Goal: Task Accomplishment & Management: Use online tool/utility

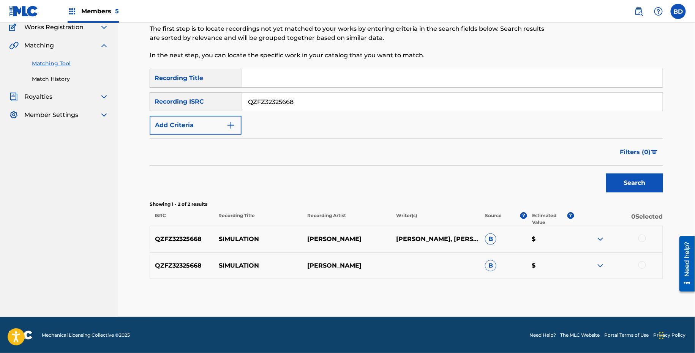
click at [264, 104] on input "QZFZ32325668" at bounding box center [452, 102] width 421 height 18
click at [606, 174] on button "Search" at bounding box center [634, 183] width 57 height 19
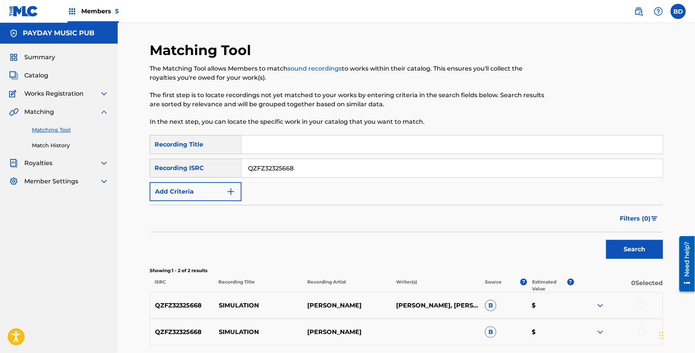
scroll to position [66, 0]
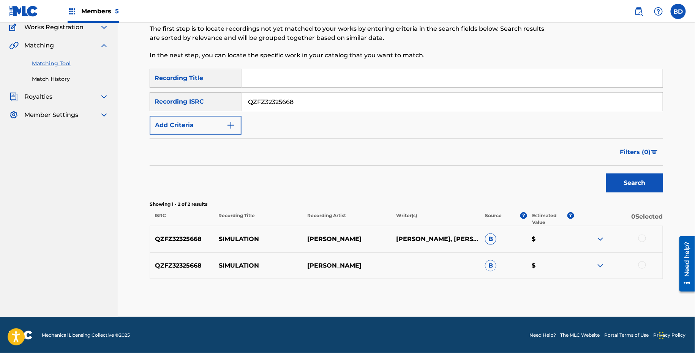
click at [253, 243] on p "SIMULATION" at bounding box center [258, 239] width 89 height 9
copy p "SIMULATION"
click at [602, 263] on img at bounding box center [600, 265] width 9 height 9
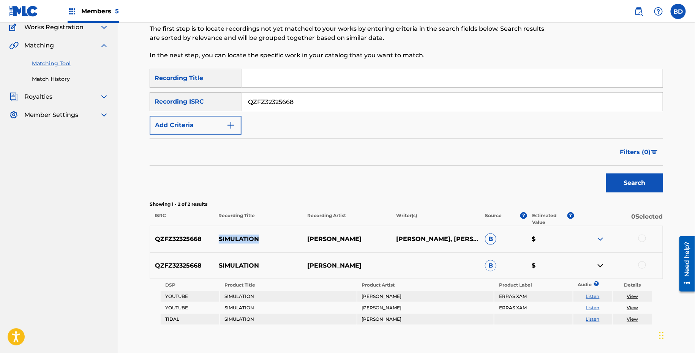
click at [600, 236] on img at bounding box center [600, 239] width 9 height 9
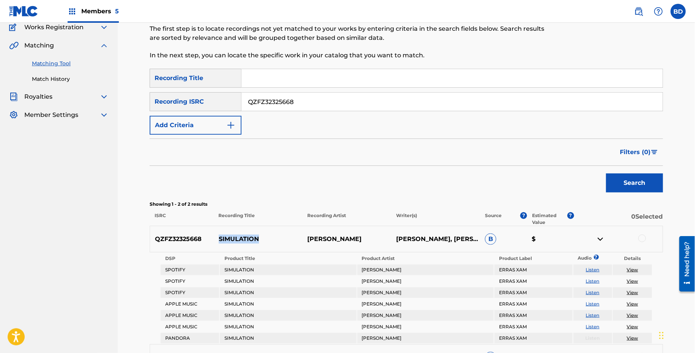
scroll to position [204, 0]
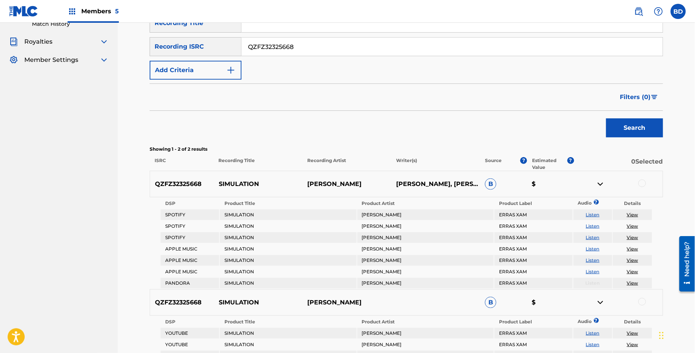
click at [298, 49] on input "QZFZ32325668" at bounding box center [452, 47] width 421 height 18
paste input "152254"
click at [606, 119] on button "Search" at bounding box center [634, 128] width 57 height 19
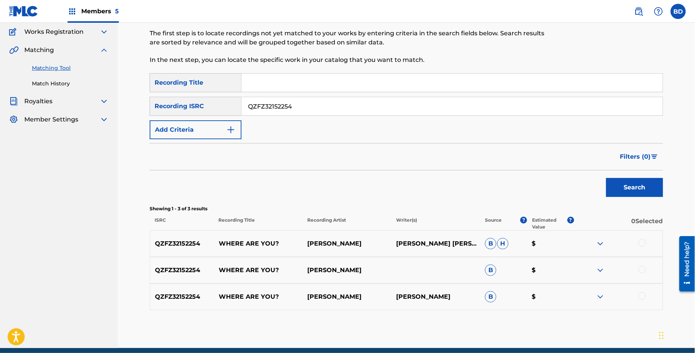
scroll to position [93, 0]
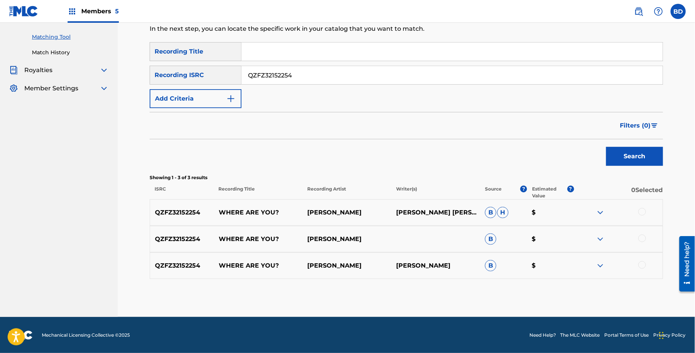
click at [599, 264] on img at bounding box center [600, 265] width 9 height 9
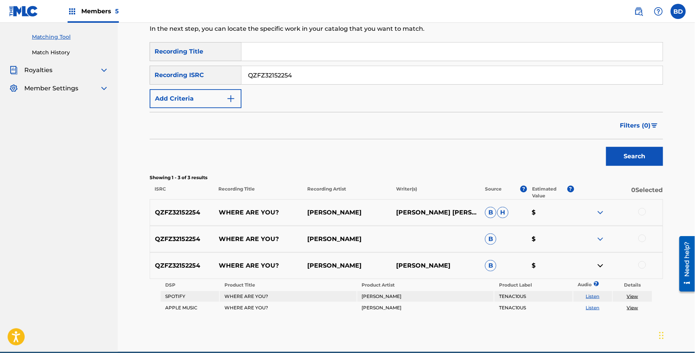
click at [599, 233] on div "QZFZ32152254 WHERE ARE YOU? PATRICK AGILE B $" at bounding box center [407, 239] width 514 height 27
click at [599, 237] on img at bounding box center [600, 239] width 9 height 9
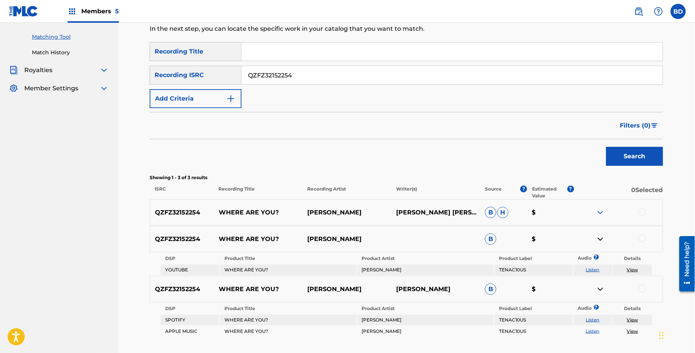
click at [599, 203] on div "QZFZ32152254 WHERE ARE YOU? PATRICK AGILE PATRICK MICHAEL KELLY JR B H $" at bounding box center [407, 212] width 514 height 27
click at [599, 207] on div "QZFZ32152254 WHERE ARE YOU? PATRICK AGILE PATRICK MICHAEL KELLY JR B H $" at bounding box center [407, 212] width 514 height 27
click at [599, 212] on img at bounding box center [600, 212] width 9 height 9
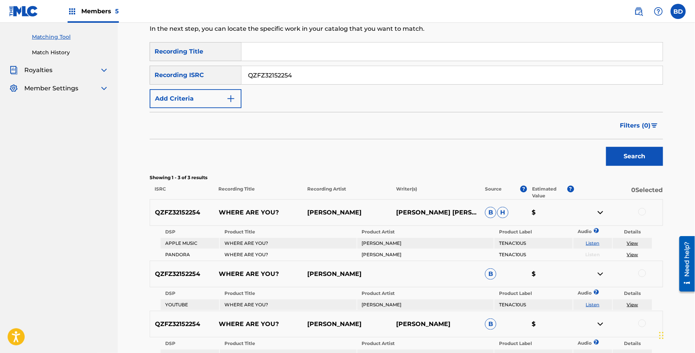
click at [225, 213] on p "WHERE ARE YOU?" at bounding box center [258, 212] width 89 height 9
copy p "WHERE ARE YOU?"
click at [277, 72] on input "QZFZ32152254" at bounding box center [452, 75] width 421 height 18
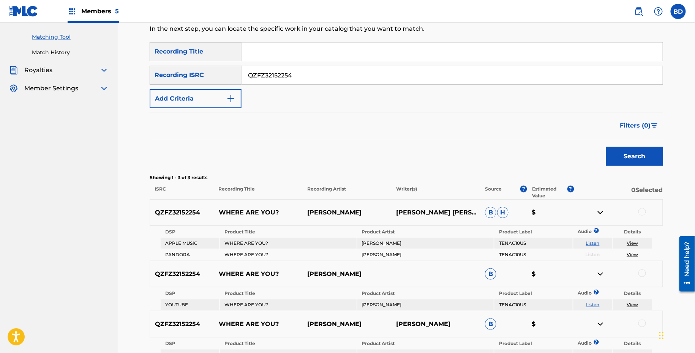
click at [277, 72] on input "QZFZ32152254" at bounding box center [452, 75] width 421 height 18
paste input "1957846"
click at [606, 147] on button "Search" at bounding box center [634, 156] width 57 height 19
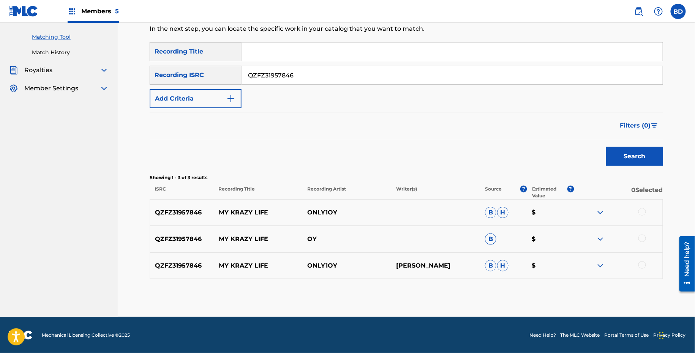
click at [598, 260] on div "QZFZ31957846 MY KRAZY LIFE ONLY1OY KHALIL RAMSEY B H $" at bounding box center [407, 266] width 514 height 27
click at [600, 270] on div "QZFZ31957846 MY KRAZY LIFE ONLY1OY KHALIL RAMSEY B H $" at bounding box center [407, 266] width 514 height 27
click at [600, 263] on img at bounding box center [600, 265] width 9 height 9
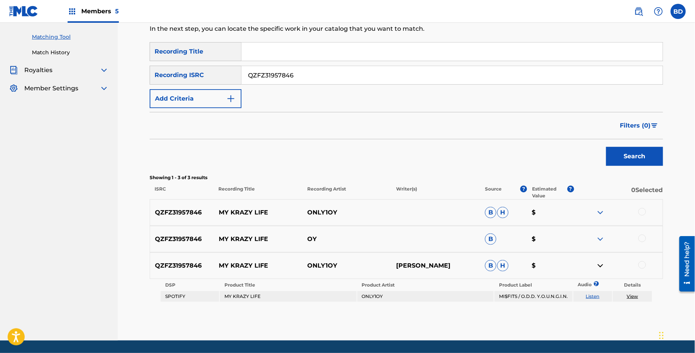
click at [602, 239] on img at bounding box center [600, 239] width 9 height 9
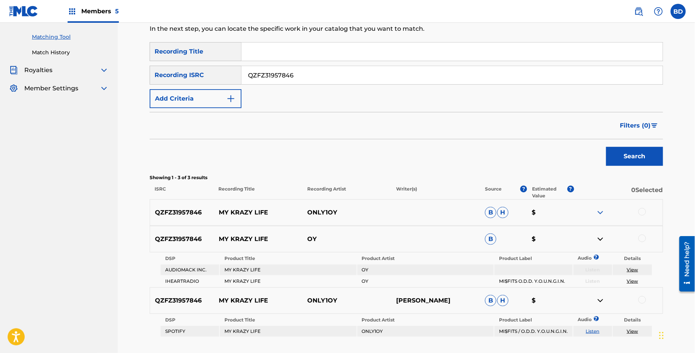
click at [600, 219] on div "QZFZ31957846 MY KRAZY LIFE ONLY1OY B H $" at bounding box center [407, 212] width 514 height 27
click at [600, 213] on img at bounding box center [600, 212] width 9 height 9
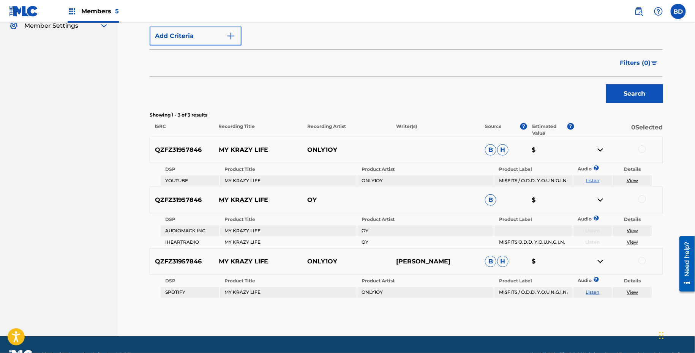
scroll to position [175, 0]
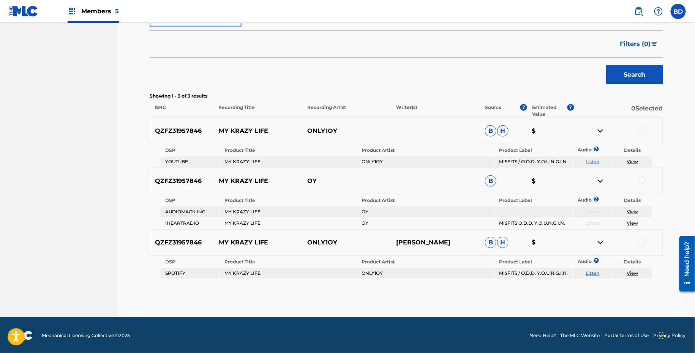
click at [260, 131] on p "MY KRAZY LIFE" at bounding box center [258, 131] width 89 height 9
copy p "MY KRAZY LIFE"
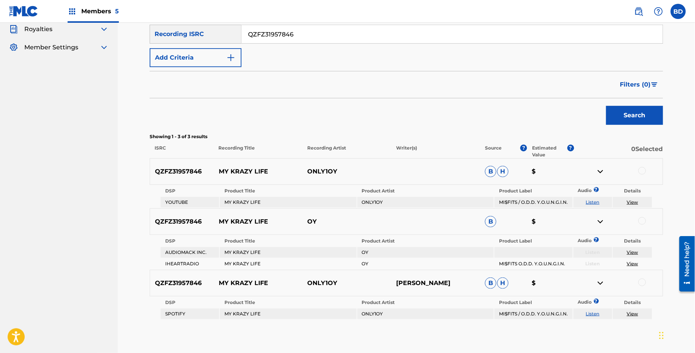
click at [268, 37] on input "QZFZ31957846" at bounding box center [452, 34] width 421 height 18
paste input "YZ2234764"
type input "QZFYZ2234764"
click at [606, 106] on button "Search" at bounding box center [634, 115] width 57 height 19
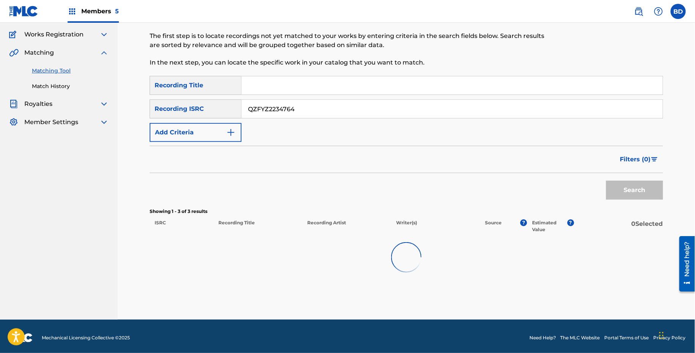
scroll to position [62, 0]
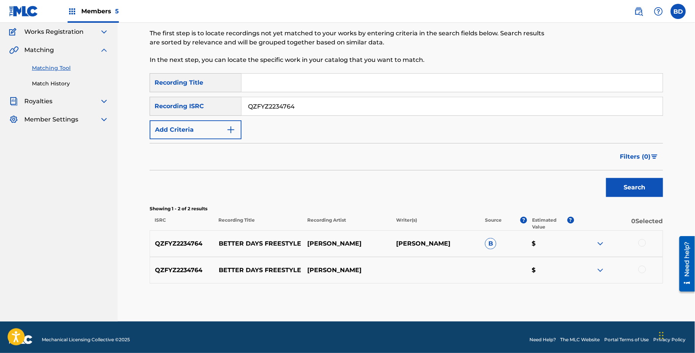
click at [255, 239] on div "QZFYZ2234764 BETTER DAYS FREESTYLE GAVIN SANTI GAVIN SANTI B $" at bounding box center [407, 244] width 514 height 27
click at [255, 239] on p "BETTER DAYS FREESTYLE" at bounding box center [258, 243] width 89 height 9
copy p "BETTER DAYS FREESTYLE"
click at [601, 244] on img at bounding box center [600, 243] width 9 height 9
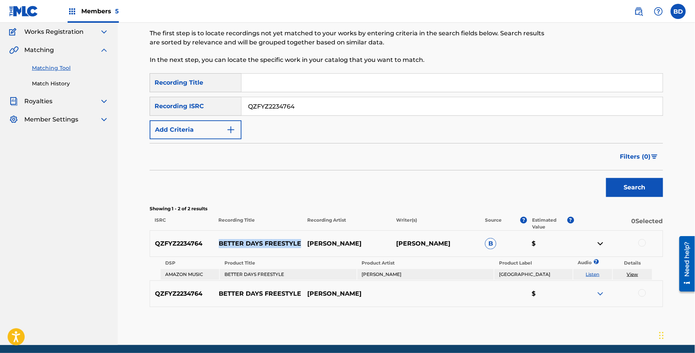
scroll to position [90, 0]
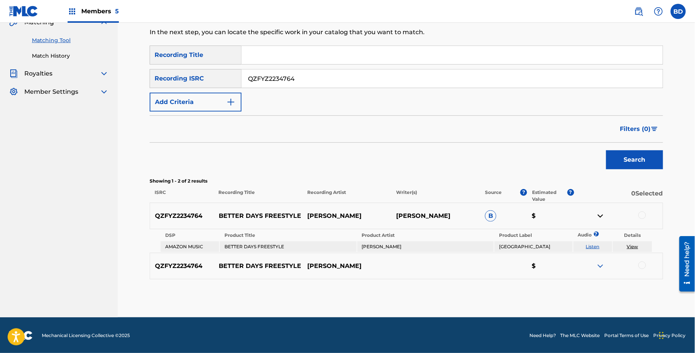
click at [640, 220] on div "QZFYZ2234764 BETTER DAYS FREESTYLE GAVIN SANTI GAVIN SANTI B $" at bounding box center [407, 216] width 514 height 27
click at [640, 213] on div at bounding box center [643, 216] width 8 height 8
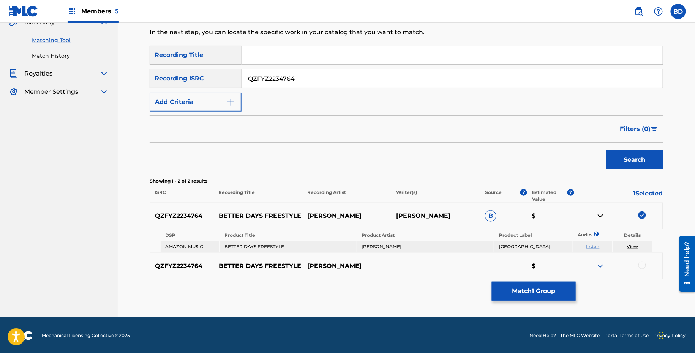
click at [530, 290] on button "Match 1 Group" at bounding box center [534, 291] width 84 height 19
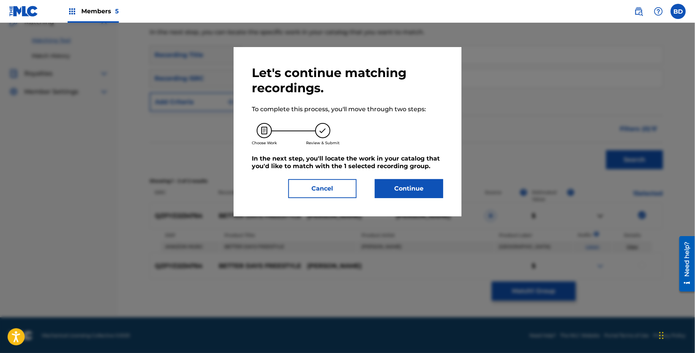
click at [407, 185] on button "Continue" at bounding box center [409, 188] width 68 height 19
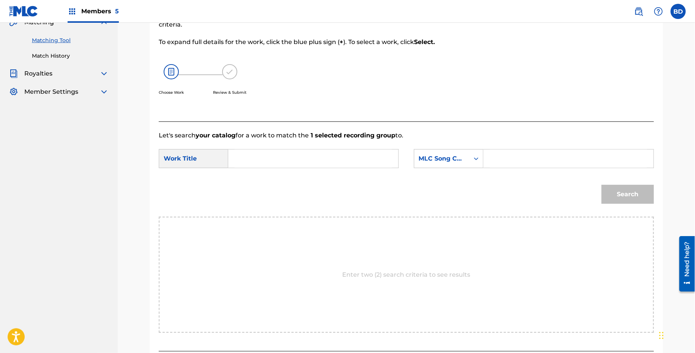
click at [496, 166] on input "Search Form" at bounding box center [568, 159] width 157 height 18
paste input "BE6QIF"
type input "BE6QIF"
click at [365, 157] on input "Search Form" at bounding box center [313, 159] width 157 height 18
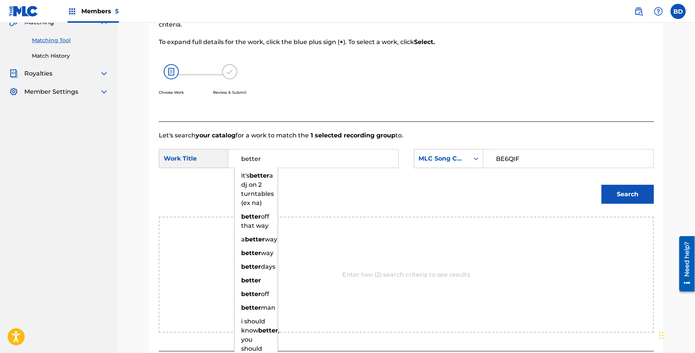
type input "better"
click at [602, 185] on button "Search" at bounding box center [628, 194] width 52 height 19
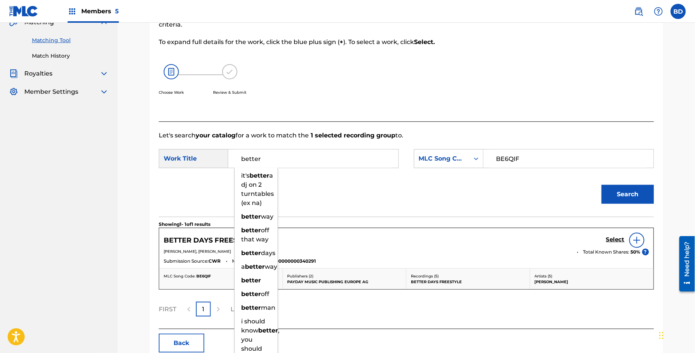
click at [618, 238] on h5 "Select" at bounding box center [615, 239] width 19 height 7
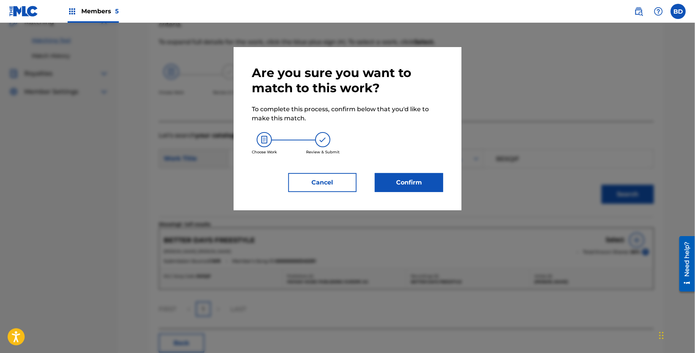
click at [446, 182] on div "Are you sure you want to match to this work? To complete this process, confirm …" at bounding box center [348, 128] width 228 height 163
click at [437, 182] on button "Confirm" at bounding box center [409, 182] width 68 height 19
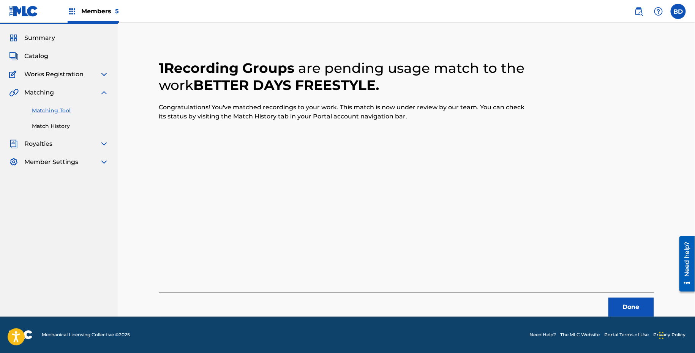
scroll to position [19, 0]
click at [79, 123] on link "Match History" at bounding box center [70, 126] width 77 height 8
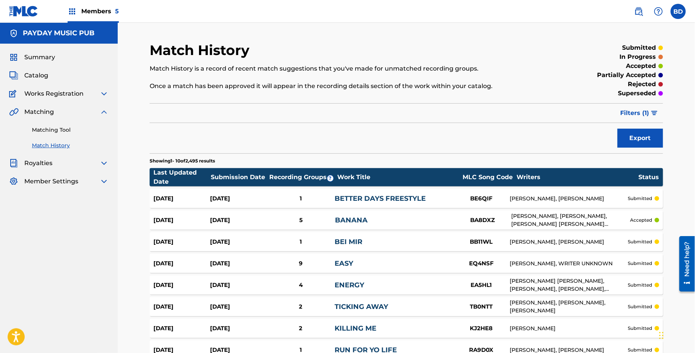
click at [221, 201] on div "Sep 19, 2025" at bounding box center [238, 199] width 57 height 9
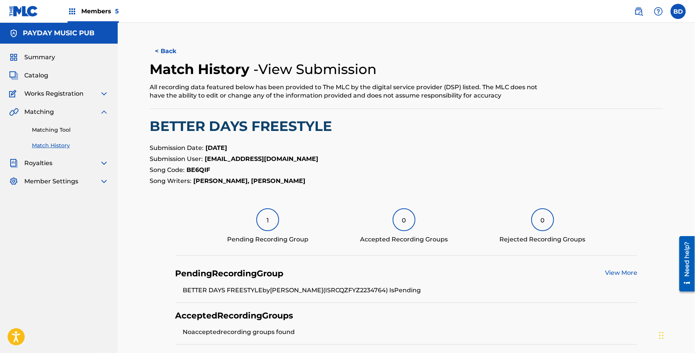
click at [81, 128] on link "Matching Tool" at bounding box center [70, 130] width 77 height 8
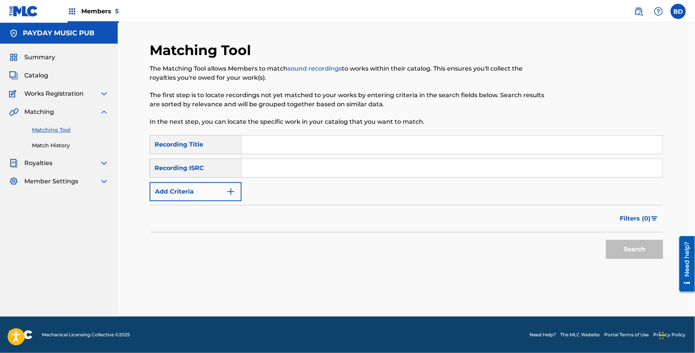
click at [290, 169] on input "Search Form" at bounding box center [452, 168] width 421 height 18
paste input "QZFYY2135443"
click at [606, 240] on button "Search" at bounding box center [634, 249] width 57 height 19
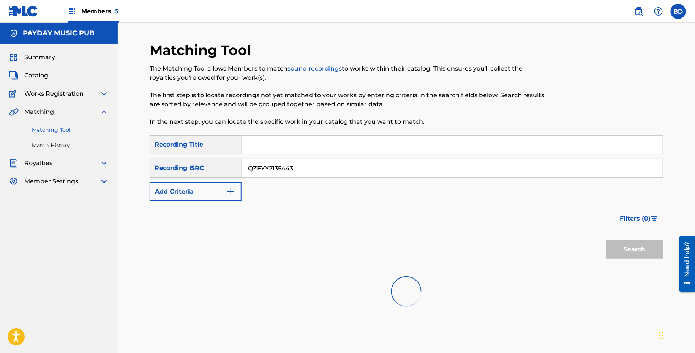
scroll to position [36, 0]
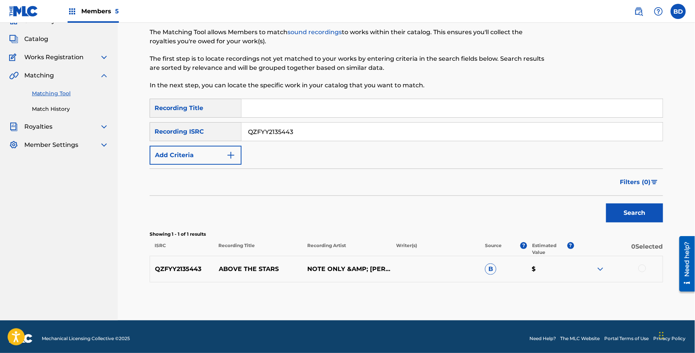
click at [597, 267] on img at bounding box center [600, 269] width 9 height 9
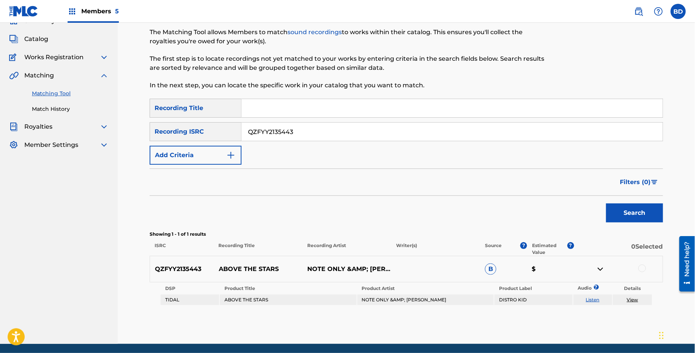
click at [239, 271] on p "ABOVE THE STARS" at bounding box center [258, 269] width 89 height 9
copy p "ABOVE THE STARS"
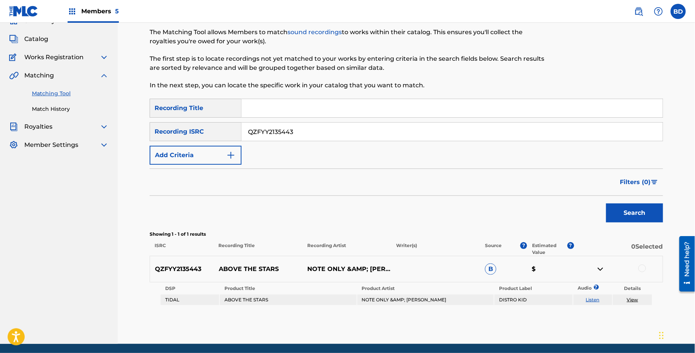
click at [287, 131] on input "QZFYY2135443" at bounding box center [452, 132] width 421 height 18
paste input "17738"
type input "QZFYY2117738"
click at [606, 204] on button "Search" at bounding box center [634, 213] width 57 height 19
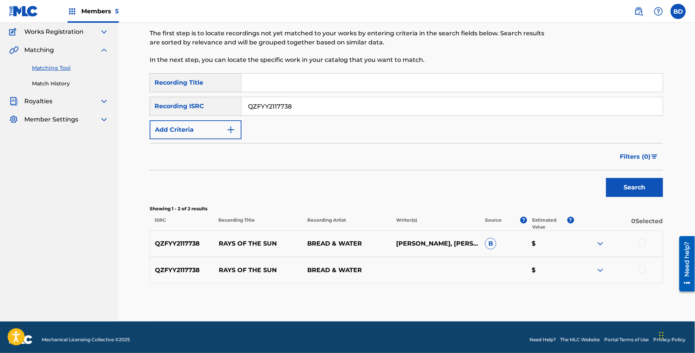
scroll to position [66, 0]
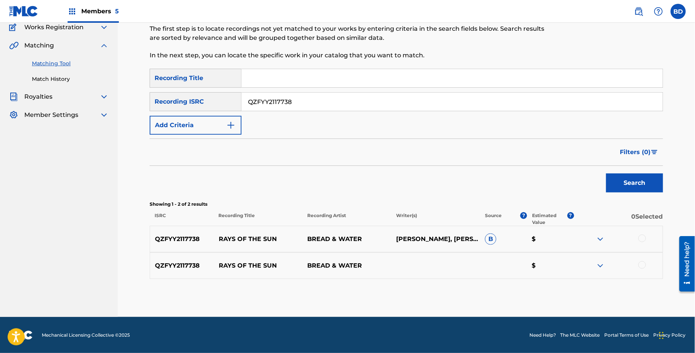
click at [606, 235] on div at bounding box center [618, 239] width 89 height 9
click at [594, 242] on div at bounding box center [618, 239] width 89 height 9
click at [597, 242] on img at bounding box center [600, 239] width 9 height 9
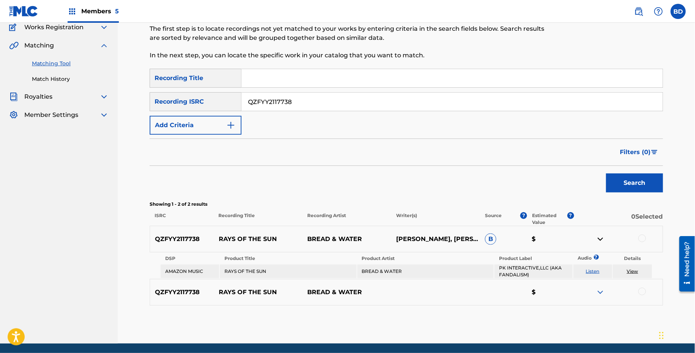
click at [258, 235] on p "RAYS OF THE SUN" at bounding box center [258, 239] width 89 height 9
copy p "RAYS OF THE SUN"
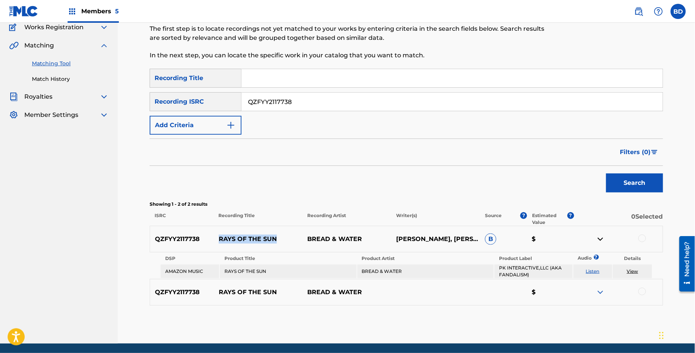
scroll to position [93, 0]
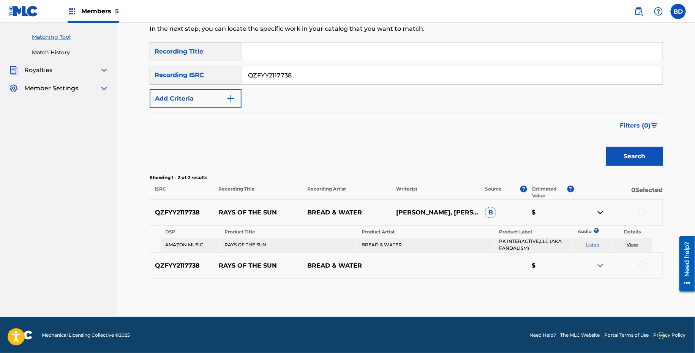
click at [641, 208] on div at bounding box center [643, 212] width 8 height 8
click at [522, 288] on button "Match 1 Group" at bounding box center [534, 291] width 84 height 19
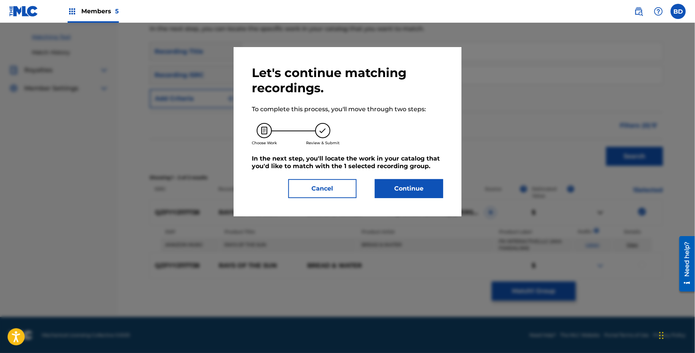
click at [428, 200] on div "Let's continue matching recordings. To complete this process, you'll move throu…" at bounding box center [348, 131] width 228 height 169
click at [425, 190] on button "Continue" at bounding box center [409, 188] width 68 height 19
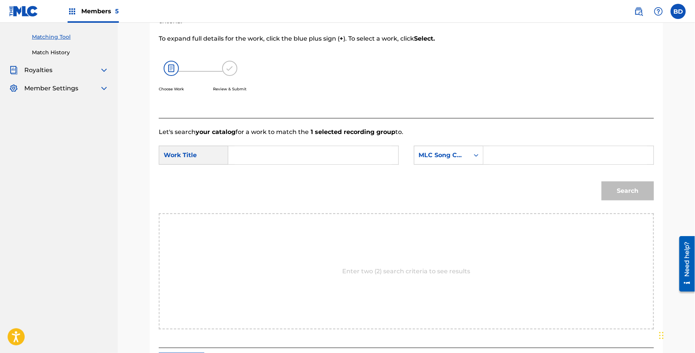
click at [551, 133] on p "Let's search your catalog for a work to match the 1 selected recording group to." at bounding box center [406, 132] width 495 height 9
click at [548, 140] on form "SearchWithCriteria06c6f6f8-8b5f-4061-9480-ed0fb4283542 Work Title SearchWithCri…" at bounding box center [406, 175] width 495 height 77
click at [538, 158] on input "Search Form" at bounding box center [568, 155] width 157 height 18
paste input "RN8P10"
type input "RN8P10"
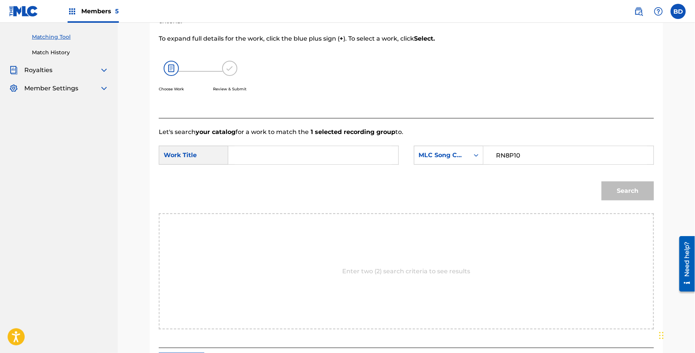
click at [360, 160] on input "Search Form" at bounding box center [313, 155] width 157 height 18
type input "of"
click at [595, 198] on div "Search" at bounding box center [406, 194] width 495 height 40
click at [630, 198] on button "Search" at bounding box center [628, 191] width 52 height 19
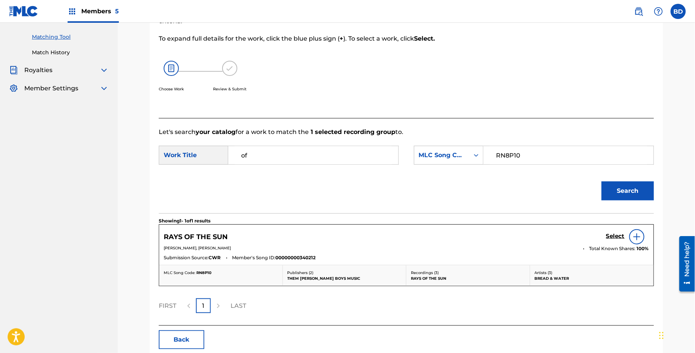
click at [617, 237] on h5 "Select" at bounding box center [615, 236] width 19 height 7
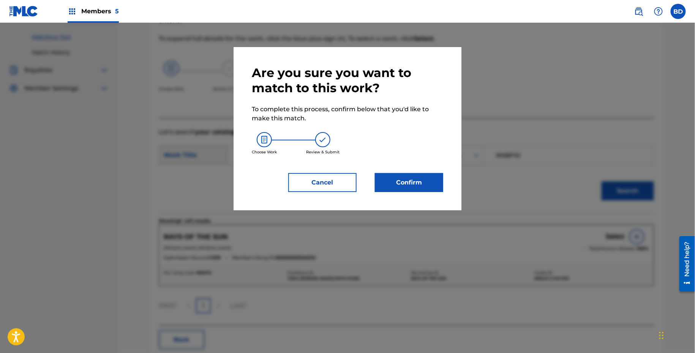
click at [402, 182] on button "Confirm" at bounding box center [409, 182] width 68 height 19
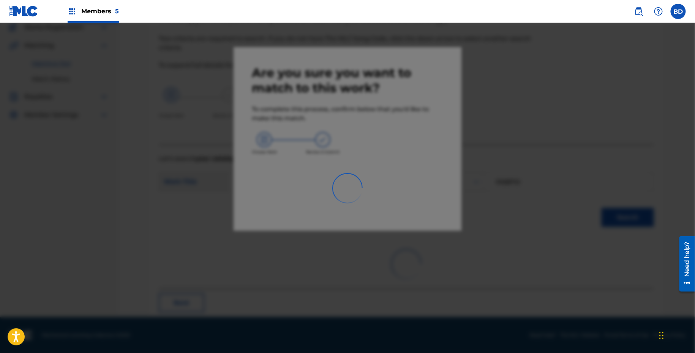
scroll to position [19, 0]
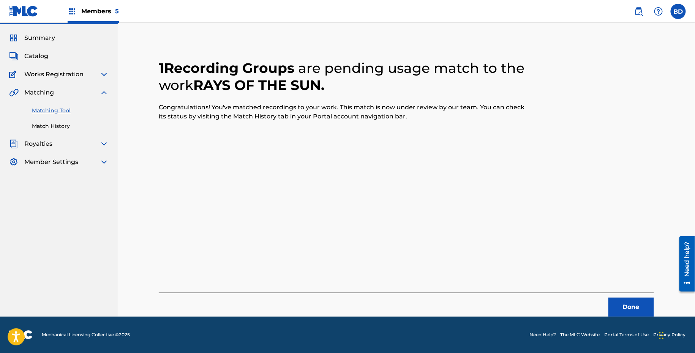
click at [71, 132] on div "Summary Catalog Works Registration Claiming Tool Individual Registration Tool B…" at bounding box center [59, 100] width 118 height 152
click at [71, 128] on link "Match History" at bounding box center [70, 126] width 77 height 8
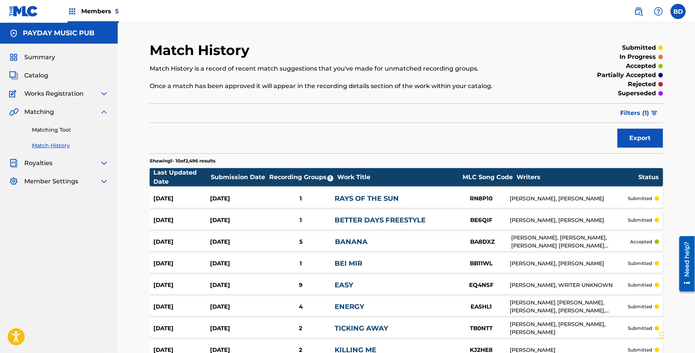
click at [376, 196] on link "RAYS OF THE SUN" at bounding box center [367, 199] width 64 height 8
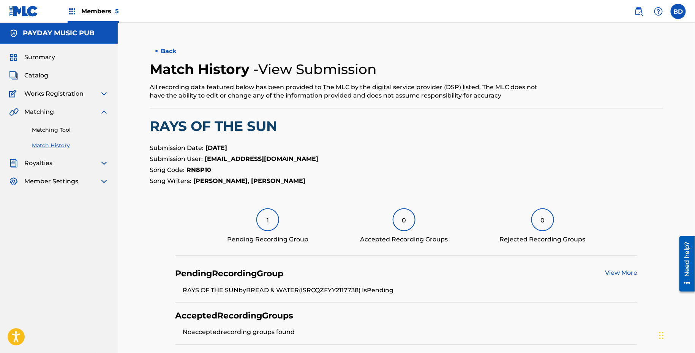
click at [71, 129] on link "Matching Tool" at bounding box center [70, 130] width 77 height 8
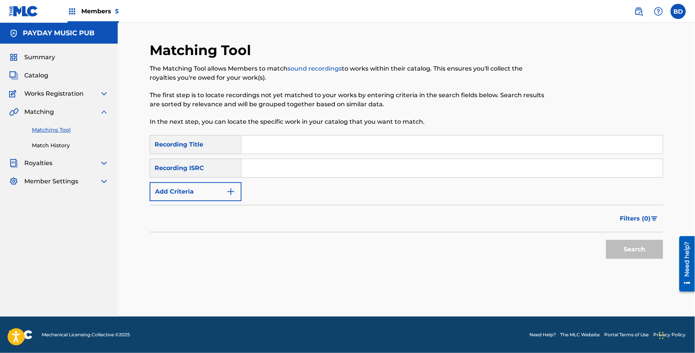
click at [277, 176] on input "Search Form" at bounding box center [452, 168] width 421 height 18
paste input "QZFYX2377667"
click at [606, 240] on button "Search" at bounding box center [634, 249] width 57 height 19
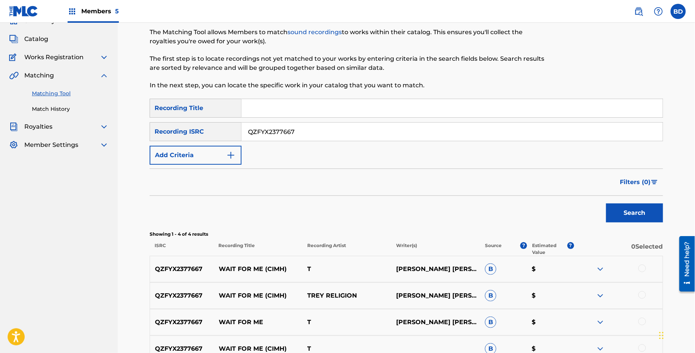
scroll to position [120, 0]
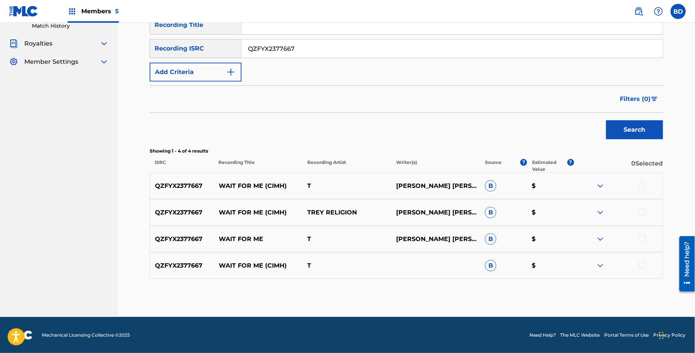
click at [601, 266] on img at bounding box center [600, 265] width 9 height 9
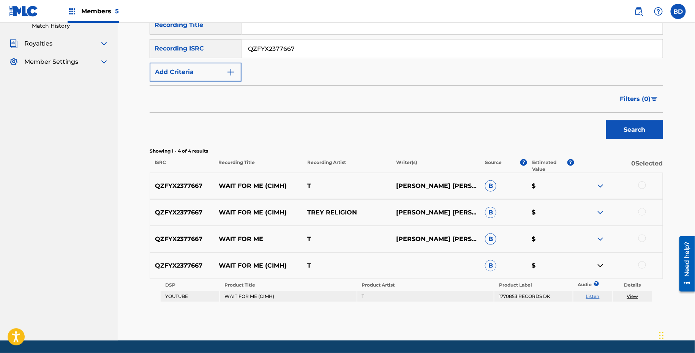
click at [601, 237] on img at bounding box center [600, 239] width 9 height 9
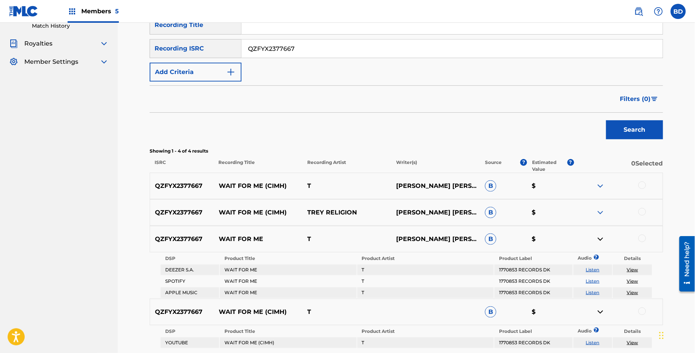
click at [600, 201] on div "QZFYX2377667 WAIT FOR ME (CIMH) TREY RELIGION TRAMAINE TREVAUGHN MARTIN-KELSOR …" at bounding box center [407, 212] width 514 height 27
click at [600, 214] on img at bounding box center [600, 212] width 9 height 9
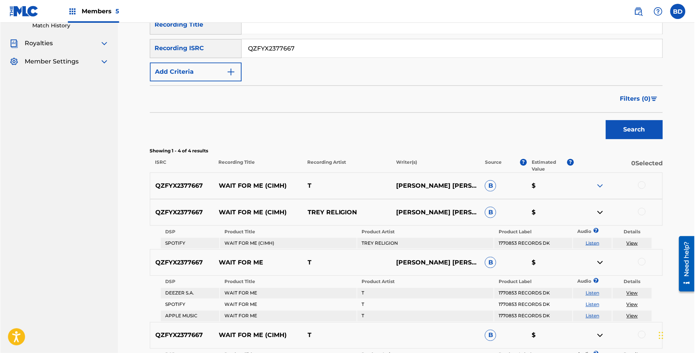
scroll to position [213, 0]
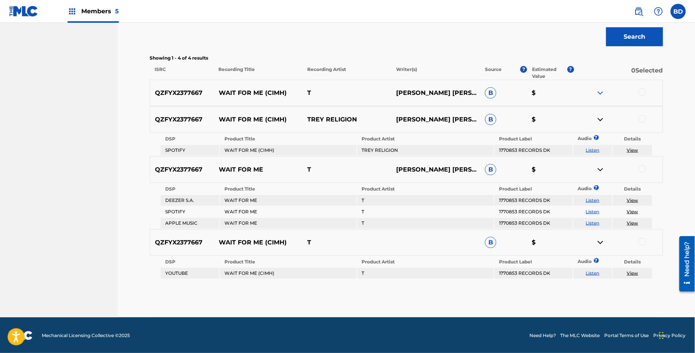
click at [602, 95] on img at bounding box center [600, 93] width 9 height 9
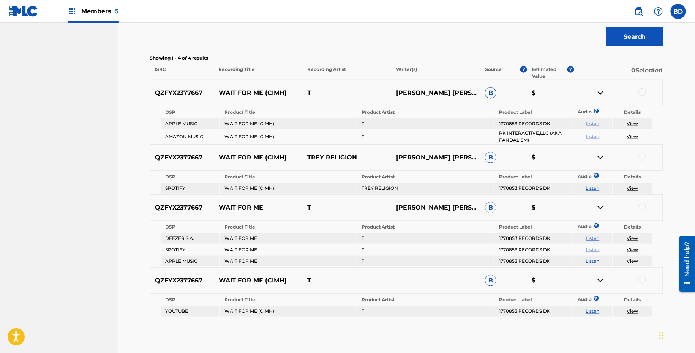
click at [256, 92] on p "WAIT FOR ME (CIMH)" at bounding box center [258, 93] width 89 height 9
click at [273, 183] on td "WAIT FOR ME (CIMH)" at bounding box center [288, 188] width 136 height 11
click at [228, 204] on p "WAIT FOR ME" at bounding box center [258, 207] width 89 height 9
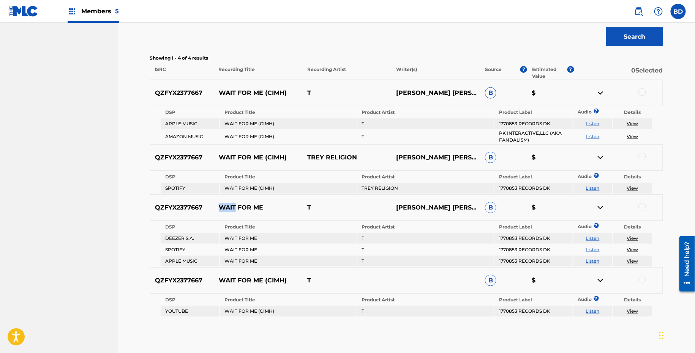
click at [228, 204] on p "WAIT FOR ME" at bounding box center [258, 207] width 89 height 9
copy p "WAIT FOR ME"
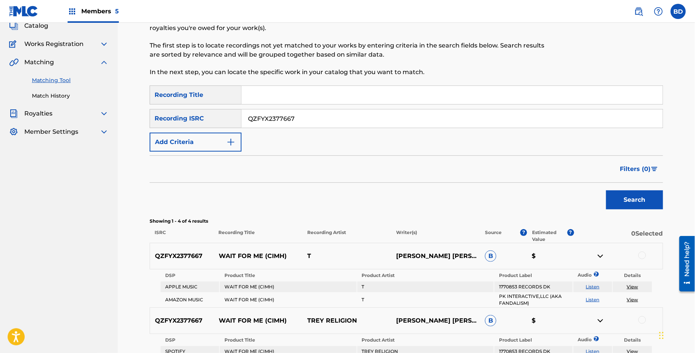
click at [263, 113] on input "QZFYX2377667" at bounding box center [452, 118] width 421 height 18
paste input "1910092"
type input "QZFYX1910092"
click at [606, 190] on button "Search" at bounding box center [634, 199] width 57 height 19
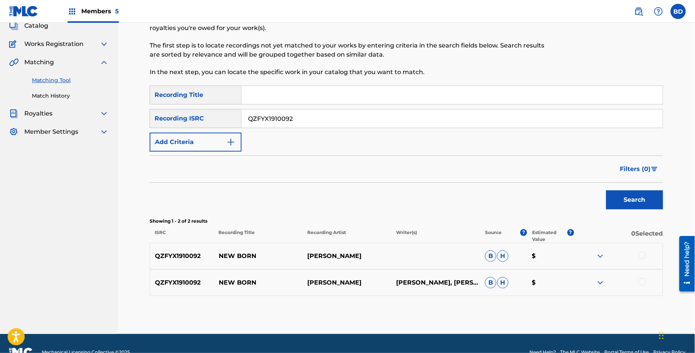
click at [604, 283] on img at bounding box center [600, 282] width 9 height 9
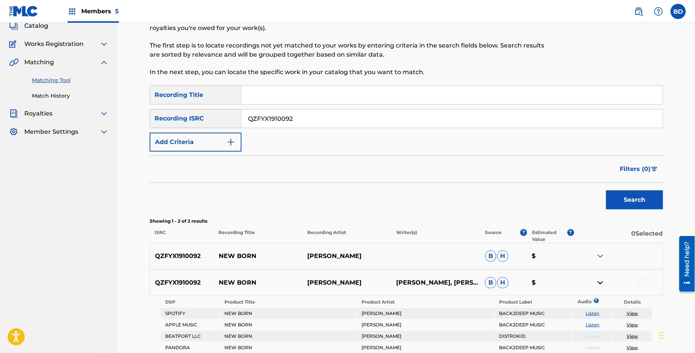
click at [602, 253] on img at bounding box center [600, 256] width 9 height 9
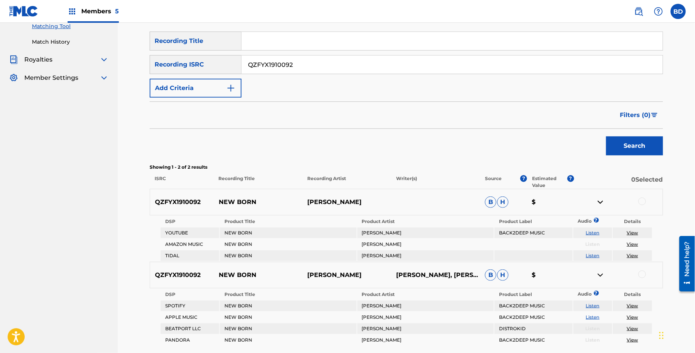
scroll to position [149, 0]
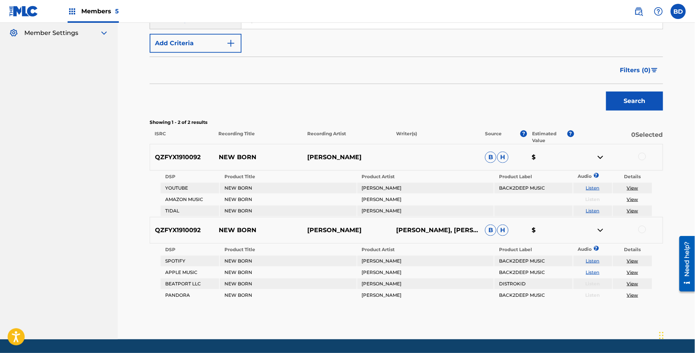
click at [234, 153] on p "NEW BORN" at bounding box center [258, 157] width 89 height 9
copy p "NEW BORN"
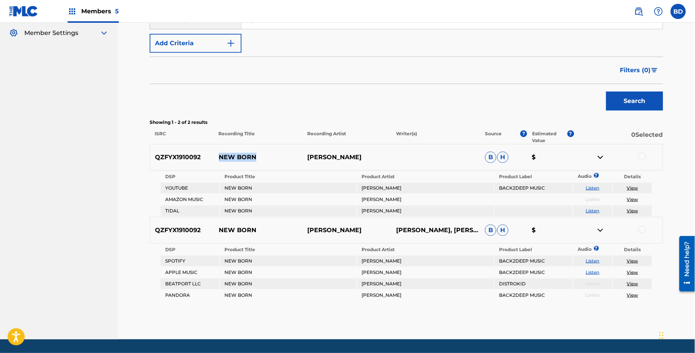
scroll to position [170, 0]
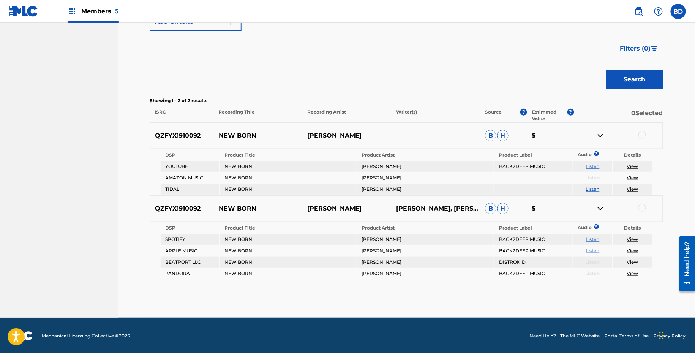
click at [644, 133] on div at bounding box center [643, 135] width 8 height 8
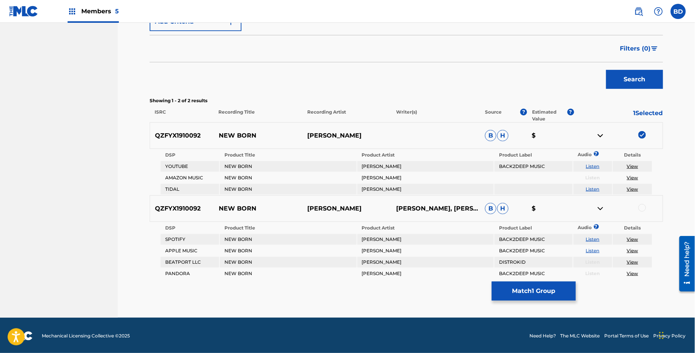
click at [602, 134] on img at bounding box center [600, 135] width 9 height 9
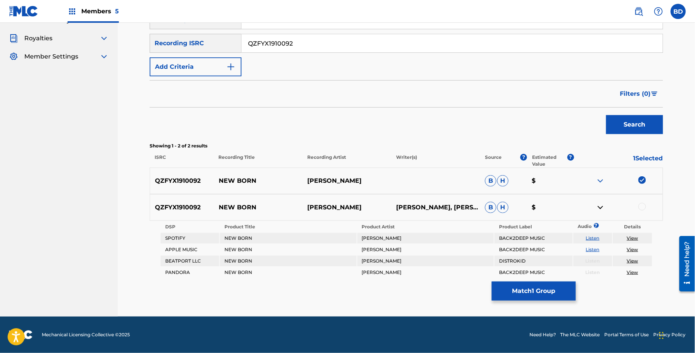
scroll to position [124, 0]
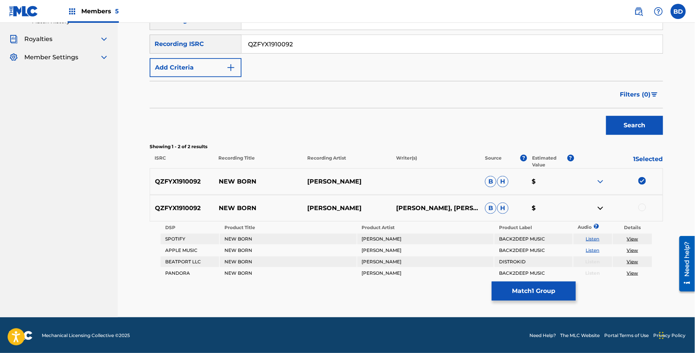
click at [643, 207] on div at bounding box center [643, 208] width 8 height 8
click at [514, 293] on button "Match 2 Groups" at bounding box center [534, 291] width 84 height 19
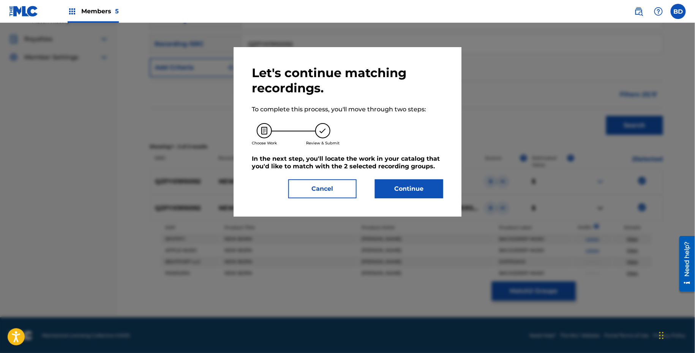
click at [410, 176] on div "Let's continue matching recordings. To complete this process, you'll move throu…" at bounding box center [347, 131] width 191 height 133
click at [410, 187] on button "Continue" at bounding box center [409, 188] width 68 height 19
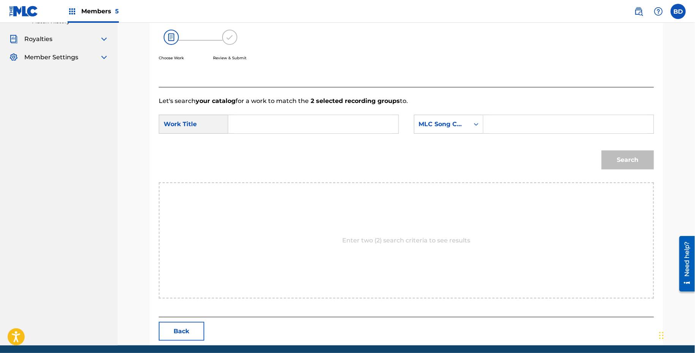
click at [513, 130] on input "Search Form" at bounding box center [568, 124] width 157 height 18
paste input "N97WA9"
type input "N97WA9"
click at [367, 127] on input "Search Form" at bounding box center [313, 124] width 157 height 18
type input "new"
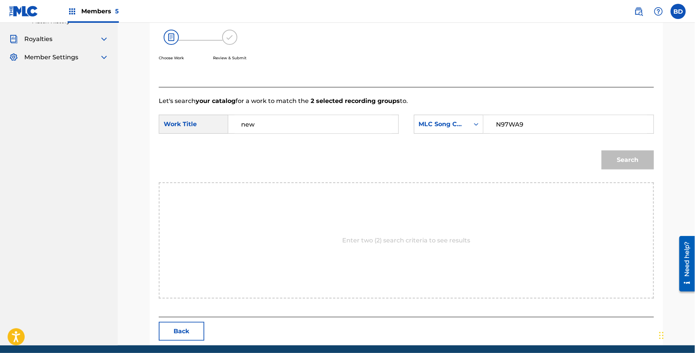
click at [602, 150] on button "Search" at bounding box center [628, 159] width 52 height 19
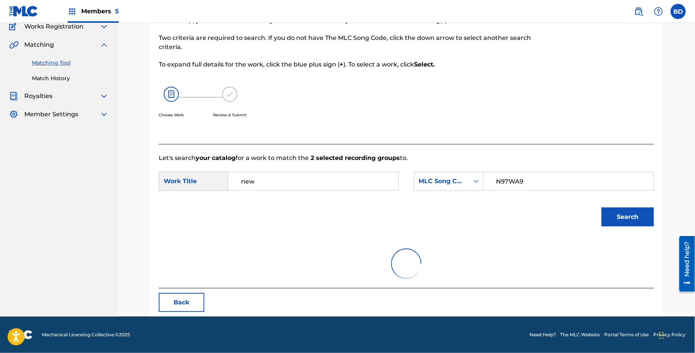
scroll to position [67, 0]
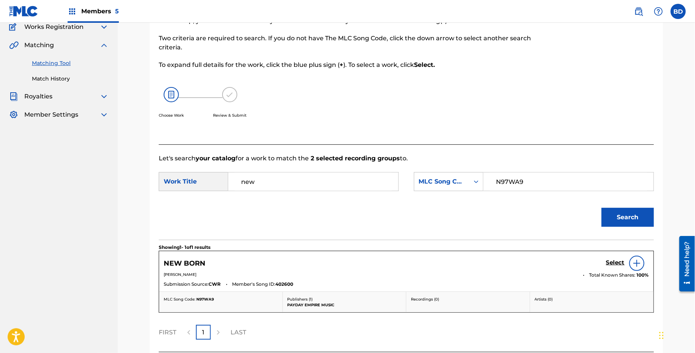
click at [616, 256] on div "Select" at bounding box center [627, 263] width 43 height 15
click at [615, 259] on h5 "Select" at bounding box center [615, 262] width 19 height 7
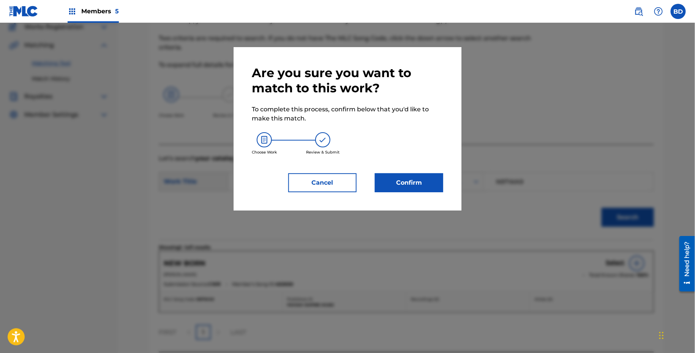
click at [416, 180] on button "Confirm" at bounding box center [409, 182] width 68 height 19
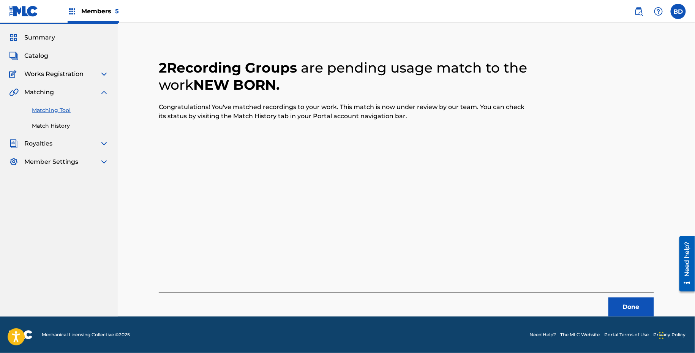
scroll to position [19, 0]
click at [46, 124] on link "Match History" at bounding box center [70, 126] width 77 height 8
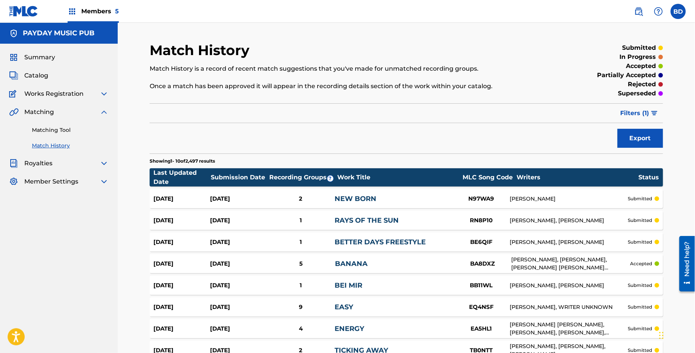
click at [347, 146] on div "Export" at bounding box center [407, 138] width 514 height 19
click at [341, 198] on link "NEW BORN" at bounding box center [356, 199] width 42 height 8
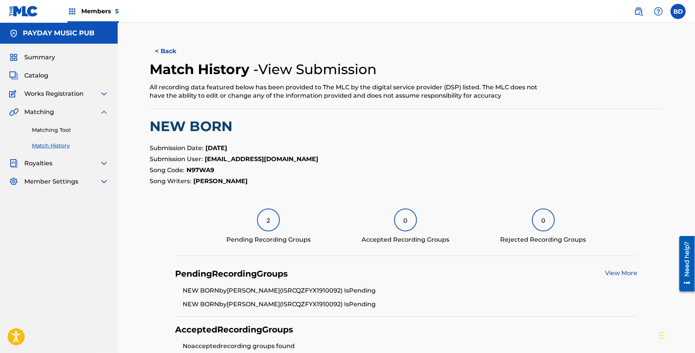
click at [81, 132] on link "Matching Tool" at bounding box center [70, 130] width 77 height 8
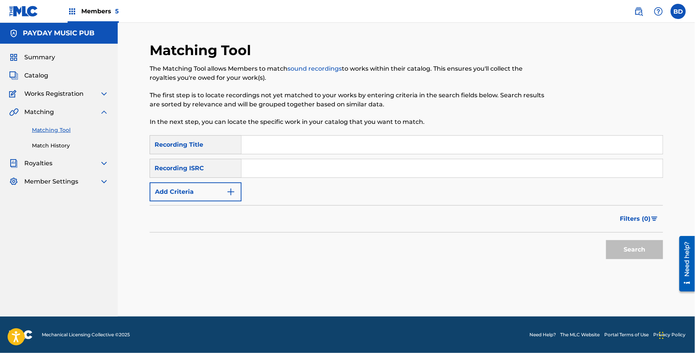
click at [319, 172] on input "Search Form" at bounding box center [452, 168] width 421 height 18
paste input "QZFPL2100104"
click at [606, 240] on button "Search" at bounding box center [634, 249] width 57 height 19
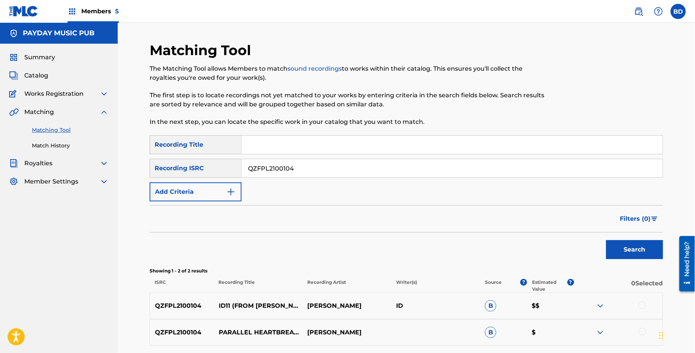
scroll to position [67, 0]
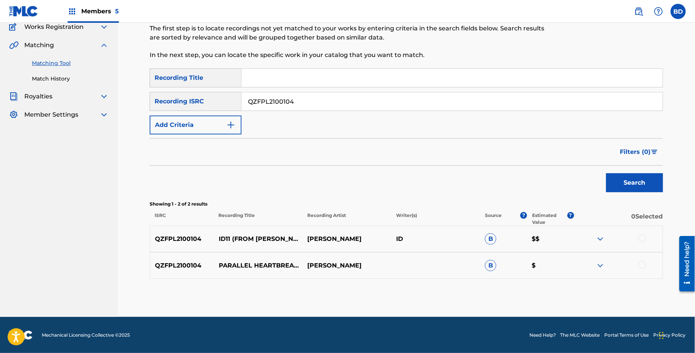
click at [601, 264] on img at bounding box center [600, 265] width 9 height 9
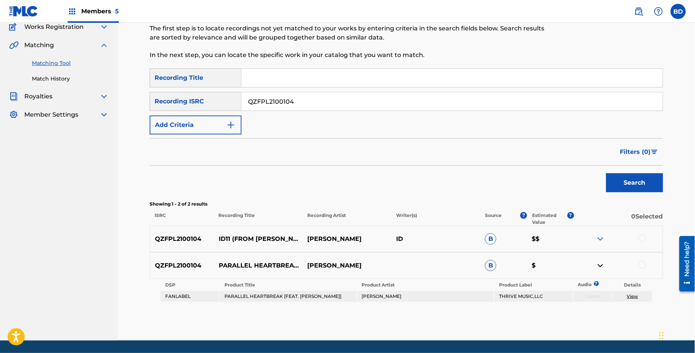
click at [601, 235] on img at bounding box center [600, 238] width 9 height 9
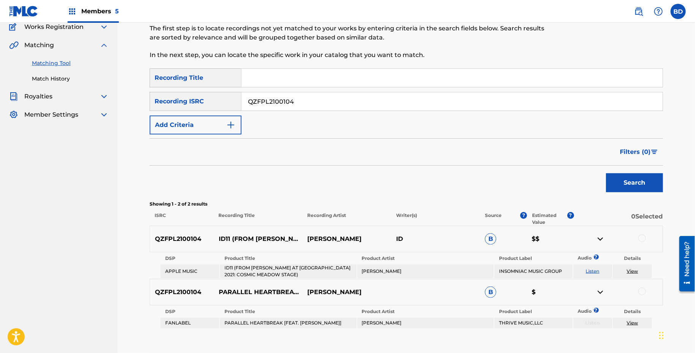
scroll to position [117, 0]
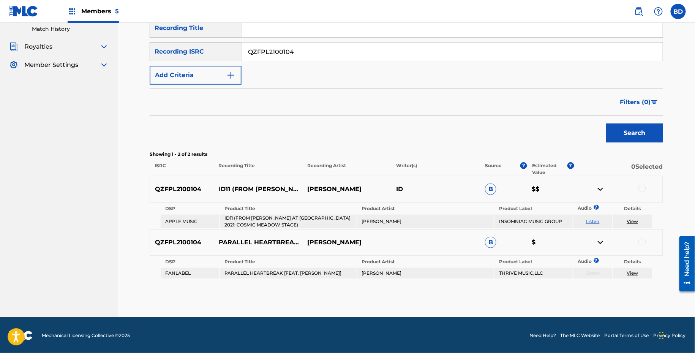
click at [222, 185] on p "ID11 (FROM MOORE KISMET AT EDC LAS VEGAS 2021: COSMIC MEADOW STAGE)" at bounding box center [258, 189] width 89 height 9
copy p "ID11"
click at [290, 49] on input "QZFPL2100104" at bounding box center [452, 52] width 421 height 18
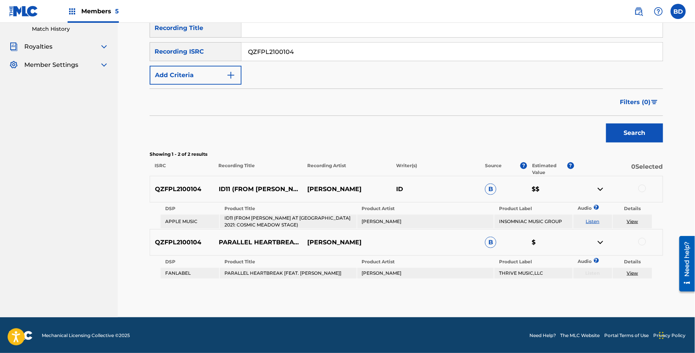
paste input "022"
type input "QZFPL2100022"
click at [606, 123] on button "Search" at bounding box center [634, 132] width 57 height 19
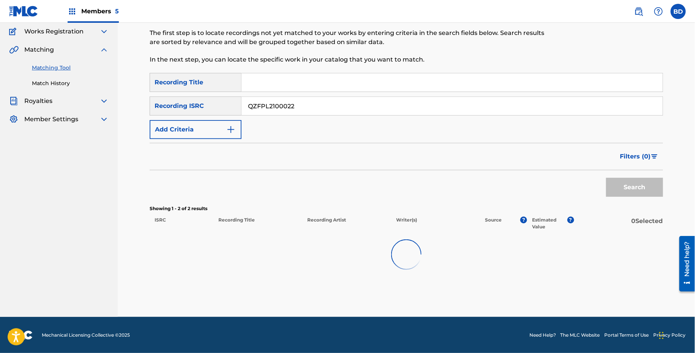
scroll to position [67, 0]
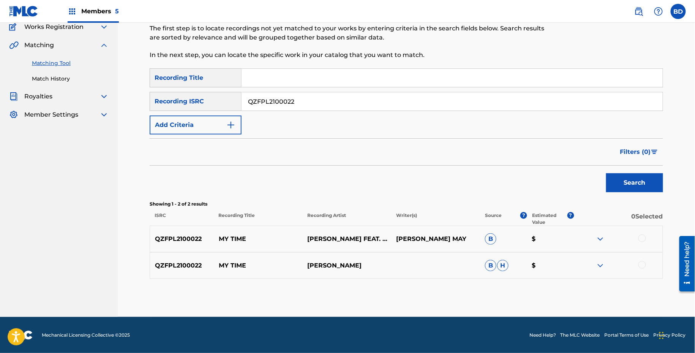
click at [234, 239] on p "MY TIME" at bounding box center [258, 238] width 89 height 9
copy p "MY TIME"
click at [601, 261] on img at bounding box center [600, 265] width 9 height 9
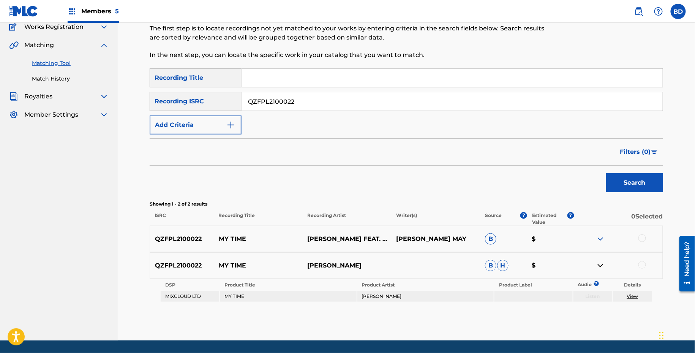
click at [601, 232] on div "QZFPL2100022 MY TIME TYLER YOUNG FEAT. HAYLEY MAY JON KONGLEWIS THOMPSONHAYLEY …" at bounding box center [407, 239] width 514 height 27
click at [600, 239] on img at bounding box center [600, 238] width 9 height 9
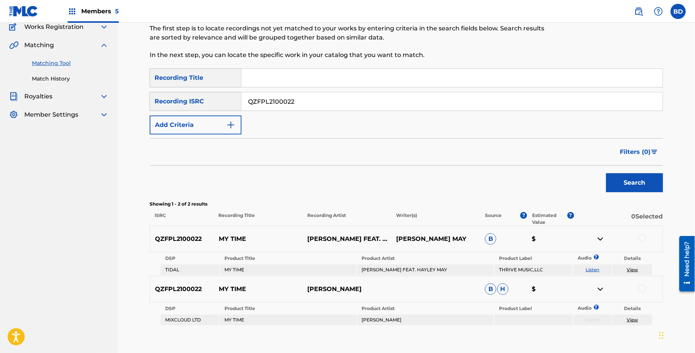
scroll to position [114, 0]
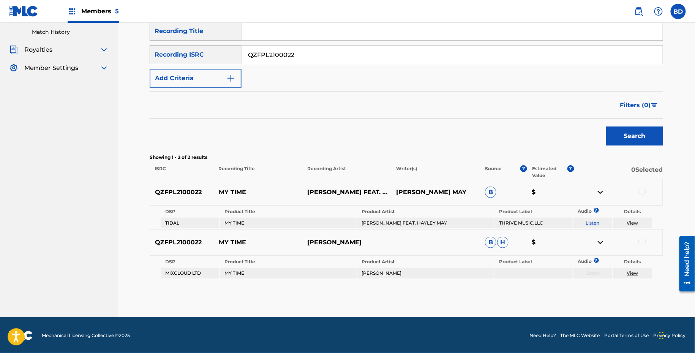
click at [643, 239] on div at bounding box center [643, 242] width 8 height 8
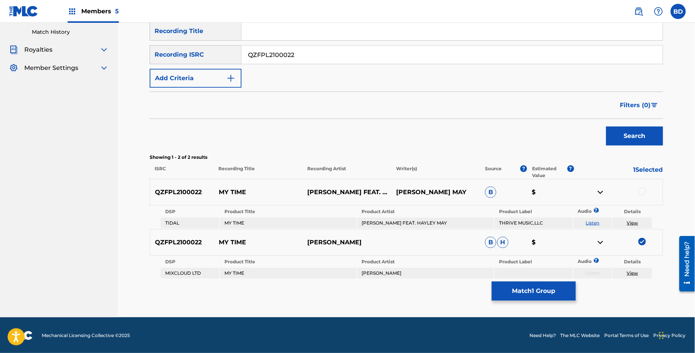
click at [599, 241] on img at bounding box center [600, 242] width 9 height 9
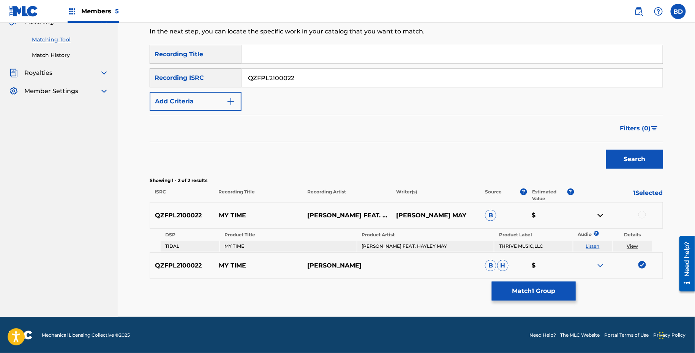
click at [413, 247] on td "TYLER YOUNG FEAT. HAYLEY MAY" at bounding box center [426, 246] width 136 height 11
click at [643, 213] on div at bounding box center [643, 215] width 8 height 8
click at [633, 248] on link "View" at bounding box center [632, 246] width 11 height 6
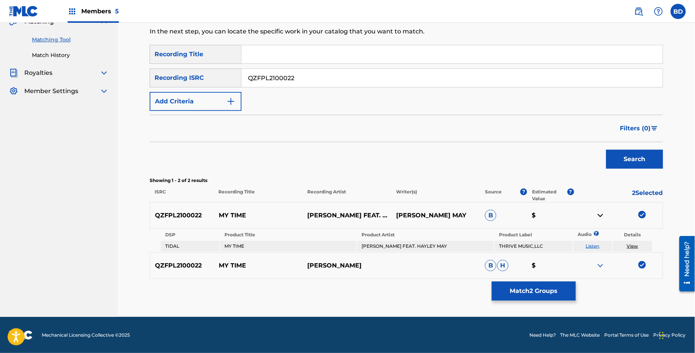
click at [510, 288] on button "Match 2 Groups" at bounding box center [534, 291] width 84 height 19
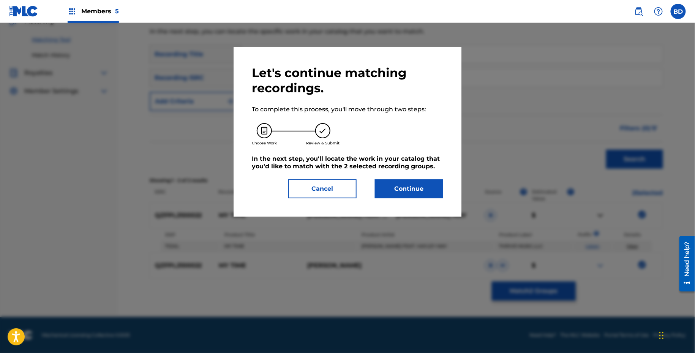
click at [412, 167] on h5 "In the next step, you'll locate the work in your catalog that you'd like to mat…" at bounding box center [347, 162] width 191 height 15
click at [408, 195] on button "Continue" at bounding box center [409, 188] width 68 height 19
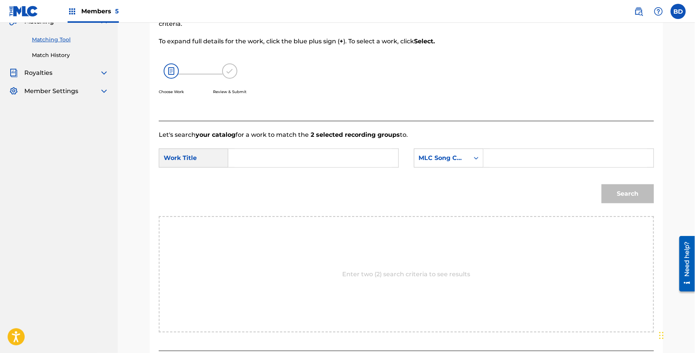
click at [500, 153] on input "Search Form" at bounding box center [568, 158] width 157 height 18
paste input "MC2F8Z"
type input "MC2F8Z"
click at [369, 156] on input "Search Form" at bounding box center [313, 158] width 157 height 18
type input "my"
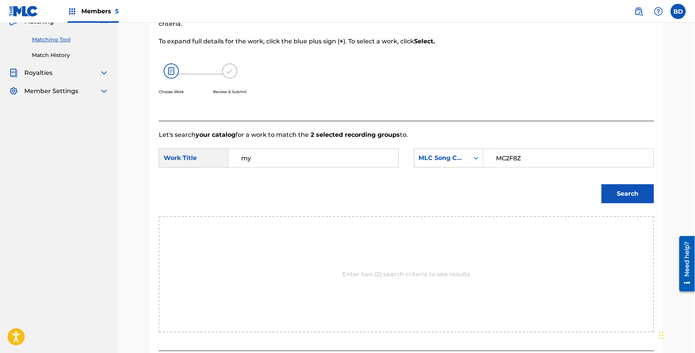
click at [602, 184] on button "Search" at bounding box center [628, 193] width 52 height 19
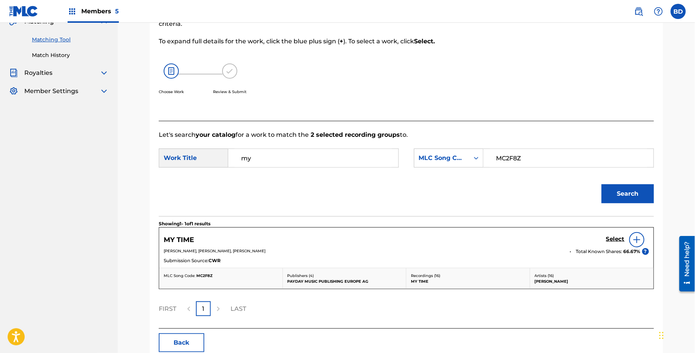
click at [620, 237] on h5 "Select" at bounding box center [615, 239] width 19 height 7
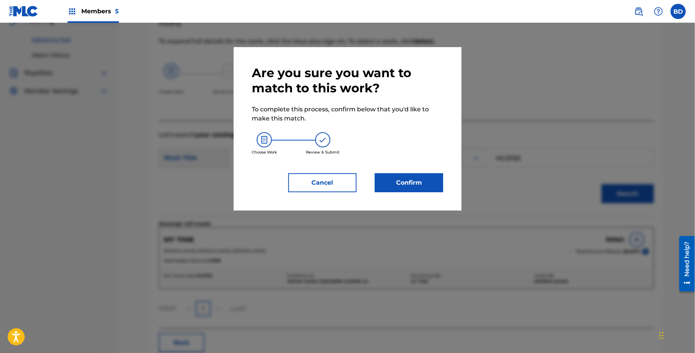
click at [392, 184] on button "Confirm" at bounding box center [409, 182] width 68 height 19
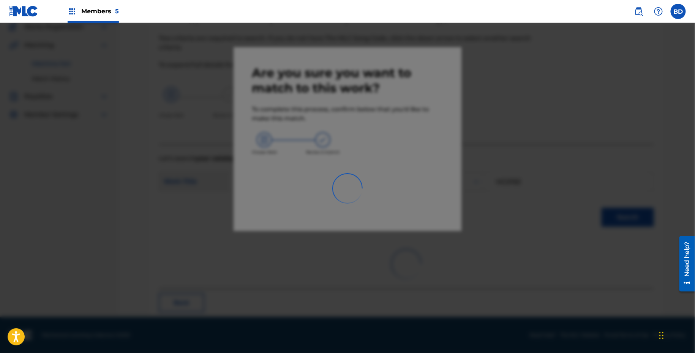
scroll to position [19, 0]
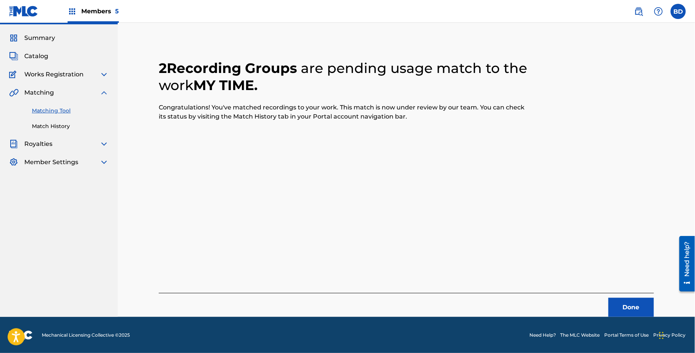
click at [47, 125] on link "Match History" at bounding box center [70, 126] width 77 height 8
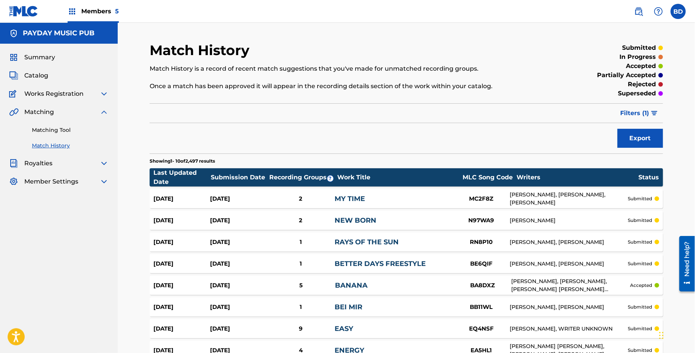
click at [337, 195] on link "MY TIME" at bounding box center [350, 199] width 30 height 8
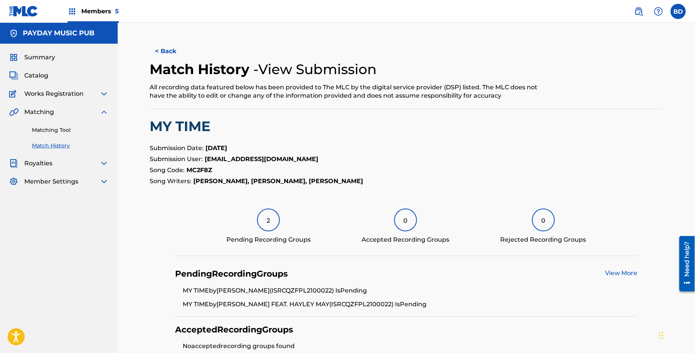
click at [100, 132] on link "Matching Tool" at bounding box center [70, 130] width 77 height 8
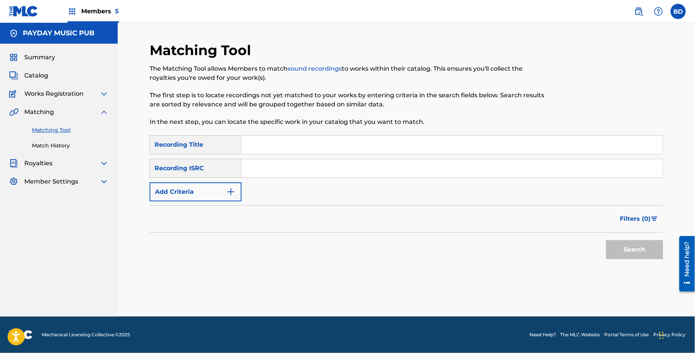
click at [318, 162] on input "Search Form" at bounding box center [452, 168] width 421 height 18
paste input "QZFPL2100001"
type input "QZFPL2100001"
click at [606, 240] on button "Search" at bounding box center [634, 249] width 57 height 19
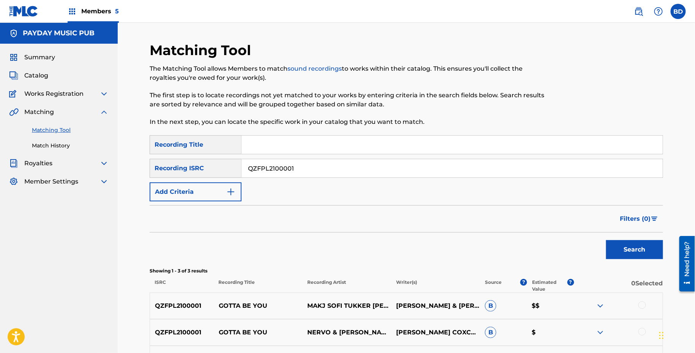
scroll to position [68, 0]
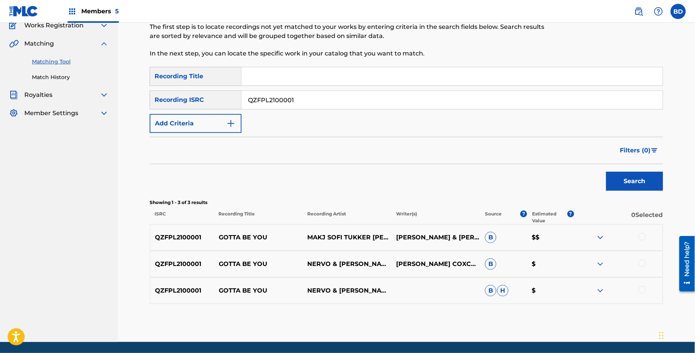
click at [237, 231] on div "QZFPL2100001 GOTTA BE YOU MAKJ SOFI TUKKER CARLA MONROE NERVO CARLA MONROE & NE…" at bounding box center [407, 237] width 514 height 27
click at [605, 289] on div at bounding box center [618, 290] width 89 height 9
click at [605, 263] on div at bounding box center [618, 264] width 89 height 9
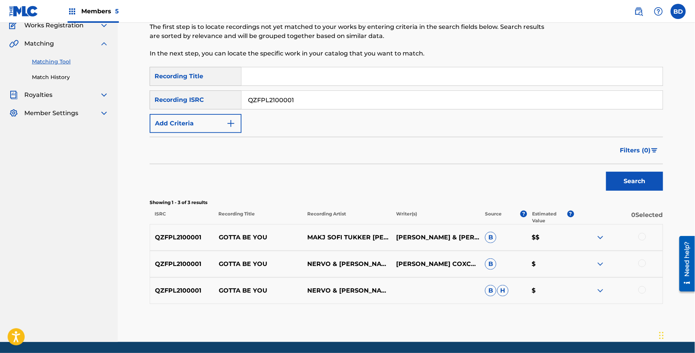
click at [605, 292] on div at bounding box center [618, 290] width 89 height 9
click at [603, 287] on img at bounding box center [600, 290] width 9 height 9
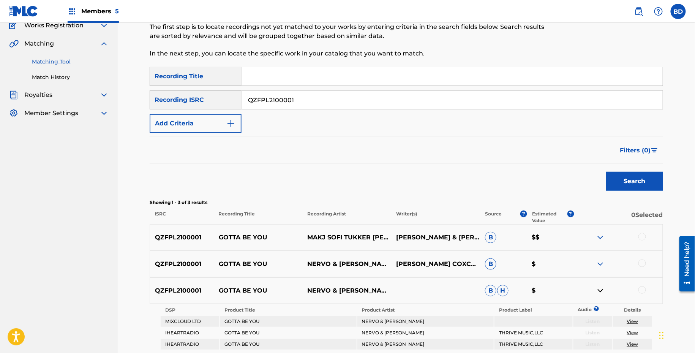
click at [598, 257] on div "QZFPL2100001 GOTTA BE YOU NERVO & CARLA MONROE JON KONGRICHARD XCAMDEN COXCARLA…" at bounding box center [407, 264] width 514 height 27
click at [600, 269] on div "QZFPL2100001 GOTTA BE YOU NERVO & CARLA MONROE JON KONGRICHARD XCAMDEN COXCARLA…" at bounding box center [407, 264] width 514 height 27
click at [600, 263] on img at bounding box center [600, 264] width 9 height 9
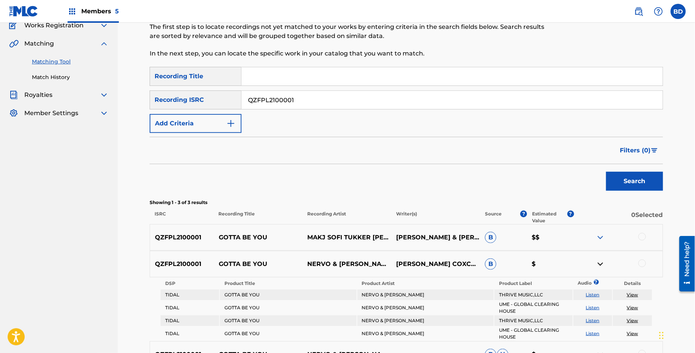
click at [601, 233] on img at bounding box center [600, 237] width 9 height 9
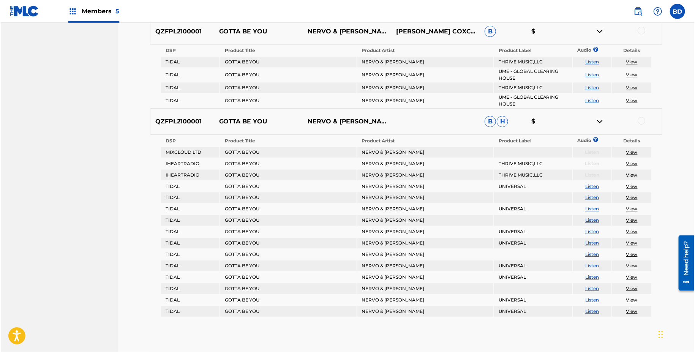
scroll to position [321, 0]
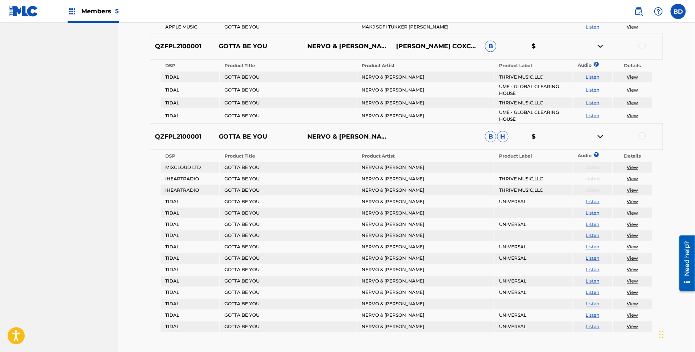
click at [644, 43] on div at bounding box center [643, 46] width 8 height 8
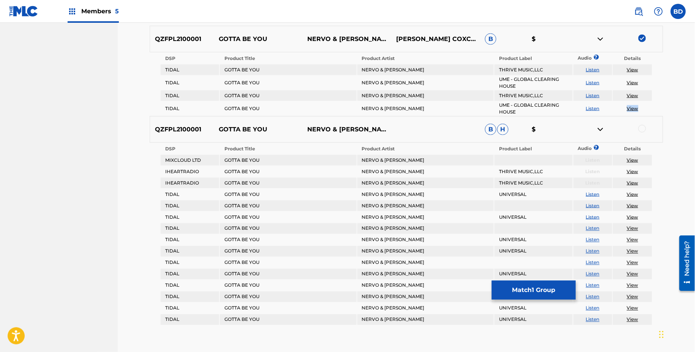
scroll to position [332, 0]
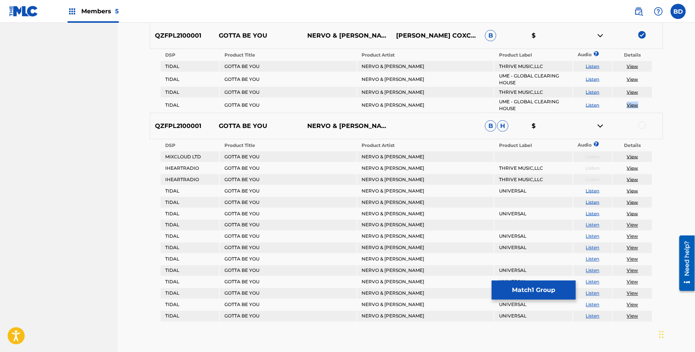
click at [601, 34] on img at bounding box center [600, 35] width 9 height 9
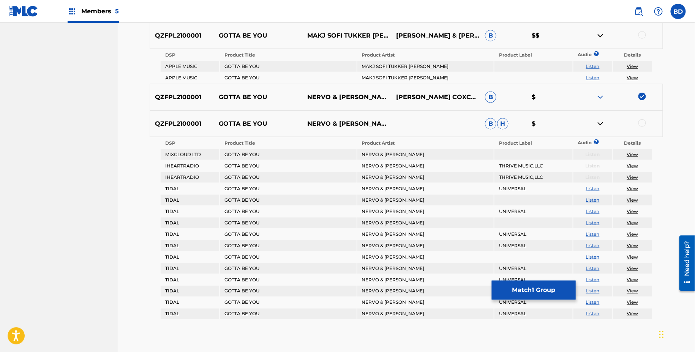
scroll to position [271, 0]
click at [375, 69] on td "MAKJ SOFI TUKKER CARLA MONROE NERVO" at bounding box center [426, 66] width 136 height 11
click at [644, 35] on div at bounding box center [643, 35] width 8 height 8
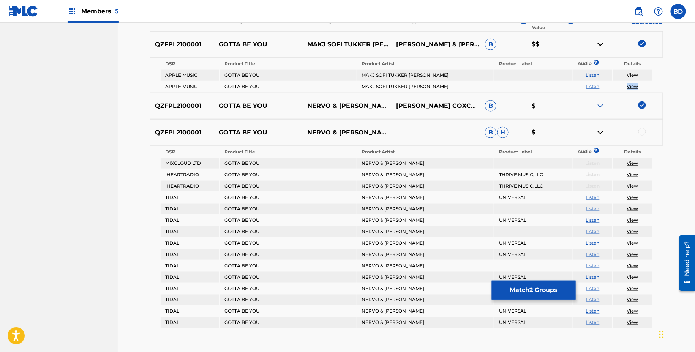
scroll to position [274, 0]
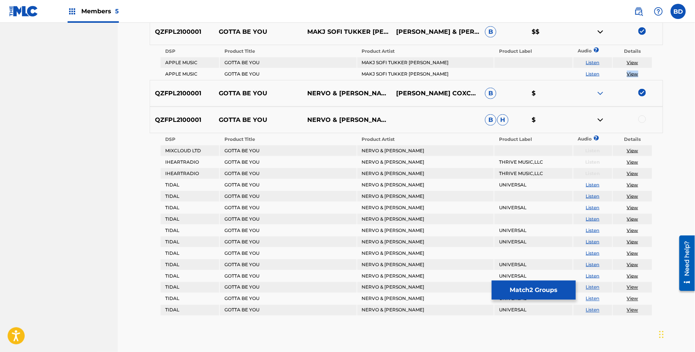
click at [600, 29] on img at bounding box center [600, 31] width 9 height 9
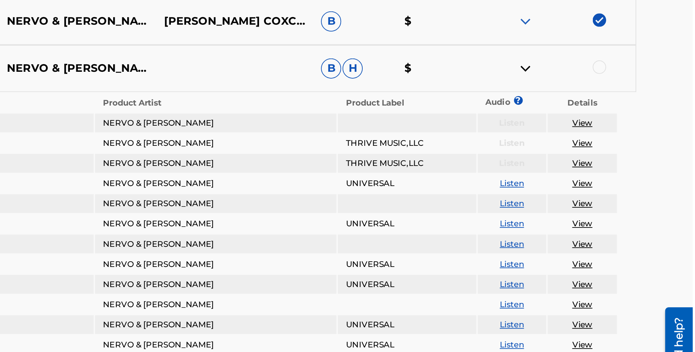
scroll to position [258, 0]
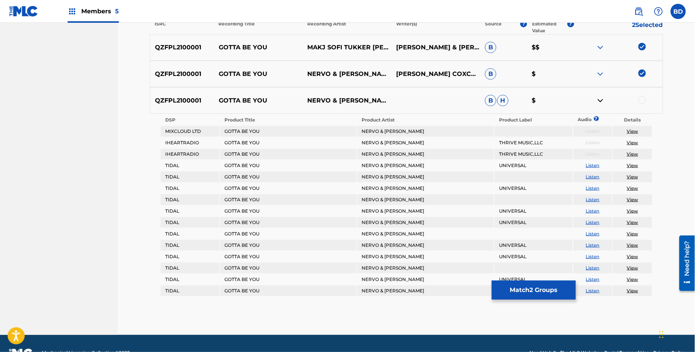
click at [366, 133] on td "NERVO & CARLA MONROE" at bounding box center [426, 131] width 136 height 11
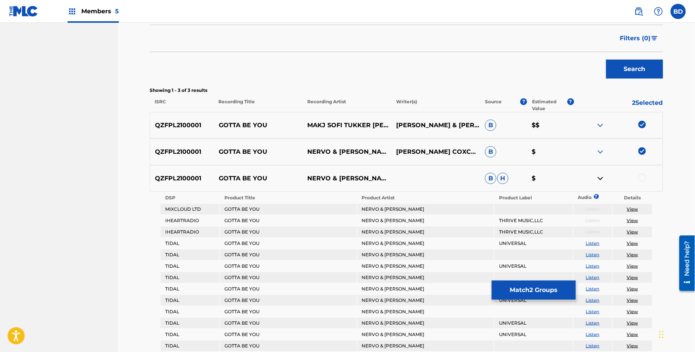
scroll to position [179, 0]
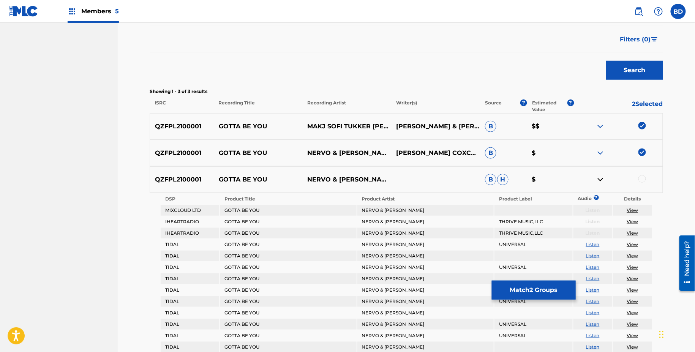
click at [644, 177] on div at bounding box center [643, 179] width 8 height 8
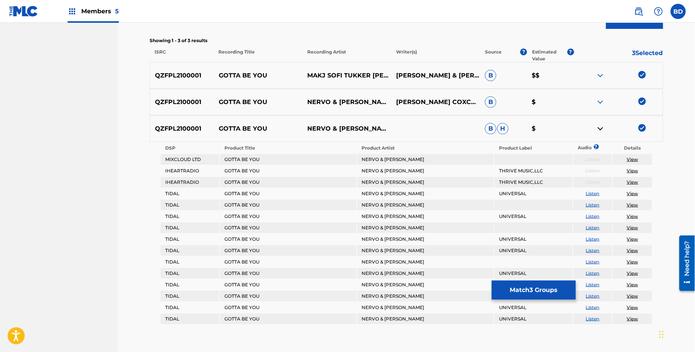
click at [520, 286] on button "Match 3 Groups" at bounding box center [534, 290] width 84 height 19
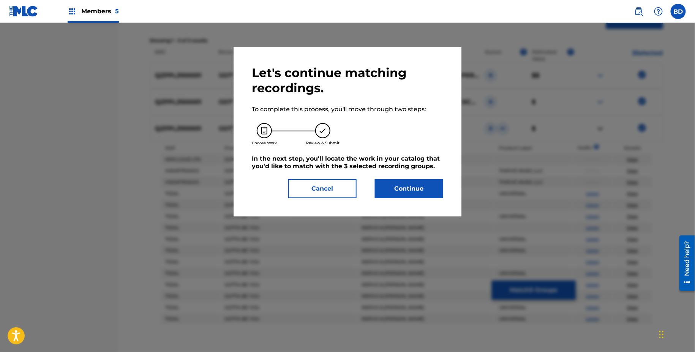
click at [421, 187] on button "Continue" at bounding box center [409, 188] width 68 height 19
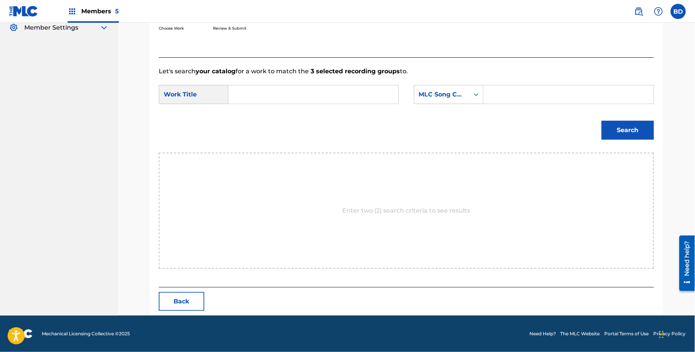
scroll to position [153, 0]
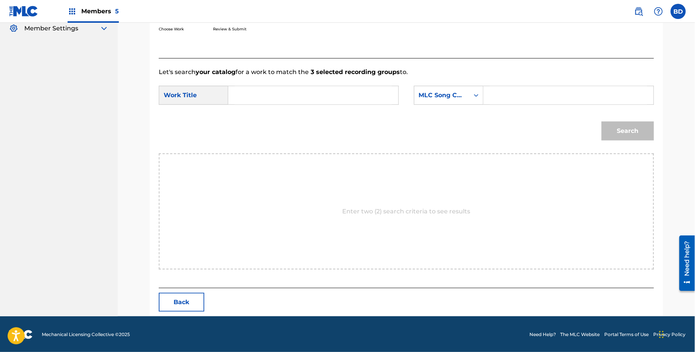
click at [511, 97] on input "Search Form" at bounding box center [568, 95] width 157 height 18
paste input "GA8GOI"
type input "GA8GOI"
click at [338, 98] on input "Search Form" at bounding box center [313, 95] width 157 height 18
type input "you"
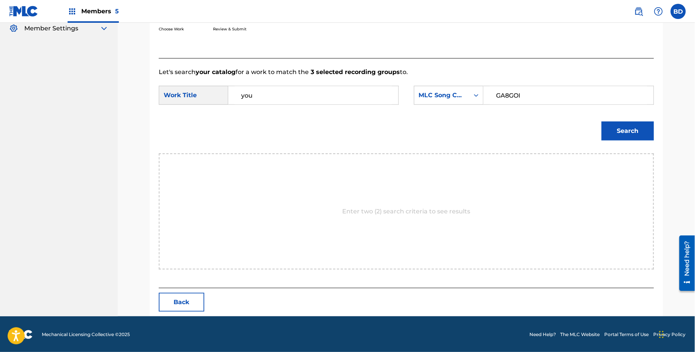
click at [602, 122] on button "Search" at bounding box center [628, 131] width 52 height 19
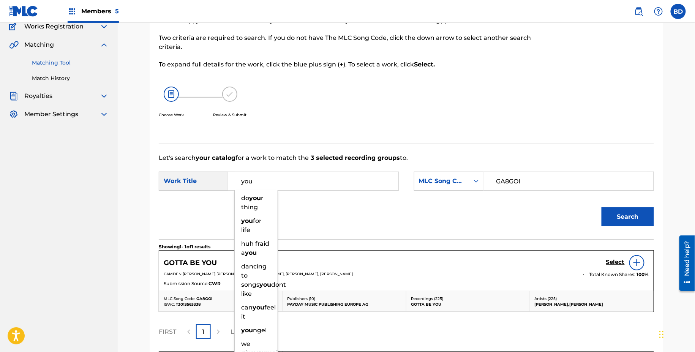
click at [539, 237] on div "Search" at bounding box center [406, 220] width 495 height 40
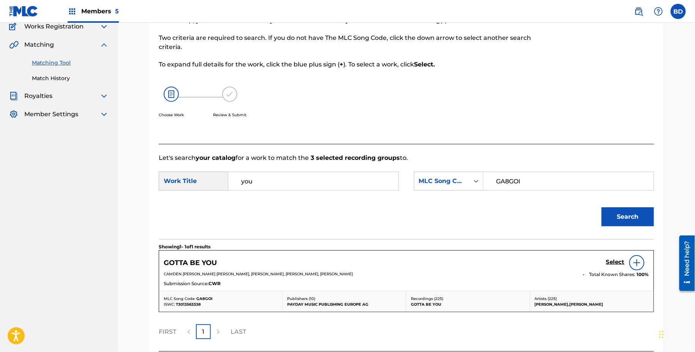
click at [616, 259] on h5 "Select" at bounding box center [615, 262] width 19 height 7
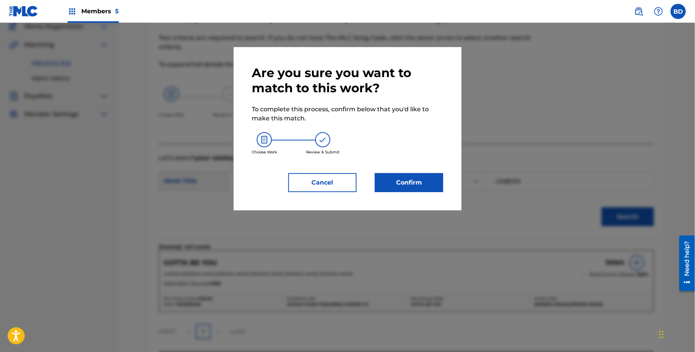
click at [416, 186] on button "Confirm" at bounding box center [409, 182] width 68 height 19
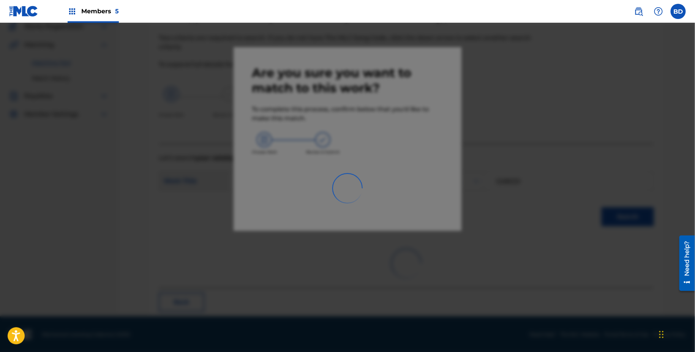
scroll to position [19, 0]
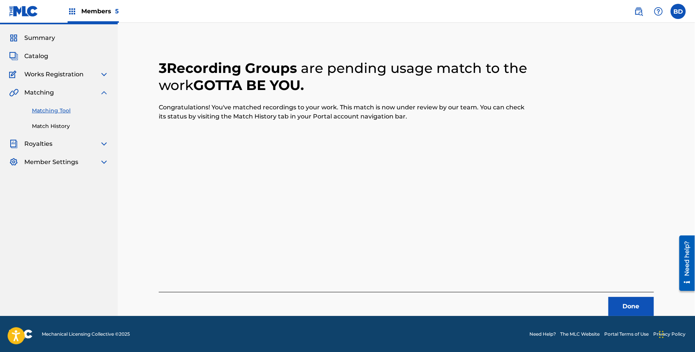
click at [39, 127] on link "Match History" at bounding box center [70, 126] width 77 height 8
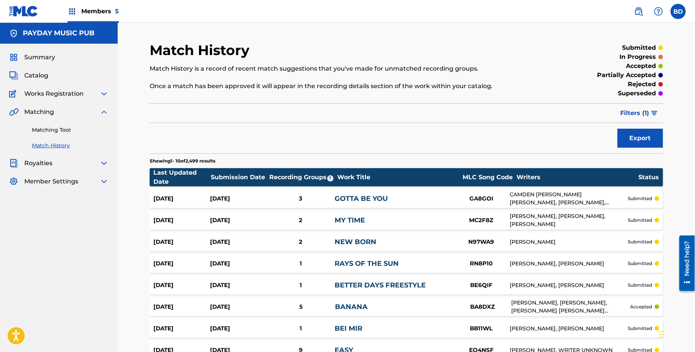
click at [343, 201] on link "GOTTA BE YOU" at bounding box center [361, 199] width 53 height 8
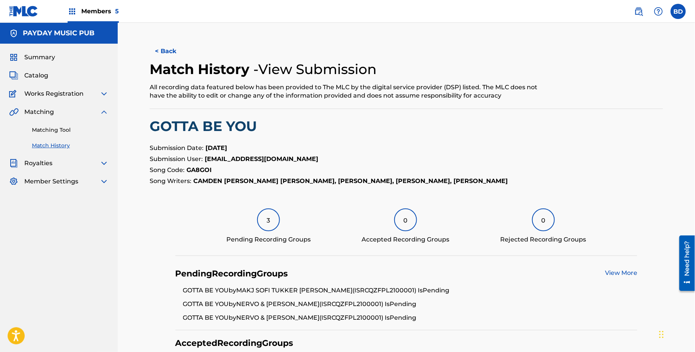
click at [62, 129] on link "Matching Tool" at bounding box center [70, 130] width 77 height 8
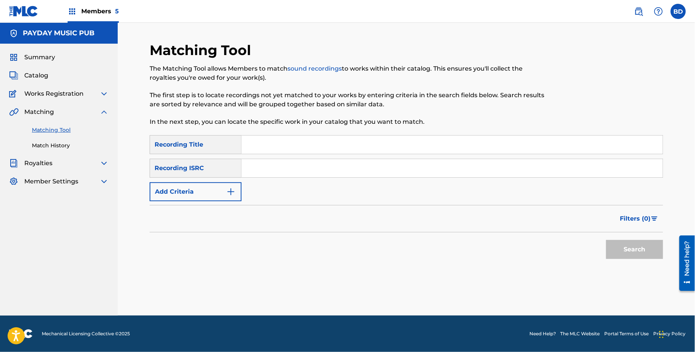
click at [275, 171] on input "Search Form" at bounding box center [452, 168] width 421 height 18
paste input "QZFP52112244"
click at [606, 240] on button "Search" at bounding box center [634, 249] width 57 height 19
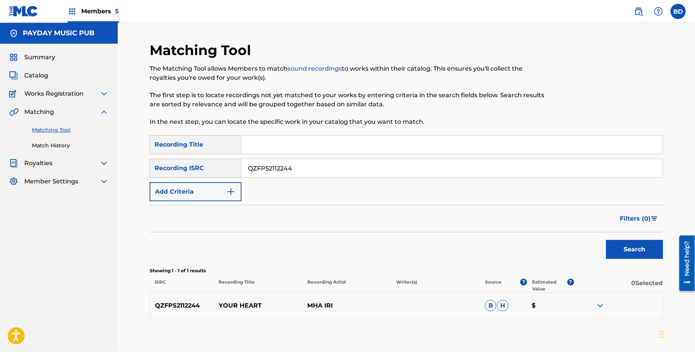
scroll to position [41, 0]
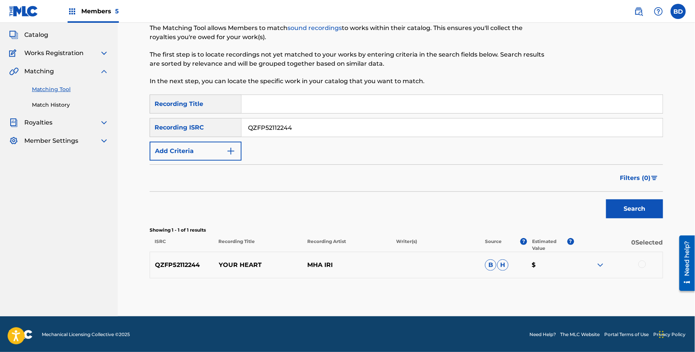
click at [240, 265] on p "YOUR HEART" at bounding box center [258, 265] width 89 height 9
click at [597, 263] on img at bounding box center [600, 265] width 9 height 9
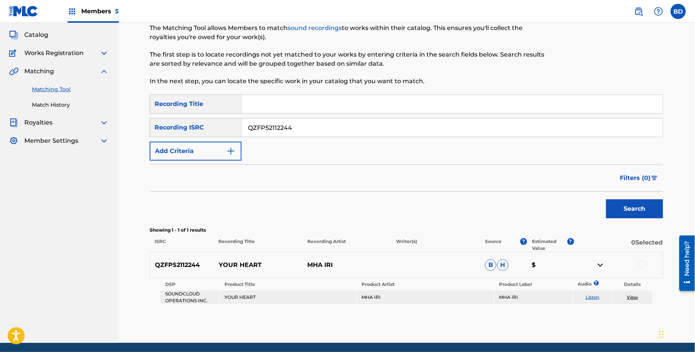
click at [262, 131] on input "QZFP52112244" at bounding box center [452, 128] width 421 height 18
paste input "1905767"
click at [606, 199] on button "Search" at bounding box center [634, 208] width 57 height 19
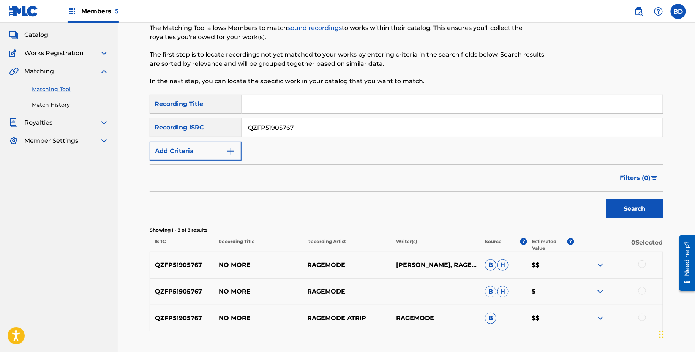
scroll to position [94, 0]
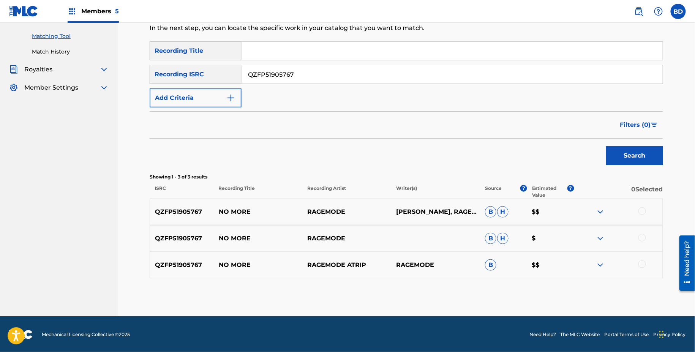
click at [600, 261] on img at bounding box center [600, 265] width 9 height 9
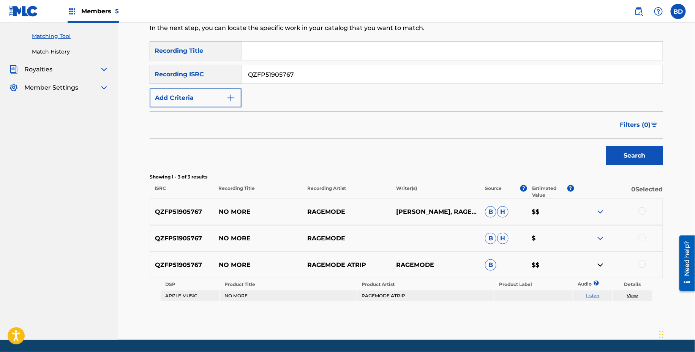
click at [600, 232] on div "QZFP51905767 NO MORE RAGEMODE B H $" at bounding box center [407, 238] width 514 height 27
click at [600, 239] on img at bounding box center [600, 238] width 9 height 9
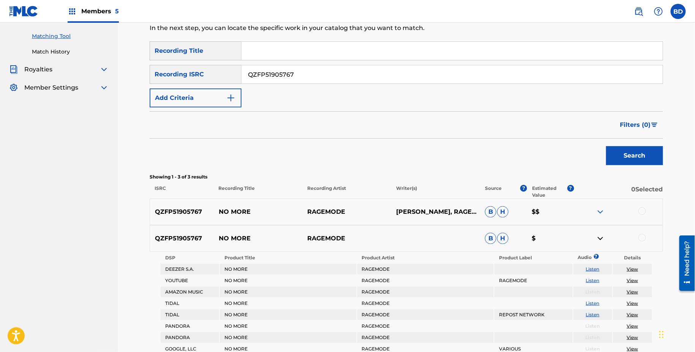
click at [600, 215] on img at bounding box center [600, 211] width 9 height 9
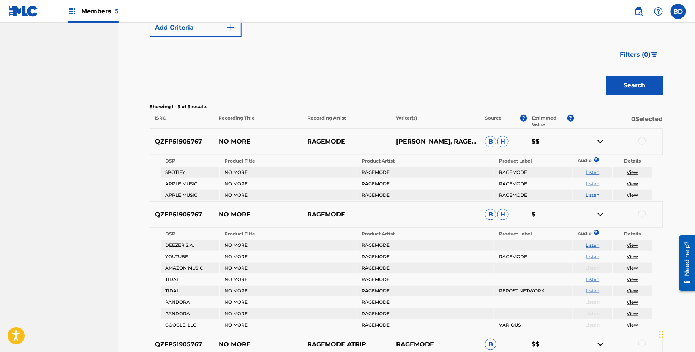
scroll to position [252, 0]
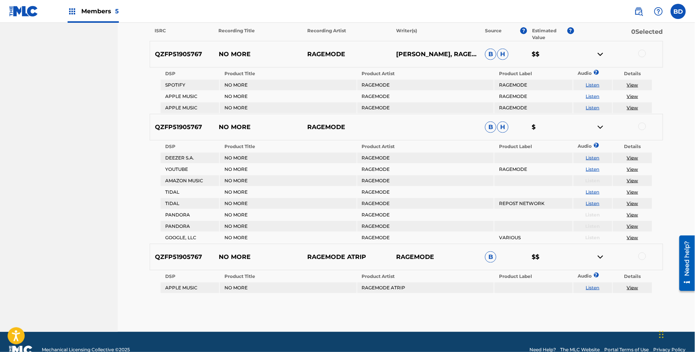
click at [219, 43] on div "QZFP51905767 NO MORE RAGEMODE CHRISTOPH WALL, RAGEMODE B H $$" at bounding box center [407, 54] width 514 height 27
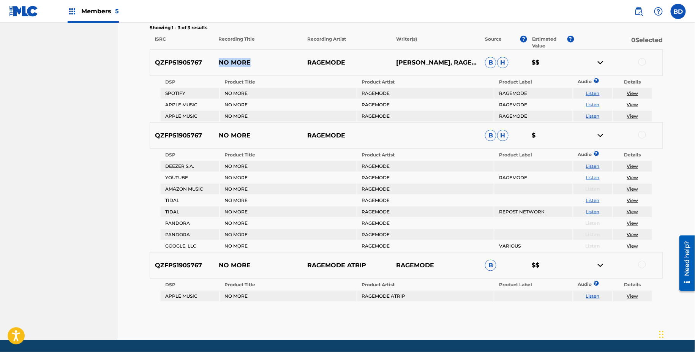
scroll to position [239, 0]
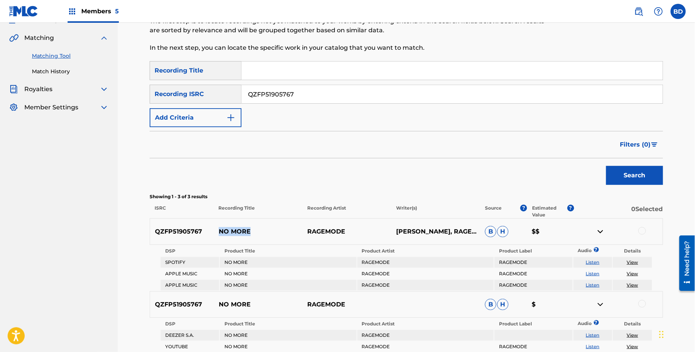
click at [291, 95] on input "QZFP51905767" at bounding box center [452, 94] width 421 height 18
paste input "840960"
click at [606, 166] on button "Search" at bounding box center [634, 175] width 57 height 19
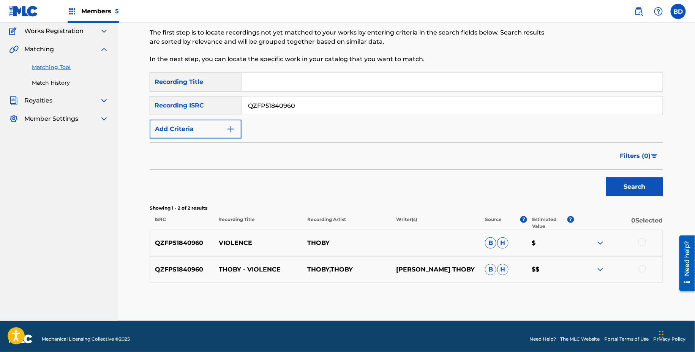
scroll to position [67, 0]
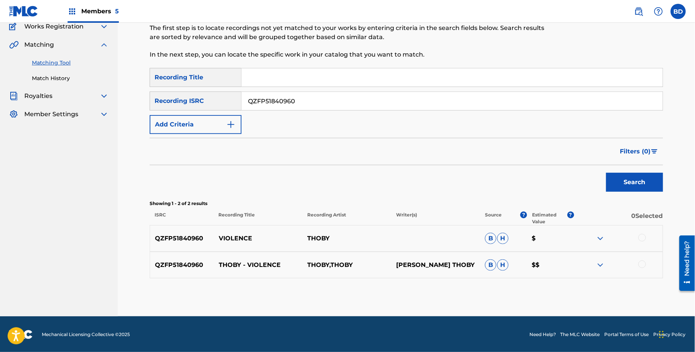
click at [602, 263] on img at bounding box center [600, 265] width 9 height 9
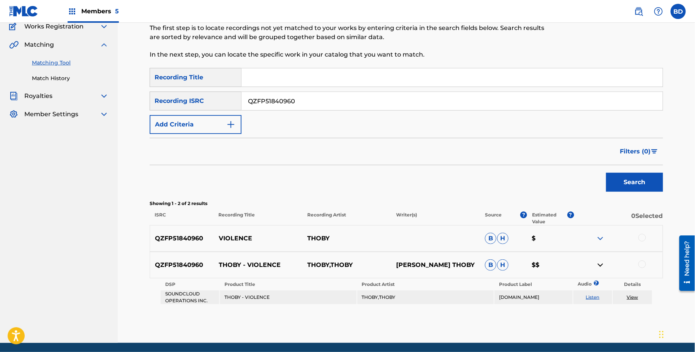
click at [602, 241] on img at bounding box center [600, 238] width 9 height 9
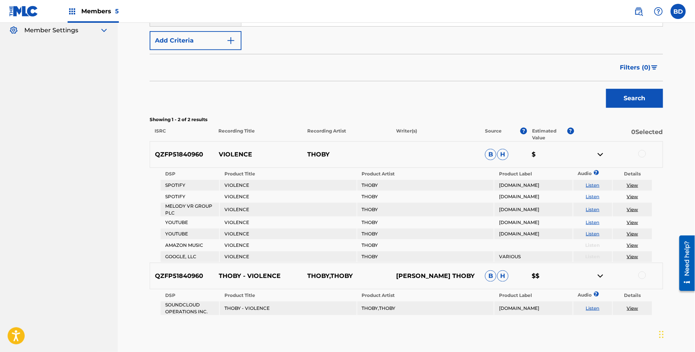
scroll to position [188, 0]
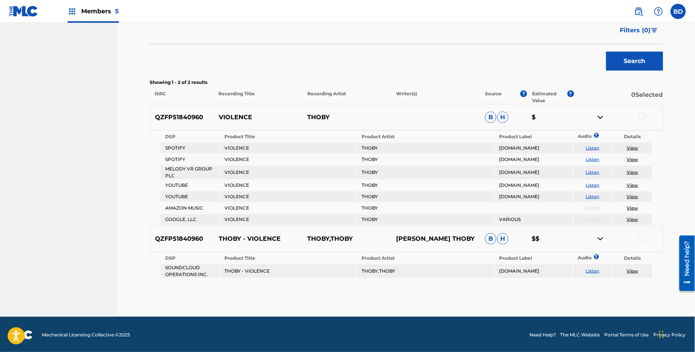
click at [242, 114] on p "VIOLENCE" at bounding box center [258, 117] width 89 height 9
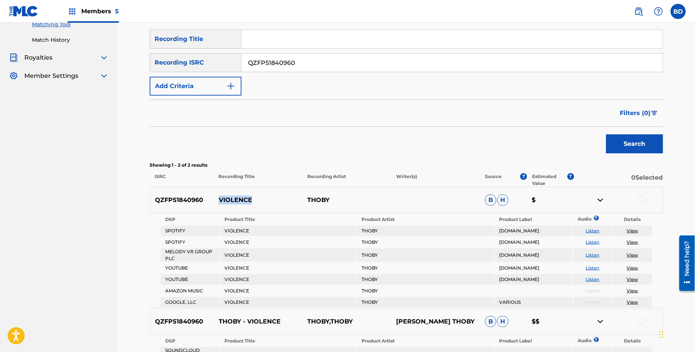
scroll to position [86, 0]
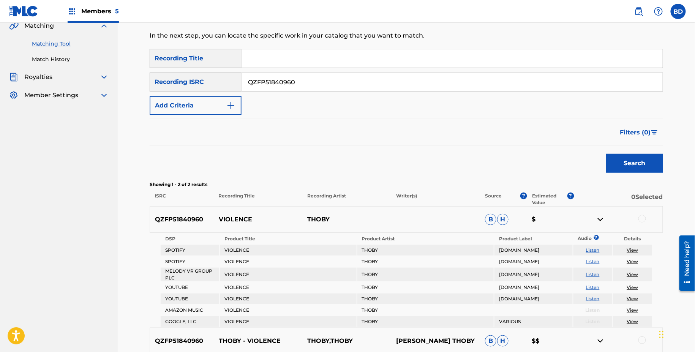
click at [278, 85] on input "QZFP51840960" at bounding box center [452, 82] width 421 height 18
paste input "ES92453373"
click at [606, 154] on button "Search" at bounding box center [634, 163] width 57 height 19
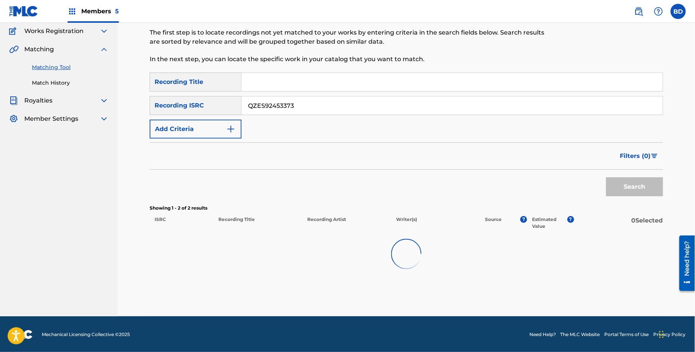
scroll to position [41, 0]
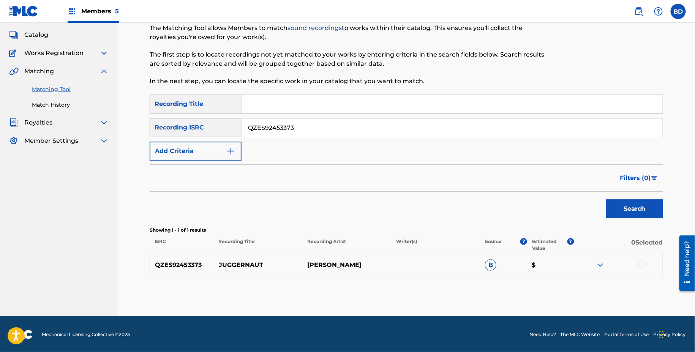
click at [601, 262] on img at bounding box center [600, 265] width 9 height 9
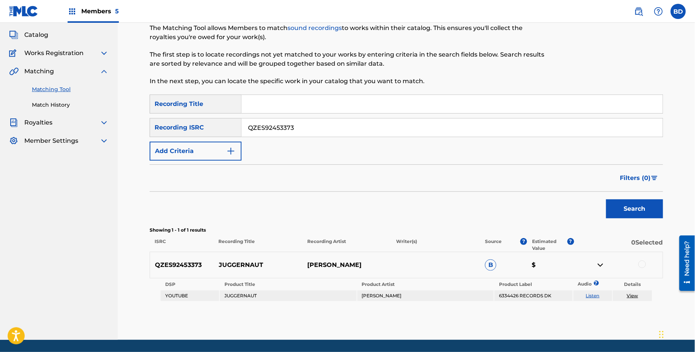
click at [238, 265] on p "JUGGERNAUT" at bounding box center [258, 265] width 89 height 9
click at [298, 132] on input "QZES92453373" at bounding box center [452, 128] width 421 height 18
paste input "0422"
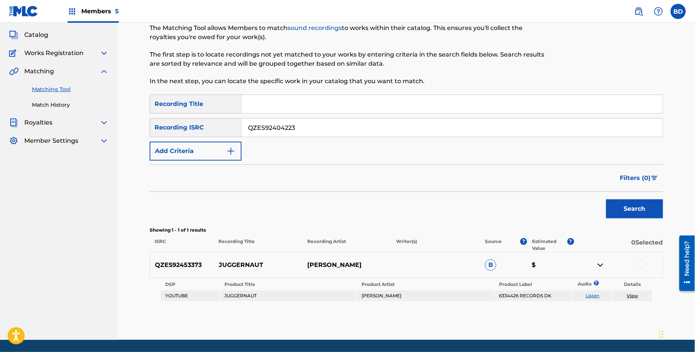
click at [606, 199] on button "Search" at bounding box center [634, 208] width 57 height 19
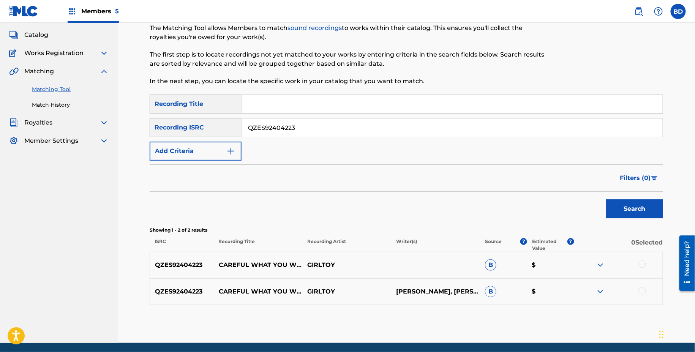
scroll to position [67, 0]
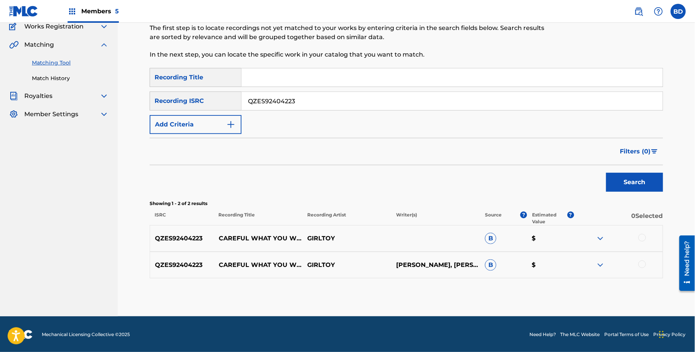
click at [597, 263] on img at bounding box center [600, 265] width 9 height 9
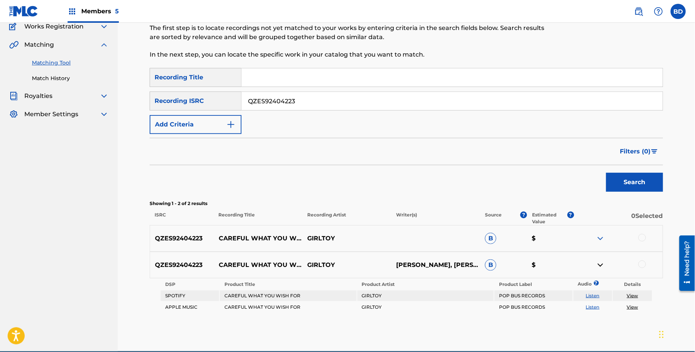
click at [604, 230] on div "QZES92404223 CAREFUL WHAT YOU WISH FOR GIRLTOY B $" at bounding box center [407, 238] width 514 height 27
click at [604, 234] on img at bounding box center [600, 238] width 9 height 9
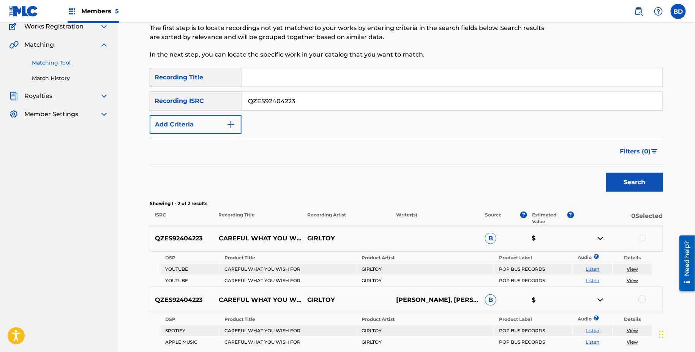
scroll to position [137, 0]
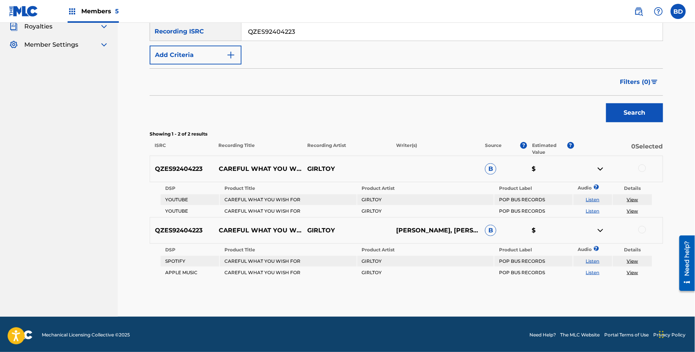
click at [250, 161] on div "QZES92404223 CAREFUL WHAT YOU WISH FOR GIRLTOY B $" at bounding box center [407, 169] width 514 height 27
click at [250, 165] on p "CAREFUL WHAT YOU WISH FOR" at bounding box center [258, 169] width 89 height 9
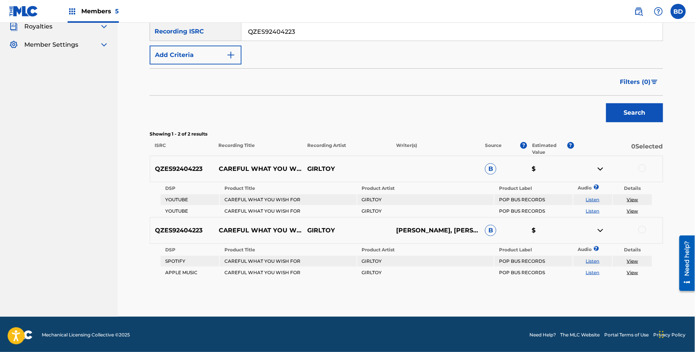
click at [299, 31] on input "QZES92404223" at bounding box center [452, 31] width 421 height 18
paste input "101872"
click at [606, 103] on button "Search" at bounding box center [634, 112] width 57 height 19
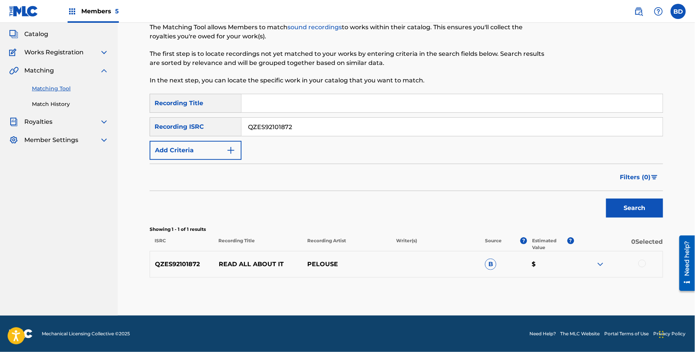
scroll to position [41, 0]
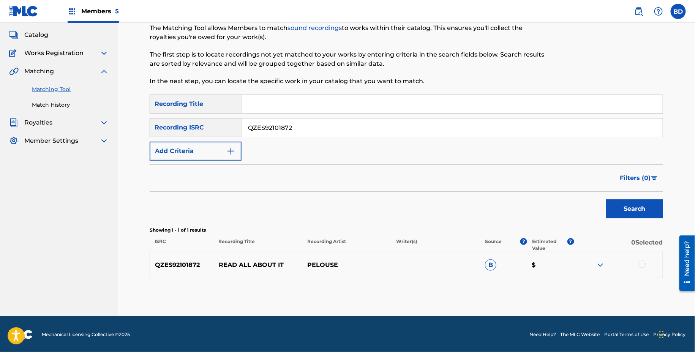
click at [603, 262] on img at bounding box center [600, 265] width 9 height 9
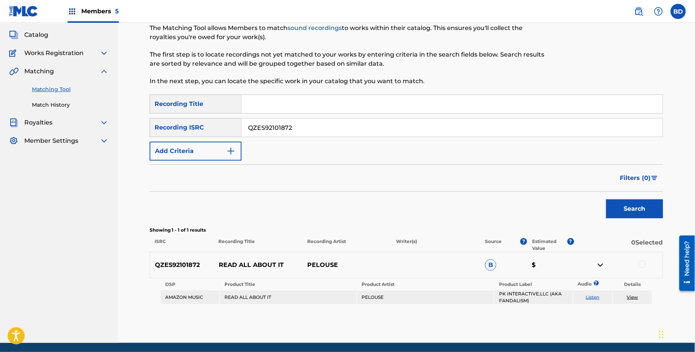
click at [256, 264] on p "READ ALL ABOUT IT" at bounding box center [258, 265] width 89 height 9
click at [265, 130] on input "QZES92101872" at bounding box center [452, 128] width 421 height 18
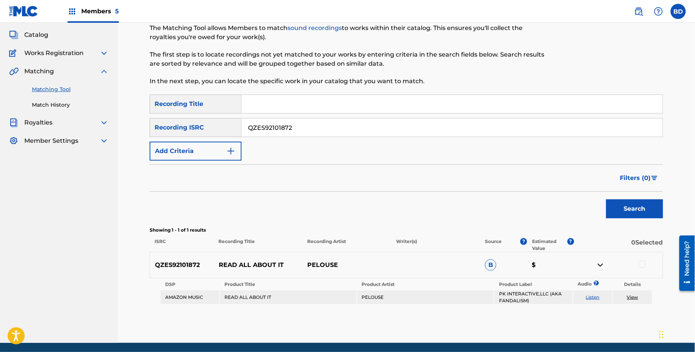
paste input "188749"
type input "QZES91887492"
click at [606, 199] on button "Search" at bounding box center [634, 208] width 57 height 19
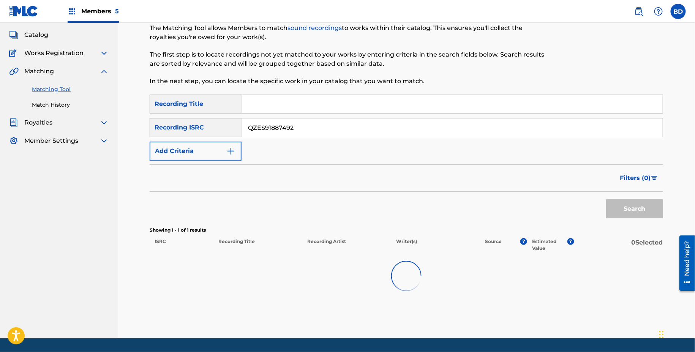
scroll to position [147, 0]
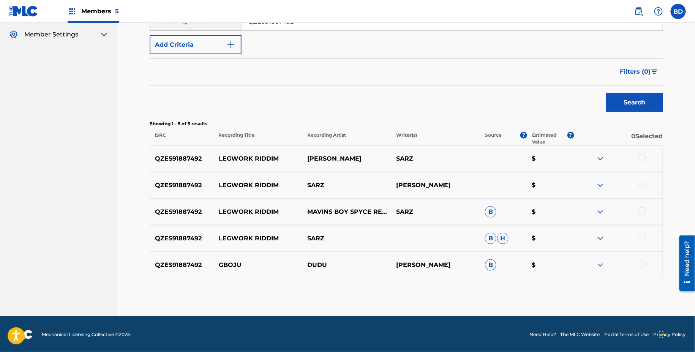
click at [600, 264] on img at bounding box center [600, 265] width 9 height 9
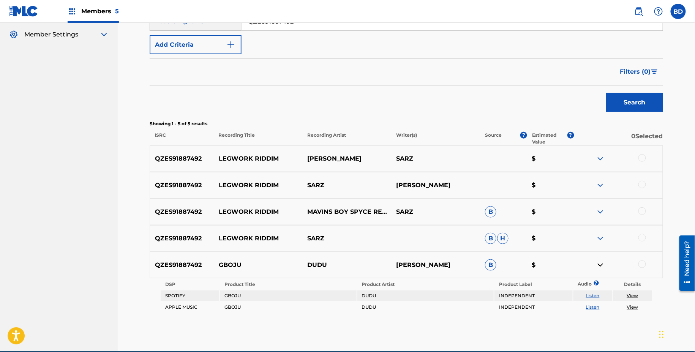
click at [600, 241] on img at bounding box center [600, 238] width 9 height 9
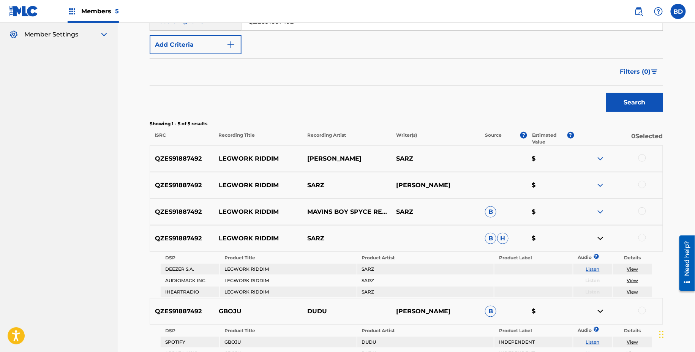
click at [601, 200] on div "QZES91887492 LEGWORK RIDDIM MAVINS BOY SPYCE REMA SARZ B $" at bounding box center [407, 212] width 514 height 27
click at [601, 213] on img at bounding box center [600, 211] width 9 height 9
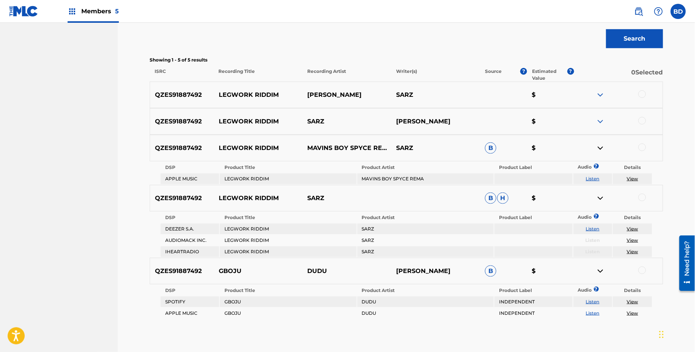
scroll to position [251, 0]
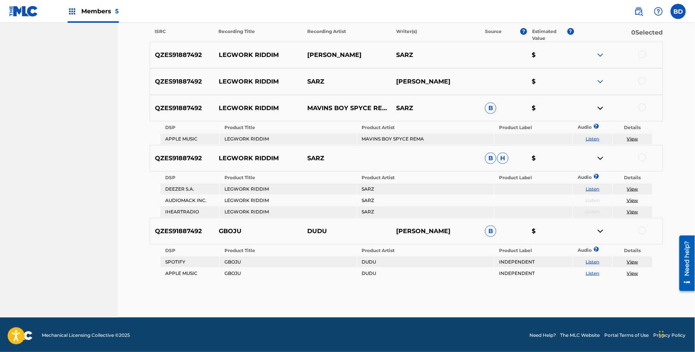
click at [229, 109] on p "LEGWORK RIDDIM" at bounding box center [258, 108] width 89 height 9
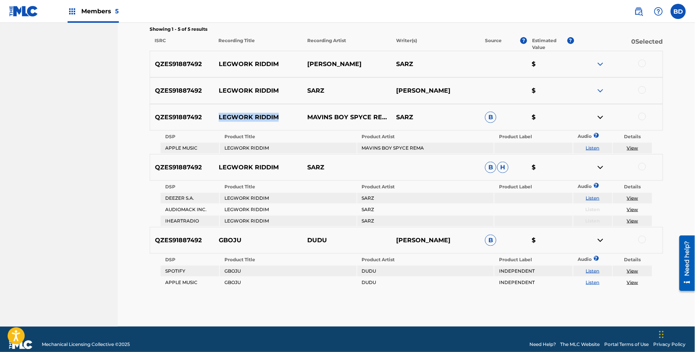
scroll to position [225, 0]
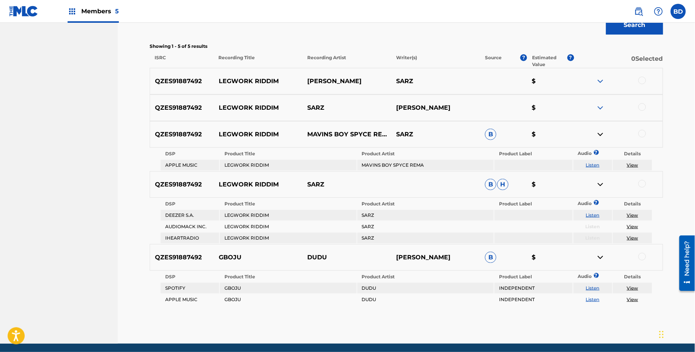
click at [643, 183] on div at bounding box center [643, 184] width 8 height 8
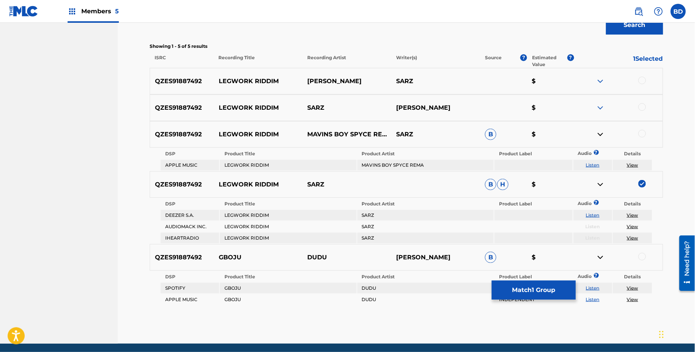
click at [600, 185] on img at bounding box center [600, 184] width 9 height 9
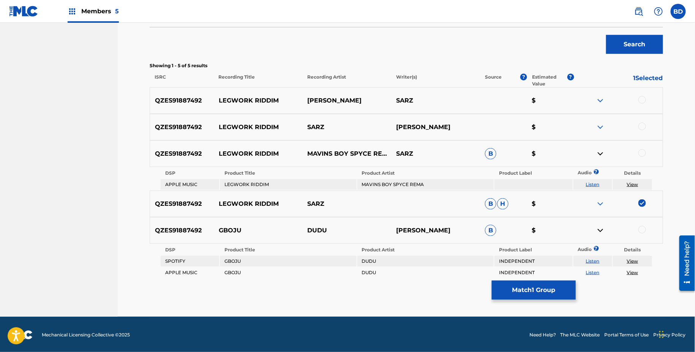
click at [282, 183] on td "LEGWORK RIDDIM" at bounding box center [288, 184] width 136 height 11
click at [261, 185] on td "LEGWORK RIDDIM" at bounding box center [288, 184] width 136 height 11
click at [404, 181] on td "MAVINS BOY SPYCE REMA" at bounding box center [426, 184] width 136 height 11
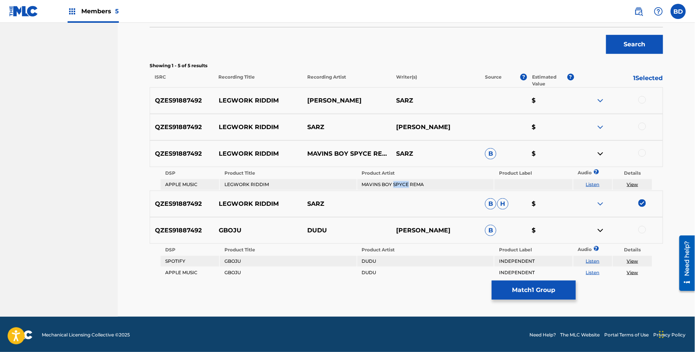
click at [404, 181] on td "MAVINS BOY SPYCE REMA" at bounding box center [426, 184] width 136 height 11
click at [369, 263] on td "DUDU" at bounding box center [426, 261] width 136 height 11
click at [230, 261] on td "GBOJU" at bounding box center [288, 261] width 136 height 11
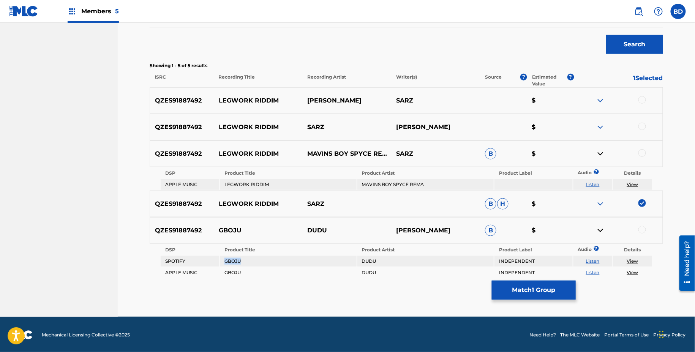
click at [230, 261] on td "GBOJU" at bounding box center [288, 261] width 136 height 11
click at [643, 153] on div at bounding box center [643, 153] width 8 height 8
click at [597, 154] on img at bounding box center [600, 153] width 9 height 9
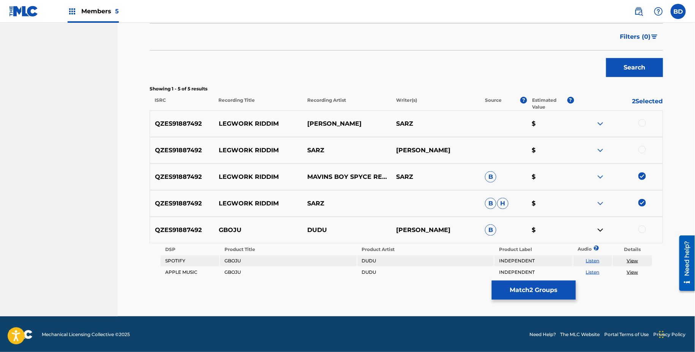
click at [643, 229] on div at bounding box center [643, 230] width 8 height 8
click at [516, 294] on button "Match 3 Groups" at bounding box center [534, 290] width 84 height 19
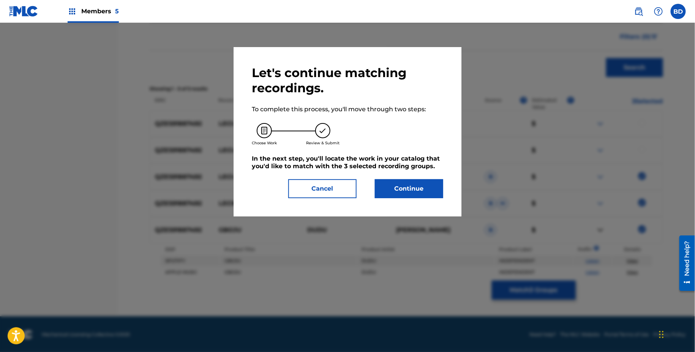
click at [305, 178] on div "Let's continue matching recordings. To complete this process, you'll move throu…" at bounding box center [347, 131] width 191 height 133
click at [312, 179] on button "Cancel" at bounding box center [322, 188] width 68 height 19
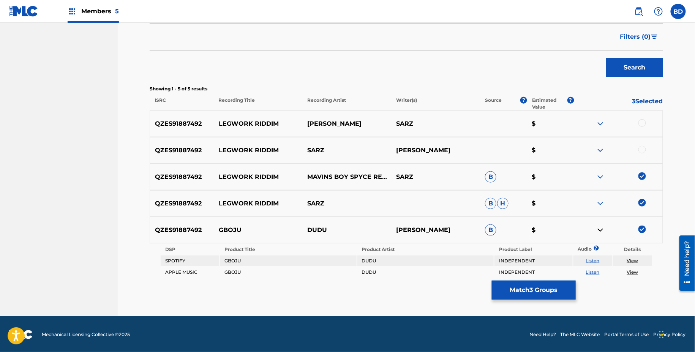
click at [514, 296] on button "Match 3 Groups" at bounding box center [534, 290] width 84 height 19
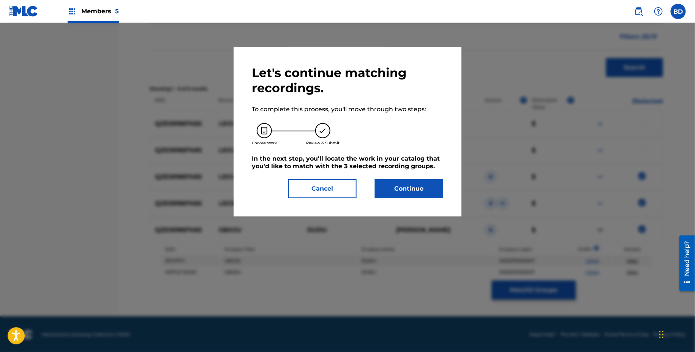
click at [389, 196] on button "Continue" at bounding box center [409, 188] width 68 height 19
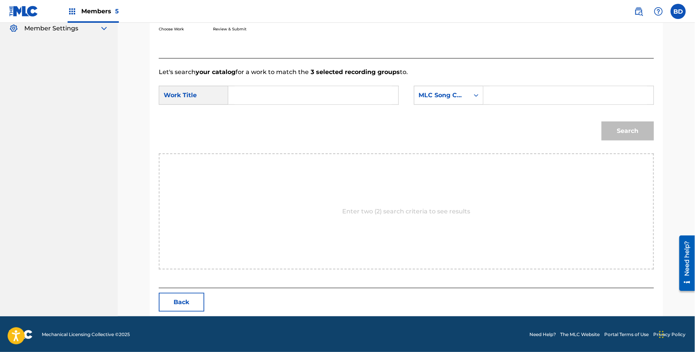
click at [508, 89] on input "Search Form" at bounding box center [568, 95] width 157 height 18
paste input "LF7KRW"
type input "LF7KRW"
click at [356, 89] on input "Search Form" at bounding box center [313, 95] width 157 height 18
type input "legwork"
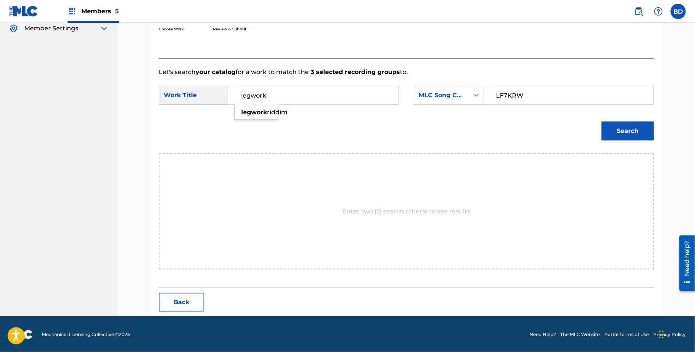
click at [602, 122] on button "Search" at bounding box center [628, 131] width 52 height 19
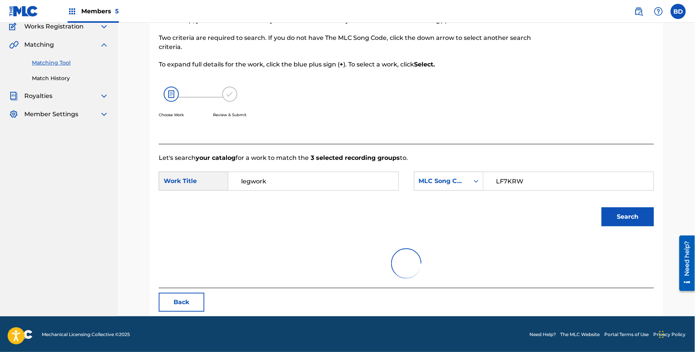
scroll to position [130, 0]
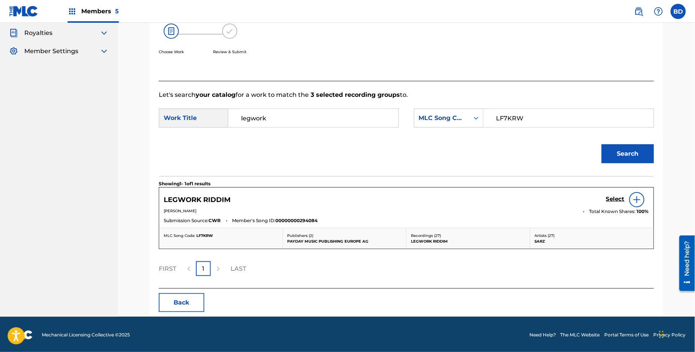
click at [615, 194] on div "Select" at bounding box center [627, 199] width 43 height 15
click at [615, 196] on h5 "Select" at bounding box center [615, 199] width 19 height 7
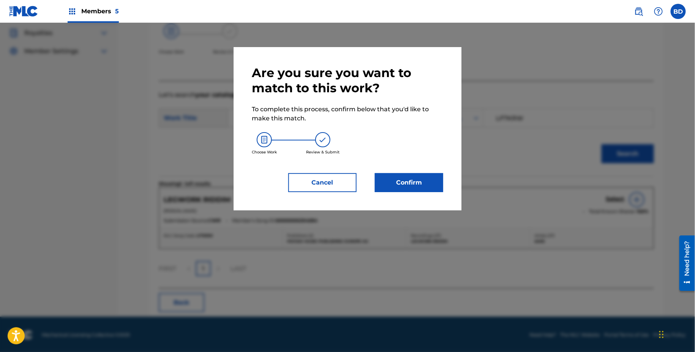
click at [416, 180] on button "Confirm" at bounding box center [409, 182] width 68 height 19
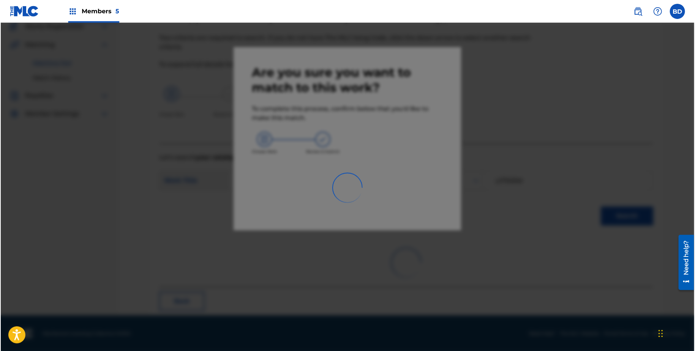
scroll to position [0, 0]
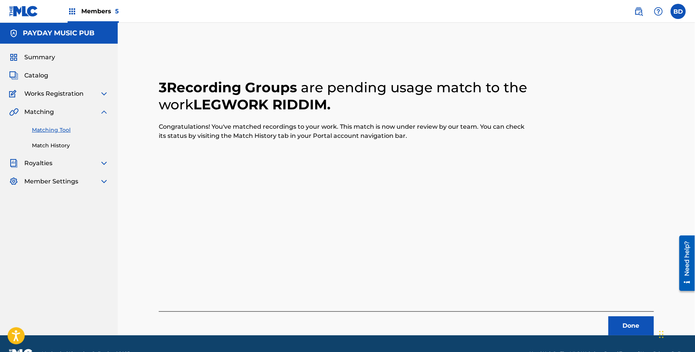
click at [64, 148] on link "Match History" at bounding box center [70, 146] width 77 height 8
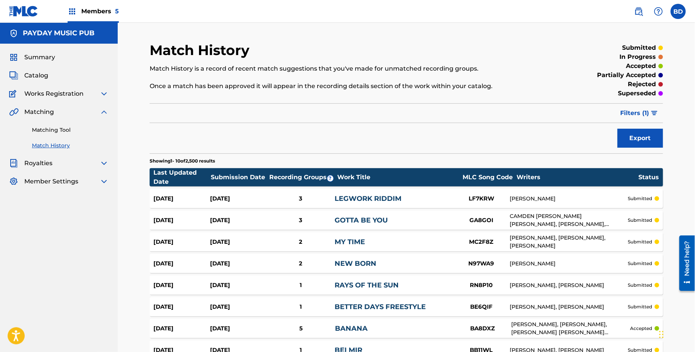
click at [320, 202] on div "3" at bounding box center [301, 199] width 68 height 9
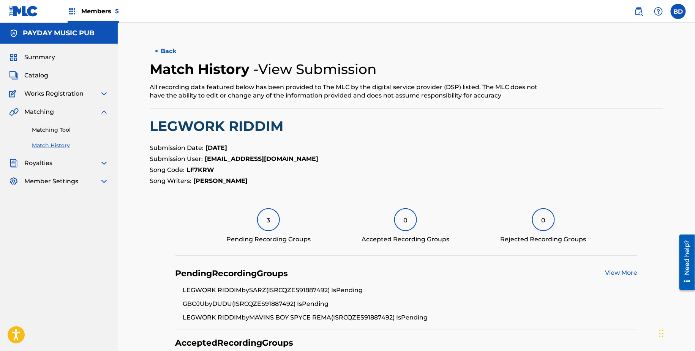
click at [57, 133] on link "Matching Tool" at bounding box center [70, 130] width 77 height 8
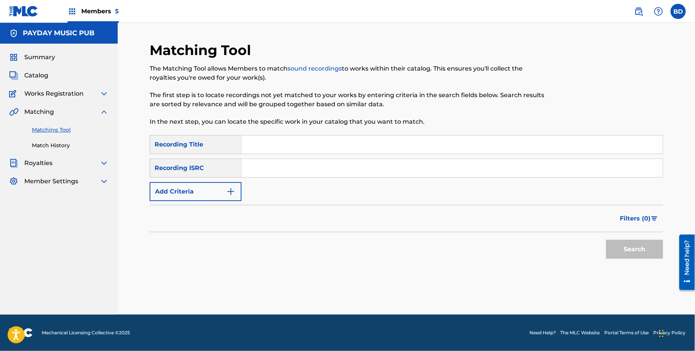
click at [261, 171] on input "Search Form" at bounding box center [452, 168] width 421 height 18
paste input "QZES91887490"
type input "QZES91887490"
click at [606, 240] on button "Search" at bounding box center [634, 249] width 57 height 19
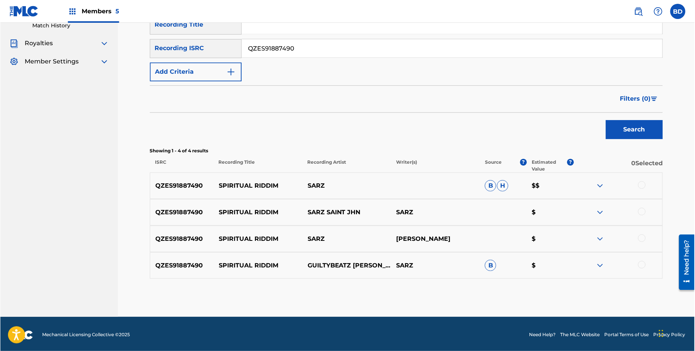
scroll to position [122, 0]
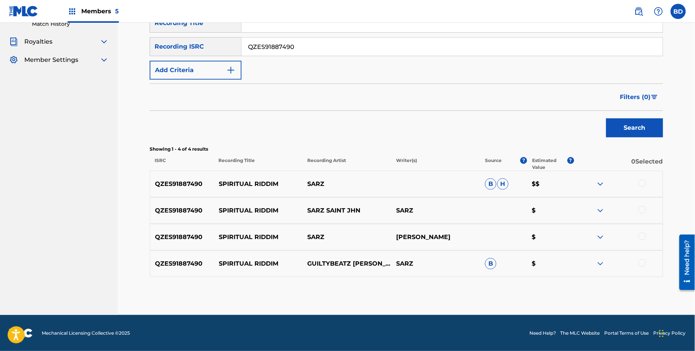
click at [240, 239] on p "SPIRITUAL RIDDIM" at bounding box center [258, 237] width 89 height 9
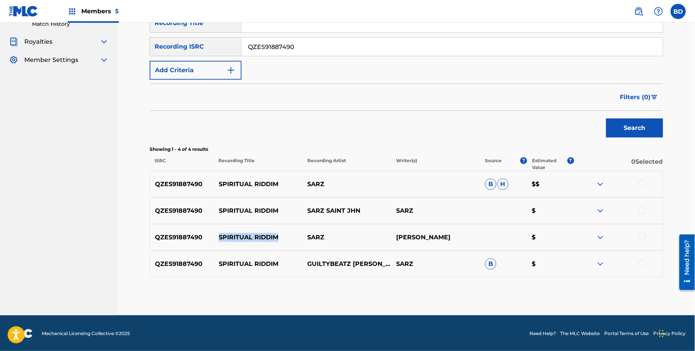
click at [599, 264] on img at bounding box center [600, 264] width 9 height 9
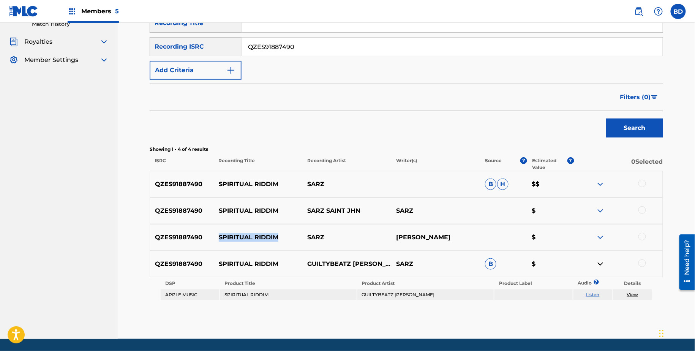
click at [600, 183] on img at bounding box center [600, 184] width 9 height 9
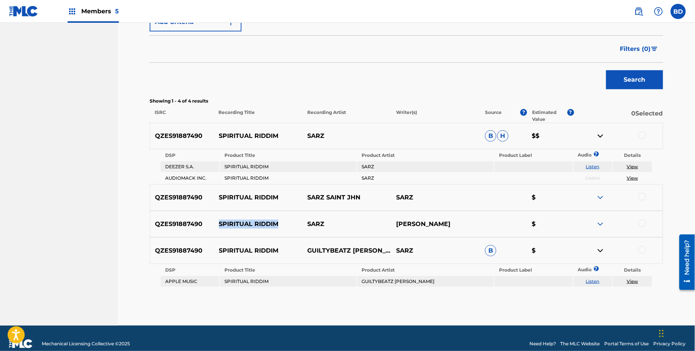
scroll to position [180, 0]
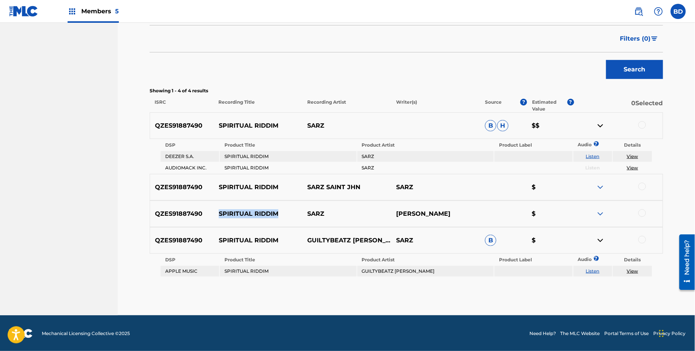
click at [599, 37] on div "Filters ( 0 )" at bounding box center [407, 38] width 514 height 27
click at [644, 123] on div at bounding box center [643, 125] width 8 height 8
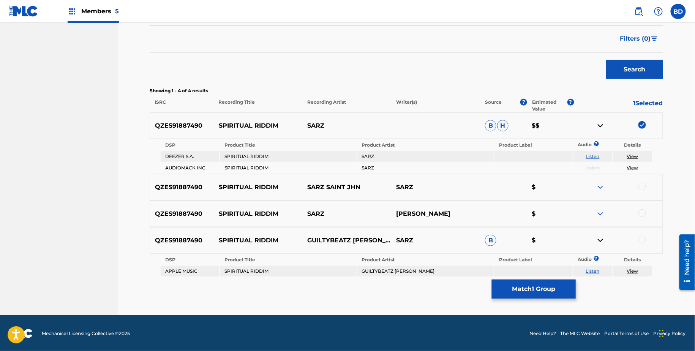
click at [601, 122] on img at bounding box center [600, 125] width 9 height 9
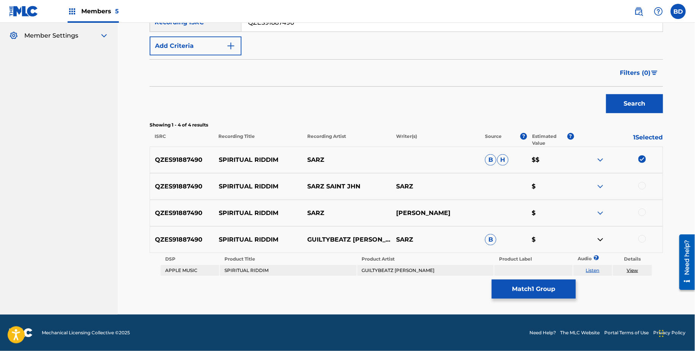
scroll to position [146, 0]
click at [406, 279] on div "Matching Tool The Matching Tool allows Members to match sound recordings to wor…" at bounding box center [407, 105] width 514 height 419
click at [403, 269] on td "GUILTYBEATZ JOEY B FALZ" at bounding box center [426, 271] width 136 height 11
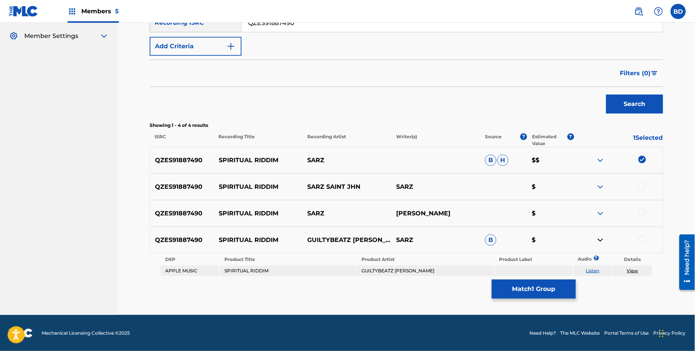
click at [642, 237] on div at bounding box center [643, 240] width 8 height 8
click at [632, 271] on link "View" at bounding box center [632, 271] width 11 height 6
click at [508, 298] on div "Matching Tool The Matching Tool allows Members to match sound recordings to wor…" at bounding box center [407, 105] width 514 height 419
click at [505, 295] on button "Match 2 Groups" at bounding box center [534, 289] width 84 height 19
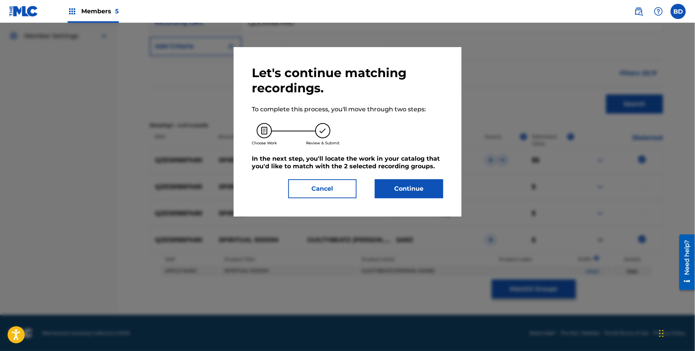
click at [431, 188] on button "Continue" at bounding box center [409, 188] width 68 height 19
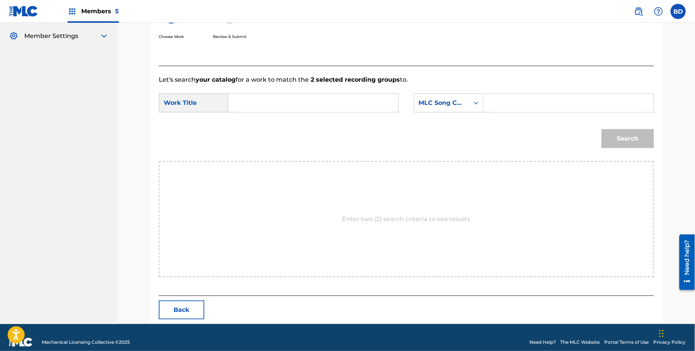
click at [557, 101] on input "Search Form" at bounding box center [568, 103] width 157 height 18
paste input "SI2XYJ"
type input "SI2XYJ"
click at [355, 98] on input "Search Form" at bounding box center [313, 103] width 157 height 18
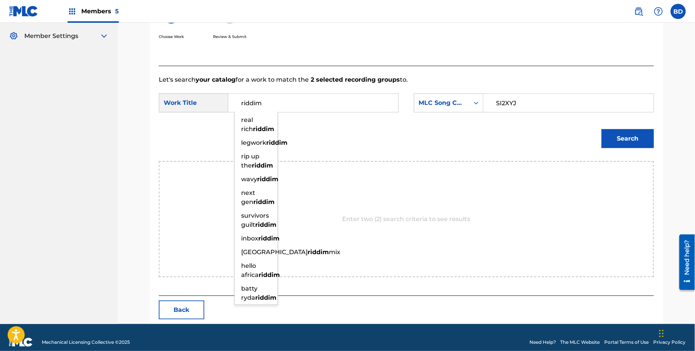
type input "riddim"
click at [602, 129] on button "Search" at bounding box center [628, 138] width 52 height 19
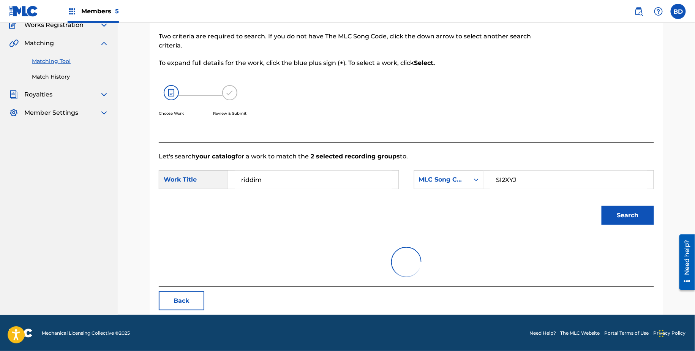
scroll to position [131, 0]
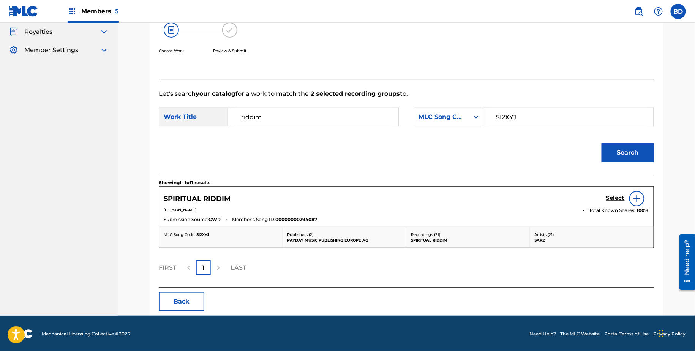
click at [612, 199] on h5 "Select" at bounding box center [615, 198] width 19 height 7
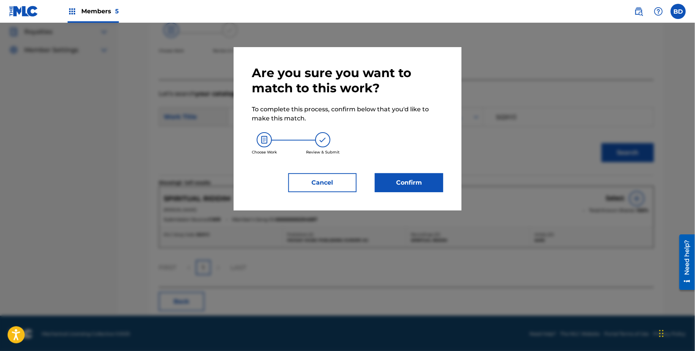
click at [390, 181] on button "Confirm" at bounding box center [409, 182] width 68 height 19
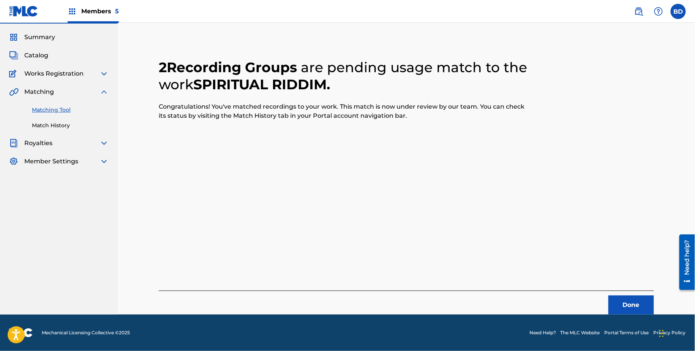
scroll to position [20, 0]
click at [57, 123] on link "Match History" at bounding box center [70, 126] width 77 height 8
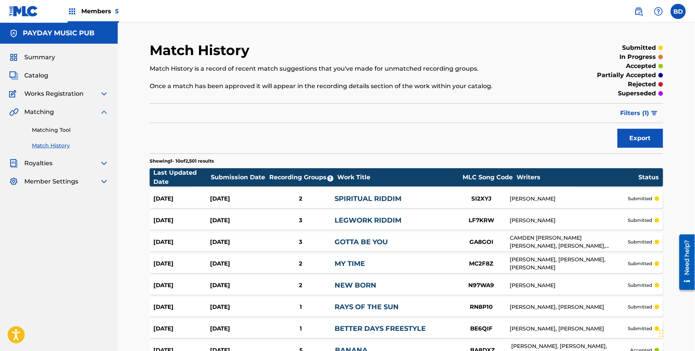
click at [321, 203] on div "Sep 19, 2025 Sep 19, 2025 2 SPIRITUAL RIDDIM SI2XYJ OSARETIN OSABUOHIEN submitt…" at bounding box center [407, 198] width 514 height 19
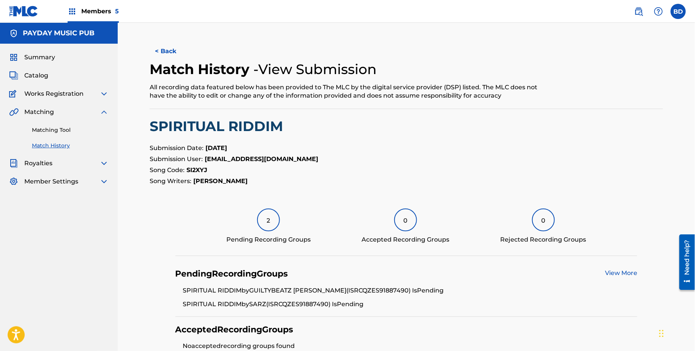
click at [97, 124] on div "Matching Tool Match History" at bounding box center [59, 133] width 100 height 33
click at [99, 131] on link "Matching Tool" at bounding box center [70, 130] width 77 height 8
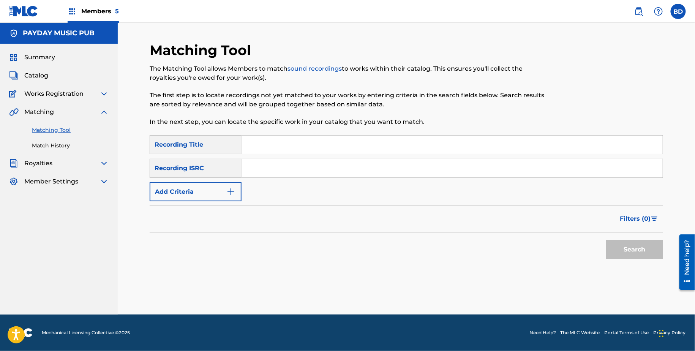
click at [247, 166] on input "Search Form" at bounding box center [452, 168] width 421 height 18
paste input "QZES91887490"
click at [606, 240] on button "Search" at bounding box center [634, 249] width 57 height 19
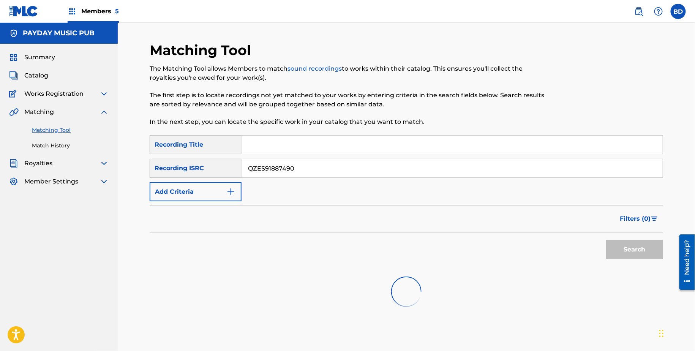
scroll to position [122, 0]
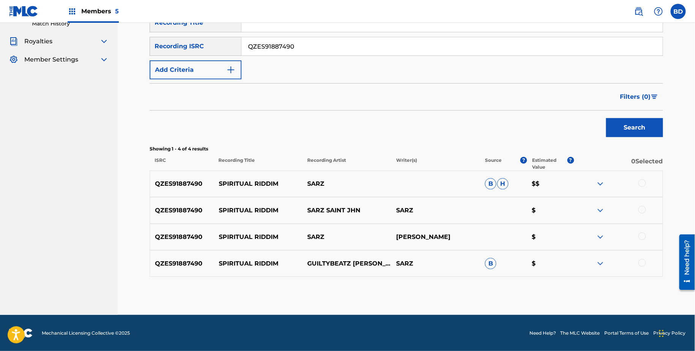
click at [603, 264] on img at bounding box center [600, 263] width 9 height 9
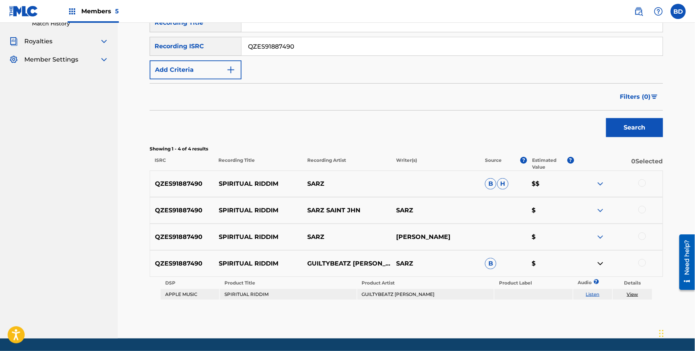
click at [600, 188] on div "QZES91887490 SPIRITUAL RIDDIM SARZ B H $$" at bounding box center [407, 184] width 514 height 27
click at [601, 183] on img at bounding box center [600, 183] width 9 height 9
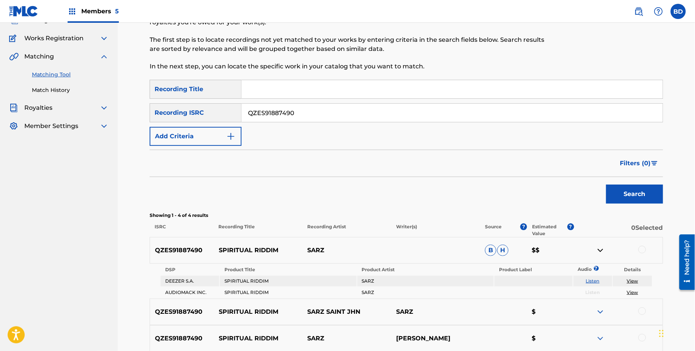
scroll to position [0, 0]
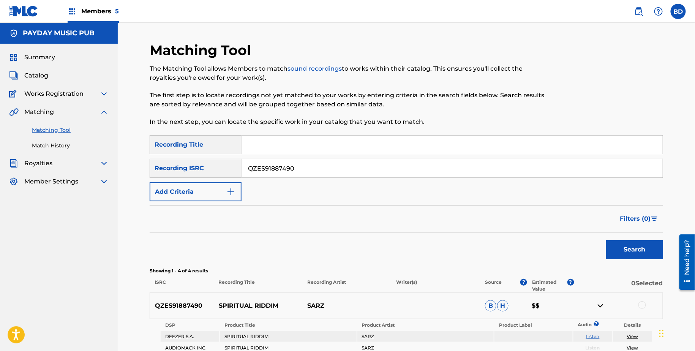
click at [276, 174] on input "QZES91887490" at bounding box center [452, 168] width 421 height 18
paste input "89"
type input "QZES91887489"
click at [606, 240] on button "Search" at bounding box center [634, 249] width 57 height 19
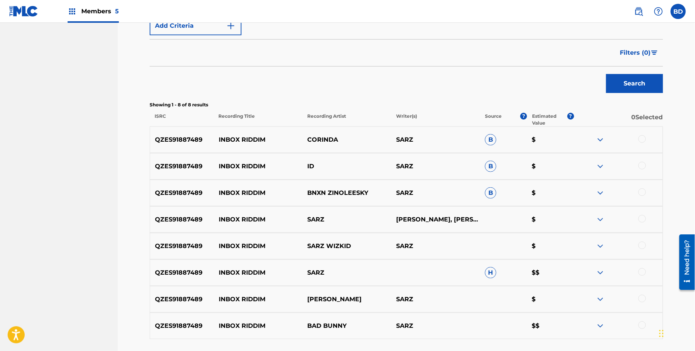
scroll to position [225, 0]
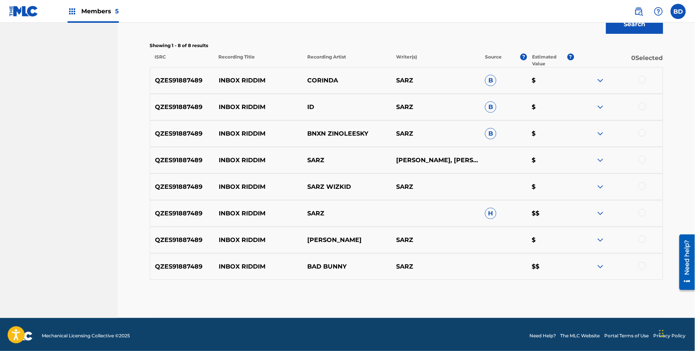
click at [602, 212] on img at bounding box center [600, 213] width 9 height 9
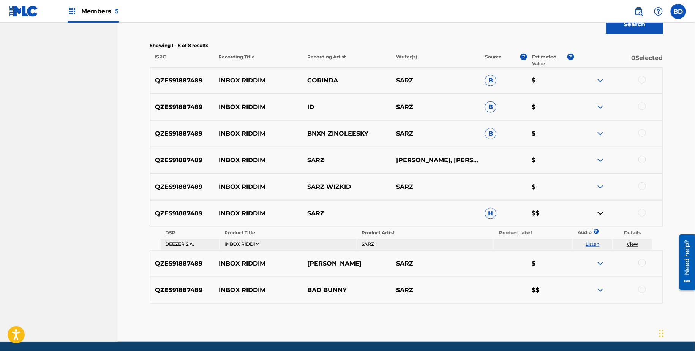
click at [600, 132] on img at bounding box center [600, 133] width 9 height 9
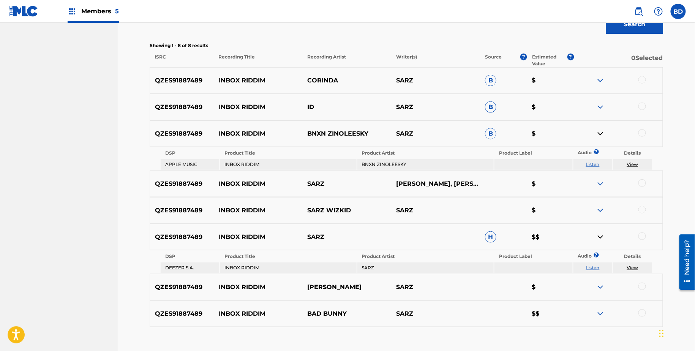
click at [600, 110] on img at bounding box center [600, 107] width 9 height 9
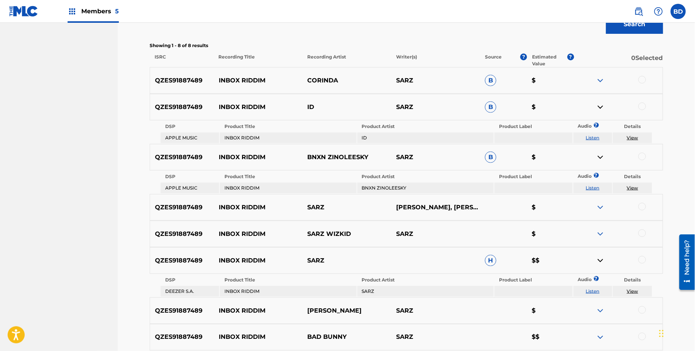
click at [600, 80] on img at bounding box center [600, 80] width 9 height 9
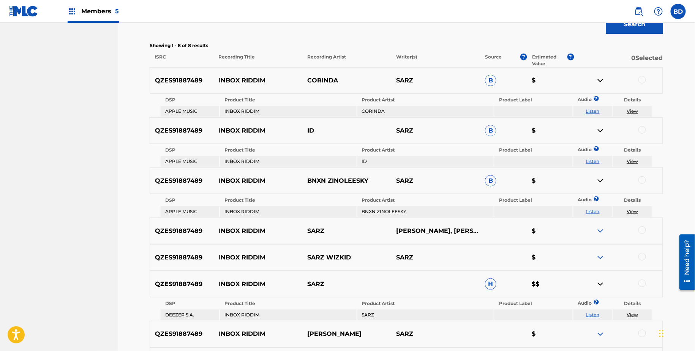
click at [244, 80] on p "INBOX RIDDIM" at bounding box center [258, 80] width 89 height 9
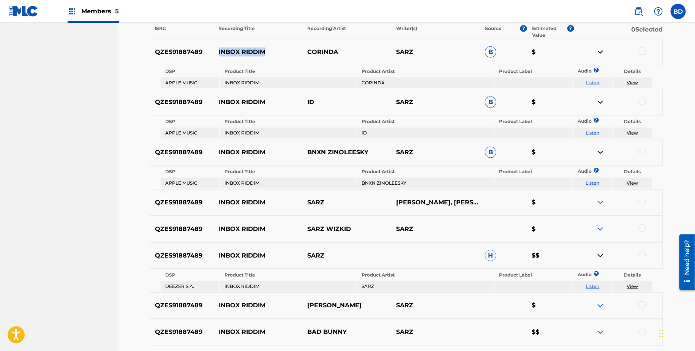
scroll to position [258, 0]
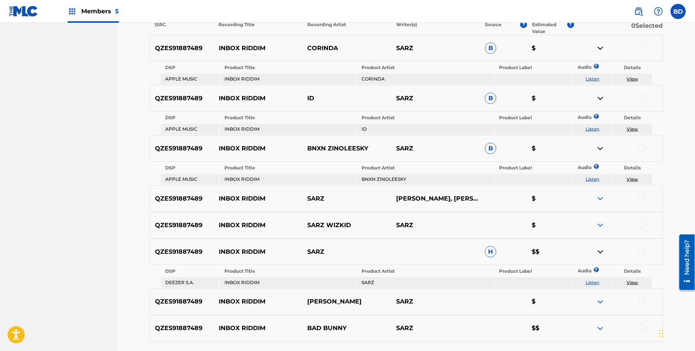
click at [372, 76] on td "CORINDA" at bounding box center [426, 79] width 136 height 11
drag, startPoint x: 630, startPoint y: 79, endPoint x: 644, endPoint y: 39, distance: 42.6
click at [644, 38] on div "QZES91887489 INBOX RIDDIM CORINDA SARZ B $" at bounding box center [407, 48] width 514 height 27
click at [644, 47] on div at bounding box center [643, 48] width 8 height 8
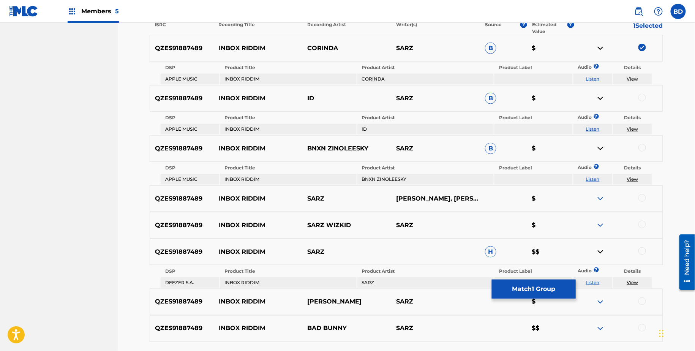
click at [597, 48] on img at bounding box center [600, 48] width 9 height 9
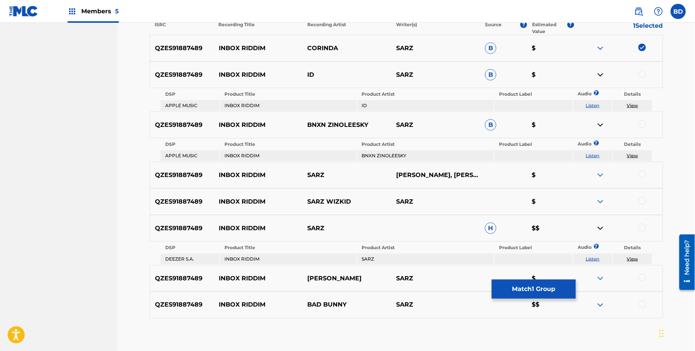
click at [641, 74] on div at bounding box center [643, 74] width 8 height 8
click at [597, 74] on img at bounding box center [600, 74] width 9 height 9
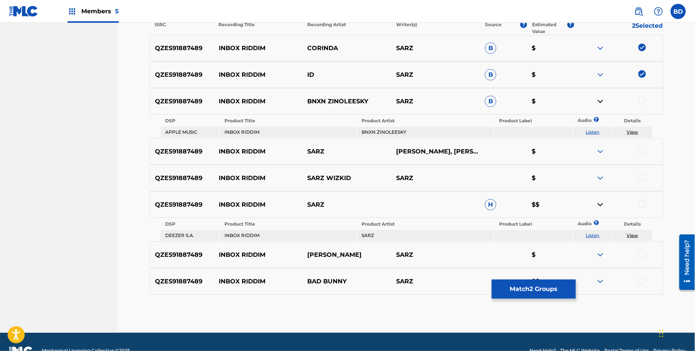
click at [390, 136] on td "BNXN ZINOLEESKY" at bounding box center [426, 132] width 136 height 11
click at [644, 100] on div at bounding box center [643, 101] width 8 height 8
click at [601, 99] on img at bounding box center [600, 101] width 9 height 9
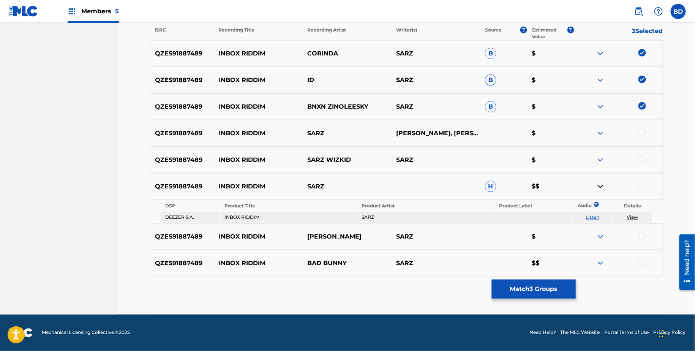
scroll to position [252, 0]
click at [365, 217] on td "SARZ" at bounding box center [426, 217] width 136 height 11
click at [642, 187] on div at bounding box center [643, 186] width 8 height 8
click at [632, 217] on link "View" at bounding box center [632, 218] width 11 height 6
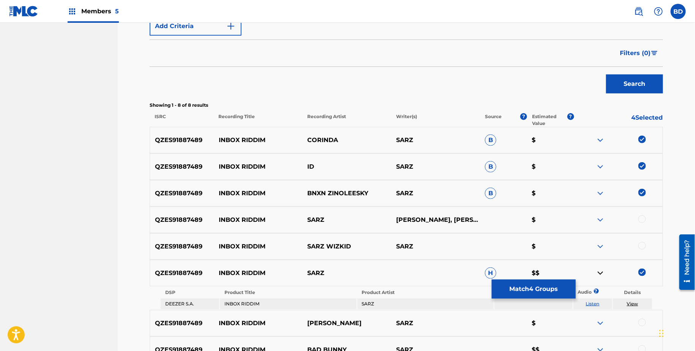
click at [522, 283] on button "Match 4 Groups" at bounding box center [534, 289] width 84 height 19
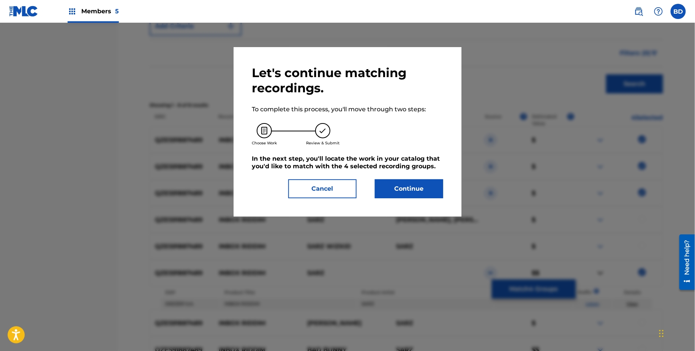
click at [422, 190] on button "Continue" at bounding box center [409, 188] width 68 height 19
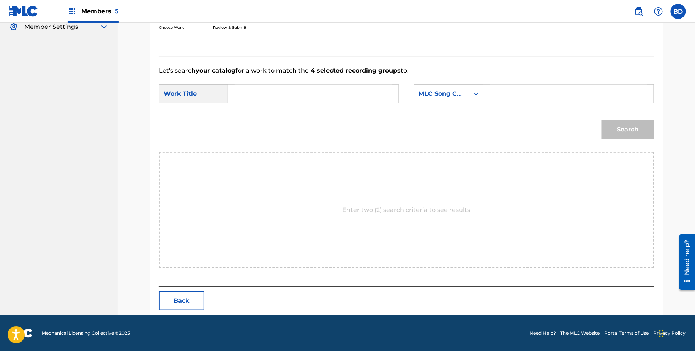
click at [535, 95] on input "Search Form" at bounding box center [568, 94] width 157 height 18
paste input "IH1IDR"
type input "IH1IDR"
click at [345, 97] on input "Search Form" at bounding box center [313, 94] width 157 height 18
type input "inbox"
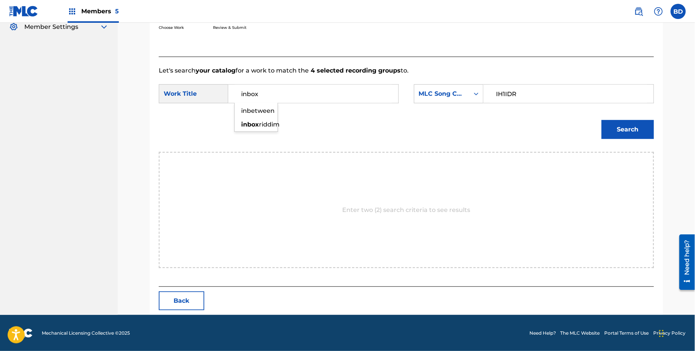
click at [602, 120] on button "Search" at bounding box center [628, 129] width 52 height 19
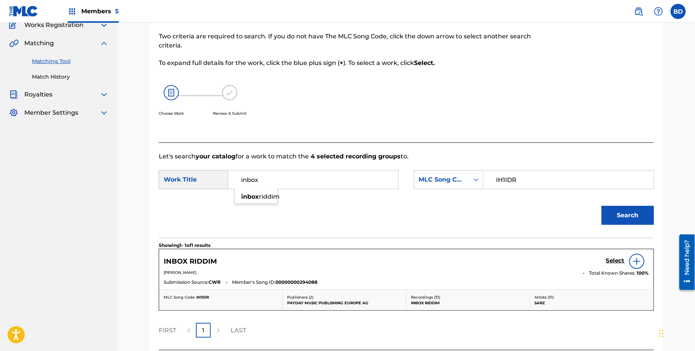
click at [617, 259] on h5 "Select" at bounding box center [615, 260] width 19 height 7
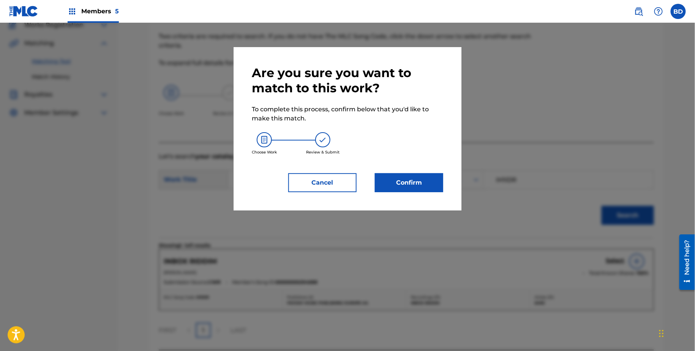
click at [422, 180] on button "Confirm" at bounding box center [409, 182] width 68 height 19
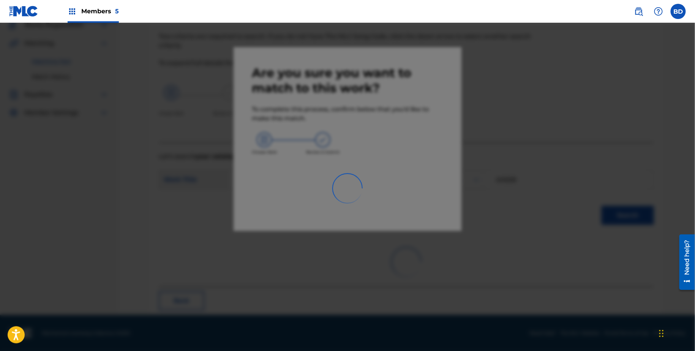
scroll to position [20, 0]
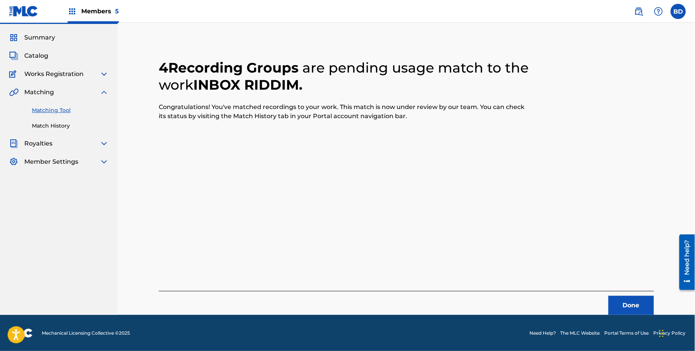
click at [59, 125] on link "Match History" at bounding box center [70, 126] width 77 height 8
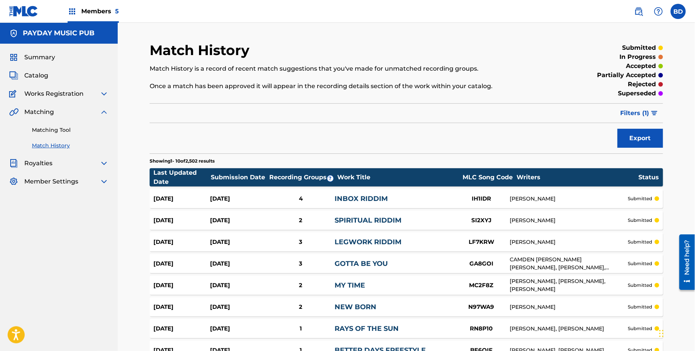
click at [380, 203] on div "INBOX RIDDIM" at bounding box center [394, 199] width 118 height 10
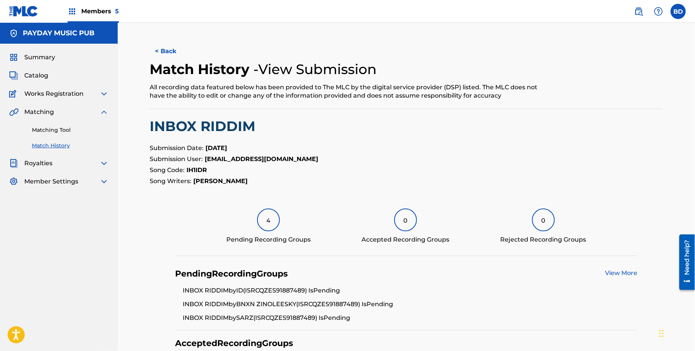
click at [44, 146] on link "Match History" at bounding box center [70, 146] width 77 height 8
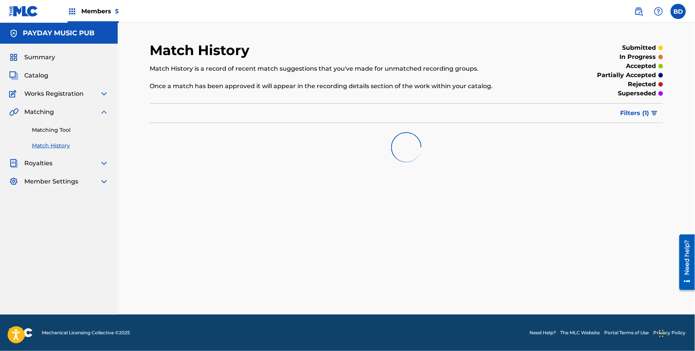
click at [639, 116] on span "Filters ( 1 )" at bounding box center [635, 113] width 29 height 9
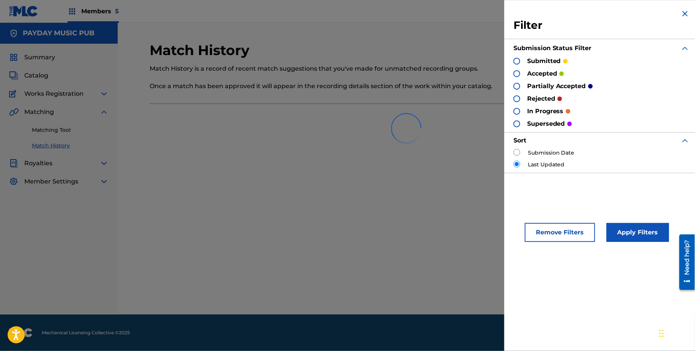
click at [518, 152] on div at bounding box center [407, 128] width 514 height 49
click at [516, 152] on div at bounding box center [407, 128] width 514 height 49
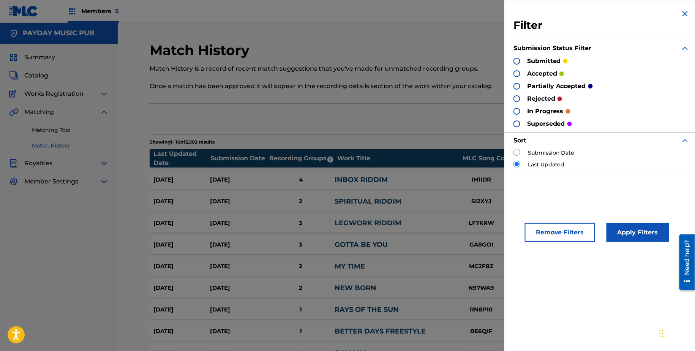
click at [514, 154] on input "radio" at bounding box center [517, 152] width 7 height 7
radio input "true"
click at [637, 233] on button "Apply Filters" at bounding box center [638, 232] width 63 height 19
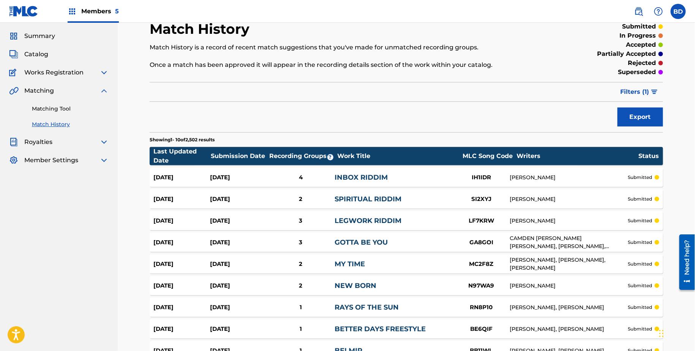
scroll to position [18, 0]
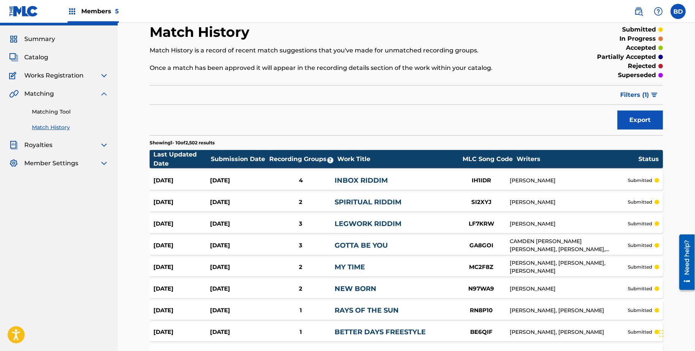
click at [279, 329] on div "1" at bounding box center [301, 332] width 68 height 9
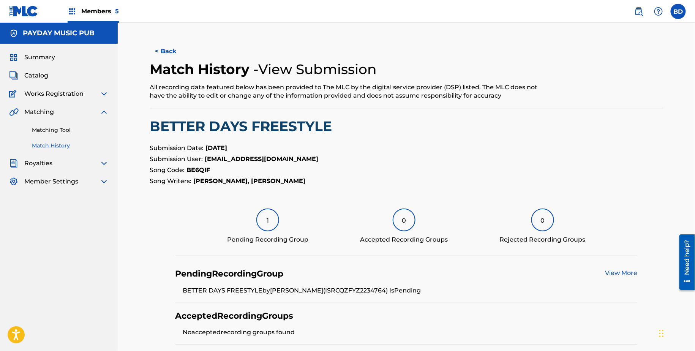
click at [71, 129] on link "Matching Tool" at bounding box center [70, 130] width 77 height 8
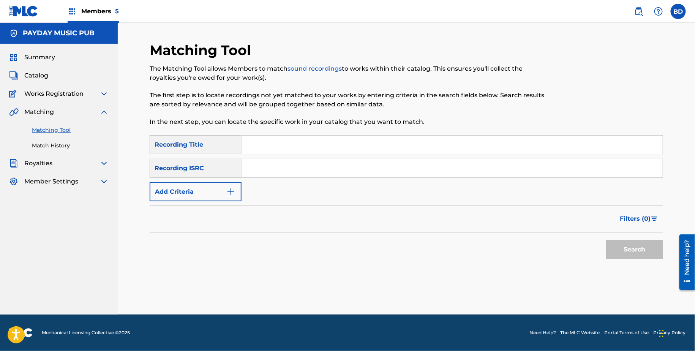
click at [262, 163] on input "Search Form" at bounding box center [452, 168] width 421 height 18
paste input "QZFYZ2234764"
click at [606, 240] on button "Search" at bounding box center [634, 249] width 57 height 19
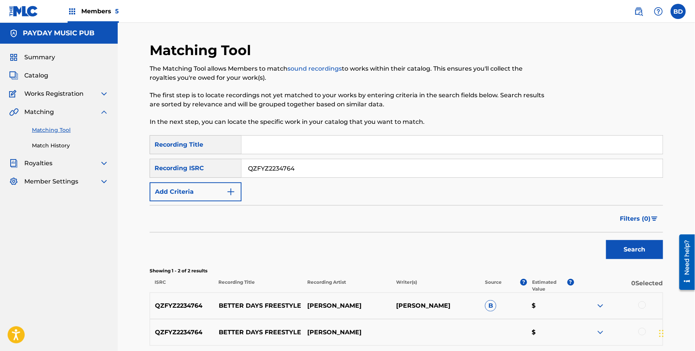
scroll to position [69, 0]
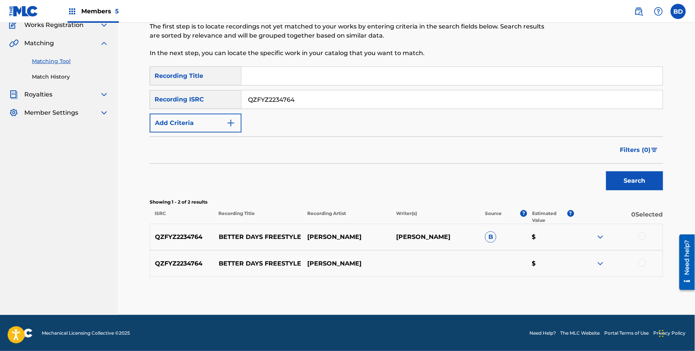
click at [600, 241] on div "QZFYZ2234764 BETTER DAYS FREESTYLE GAVIN SANTI GAVIN SANTI B $" at bounding box center [407, 237] width 514 height 27
click at [600, 233] on img at bounding box center [600, 237] width 9 height 9
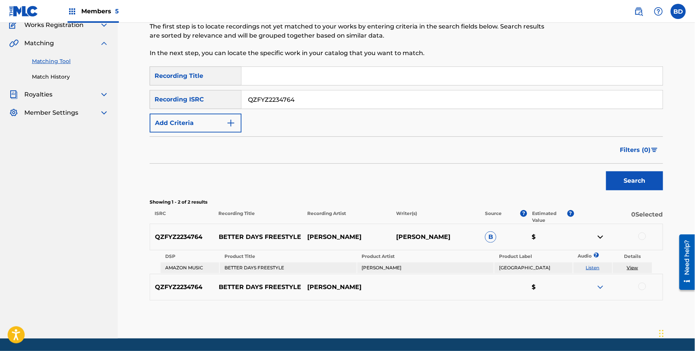
click at [316, 94] on input "QZFYZ2234764" at bounding box center [452, 99] width 421 height 18
paste input "Y2117738"
click at [606, 171] on button "Search" at bounding box center [634, 180] width 57 height 19
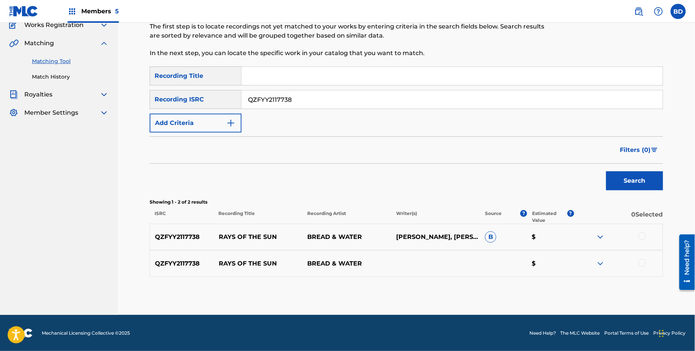
click at [601, 241] on img at bounding box center [600, 237] width 9 height 9
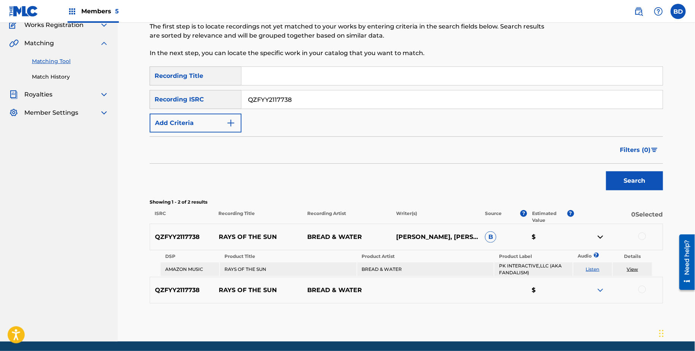
click at [309, 89] on div "SearchWithCriteria1e4941b6-a3f0-4e18-bfdb-87f81957943c Recording Title SearchWi…" at bounding box center [407, 99] width 514 height 66
click at [310, 90] on div "QZFYY2117738" at bounding box center [453, 99] width 422 height 19
click at [310, 90] on input "QZFYY2117738" at bounding box center [452, 99] width 421 height 18
paste input "X1910092"
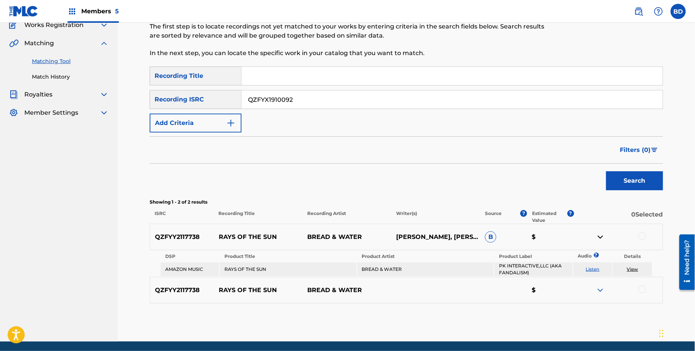
click at [606, 171] on button "Search" at bounding box center [634, 180] width 57 height 19
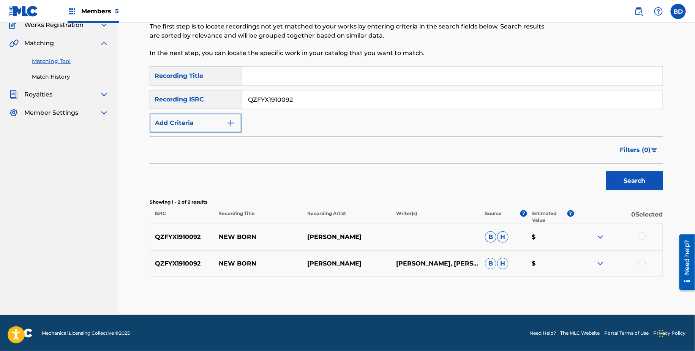
click at [280, 96] on input "QZFYX1910092" at bounding box center [452, 99] width 421 height 18
click at [280, 95] on input "QZFYX1910092" at bounding box center [452, 99] width 421 height 18
paste input "PL210002"
click at [606, 171] on button "Search" at bounding box center [634, 180] width 57 height 19
click at [606, 264] on div at bounding box center [618, 263] width 89 height 9
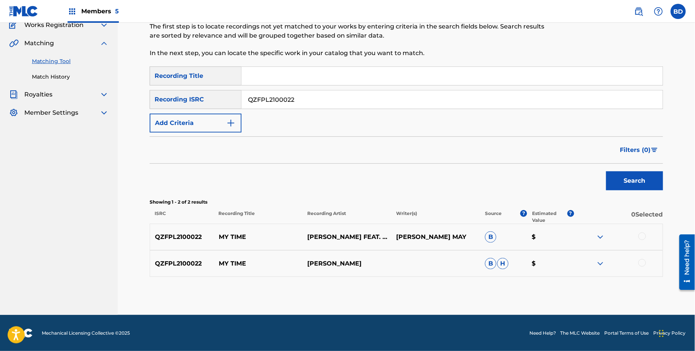
click at [600, 261] on img at bounding box center [600, 263] width 9 height 9
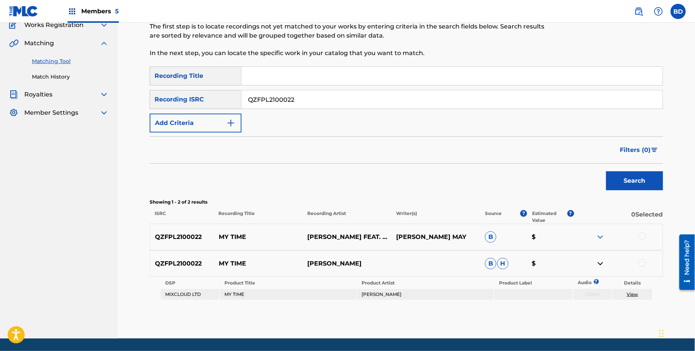
click at [600, 233] on img at bounding box center [600, 237] width 9 height 9
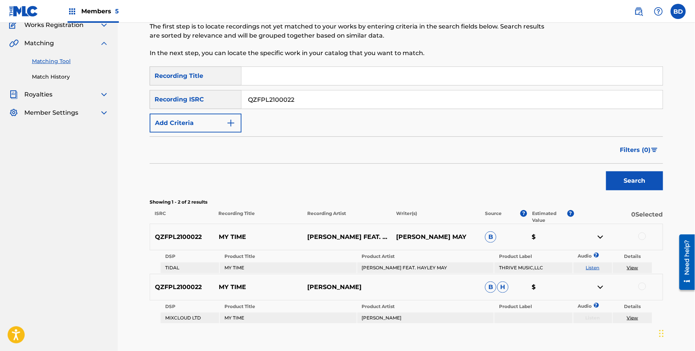
scroll to position [104, 0]
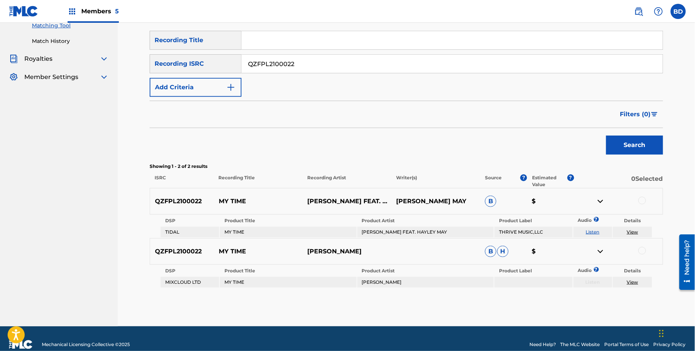
click at [296, 58] on input "QZFPL2100022" at bounding box center [452, 64] width 421 height 18
paste input "01"
click at [606, 136] on button "Search" at bounding box center [634, 145] width 57 height 19
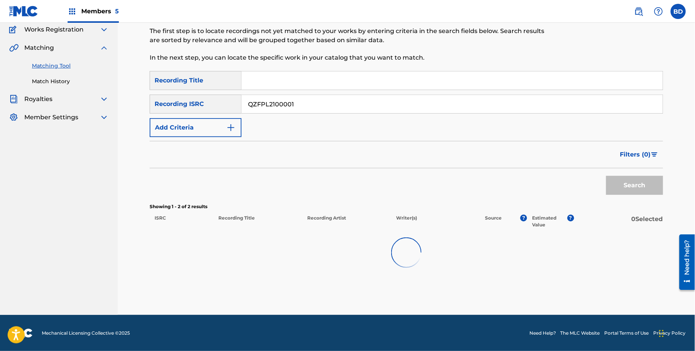
scroll to position [95, 0]
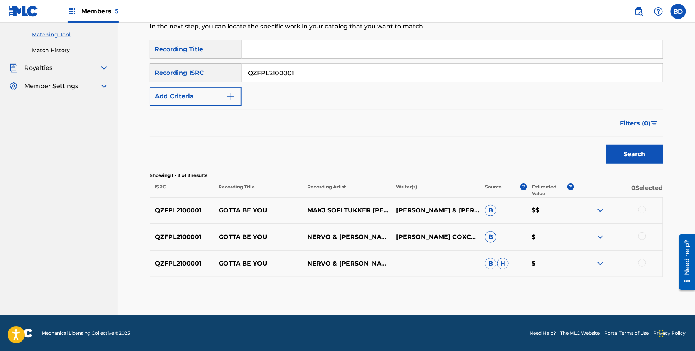
click at [599, 264] on img at bounding box center [600, 263] width 9 height 9
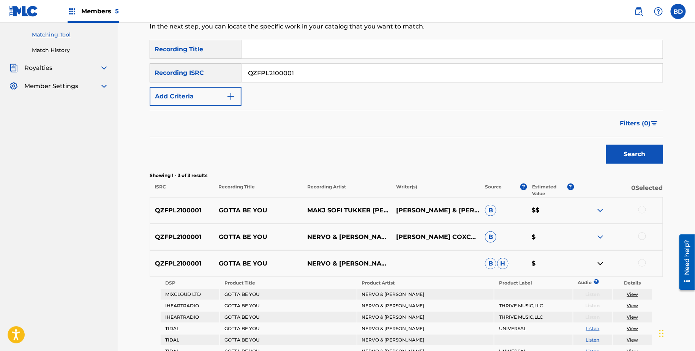
click at [599, 236] on img at bounding box center [600, 237] width 9 height 9
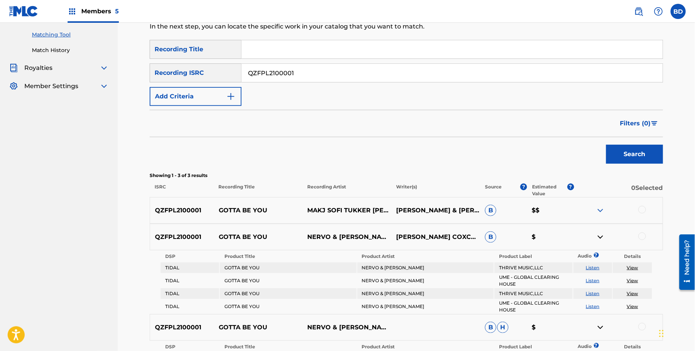
click at [601, 198] on div "QZFPL2100001 GOTTA BE YOU MAKJ SOFI TUKKER CARLA MONROE NERVO CARLA MONROE & NE…" at bounding box center [407, 210] width 514 height 27
click at [600, 208] on img at bounding box center [600, 210] width 9 height 9
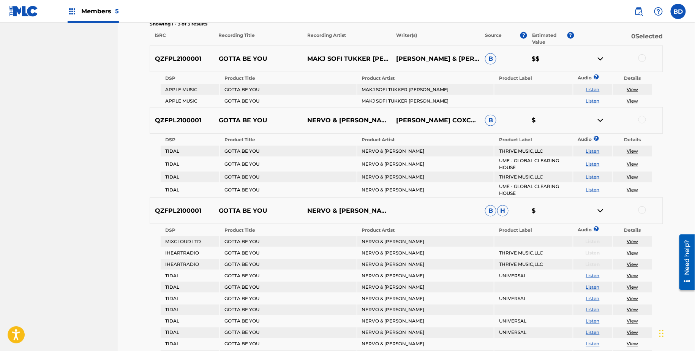
scroll to position [240, 0]
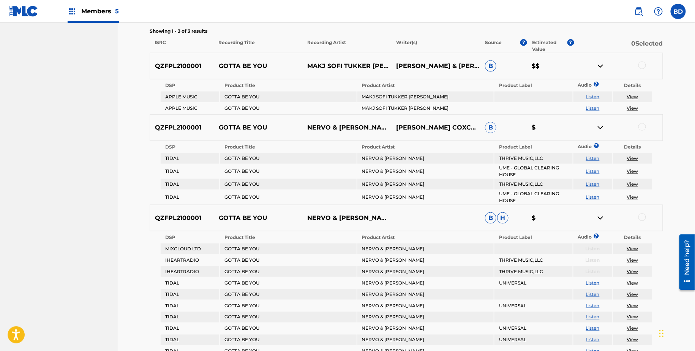
click at [602, 126] on img at bounding box center [600, 127] width 9 height 9
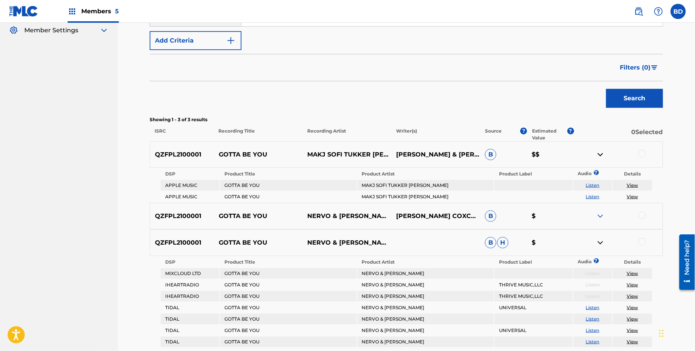
scroll to position [136, 0]
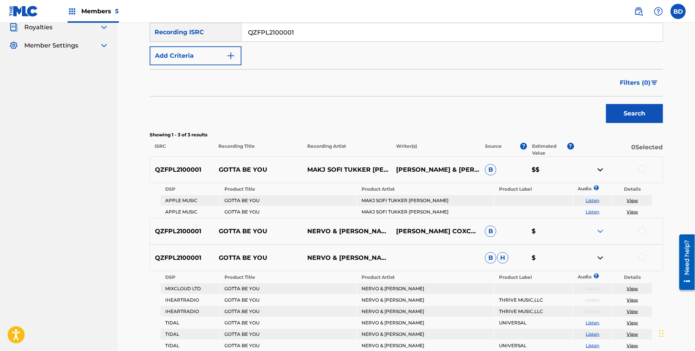
click at [288, 45] on div "SearchWithCriteria1e4941b6-a3f0-4e18-bfdb-87f81957943c Recording Title SearchWi…" at bounding box center [407, 32] width 514 height 66
click at [287, 34] on input "QZFPL2100001" at bounding box center [452, 32] width 421 height 18
paste input "ES91887492"
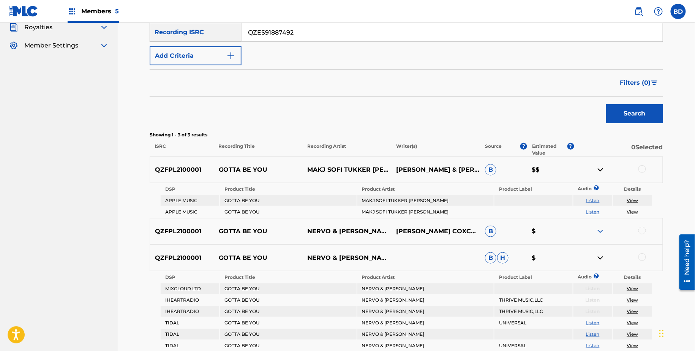
click at [606, 104] on button "Search" at bounding box center [634, 113] width 57 height 19
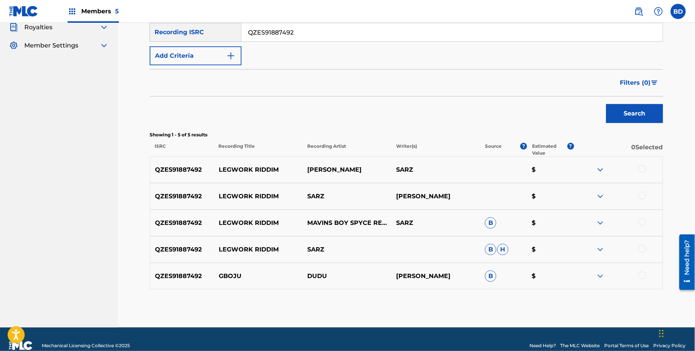
click at [596, 272] on div at bounding box center [618, 276] width 89 height 9
click at [598, 281] on div "QZES91887492 GBOJU DUDU OSARETIN OSABUOHIEN B $" at bounding box center [407, 276] width 514 height 27
click at [598, 269] on div "QZES91887492 GBOJU DUDU OSARETIN OSABUOHIEN B $" at bounding box center [407, 276] width 514 height 27
click at [598, 273] on img at bounding box center [600, 276] width 9 height 9
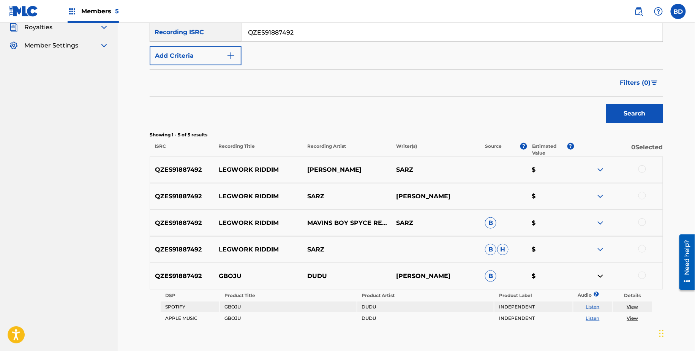
click at [604, 247] on img at bounding box center [600, 249] width 9 height 9
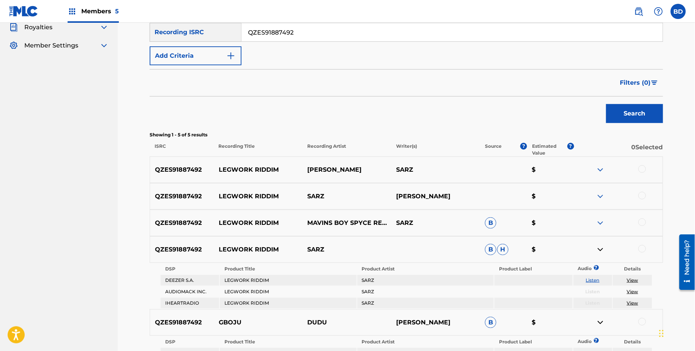
click at [600, 220] on img at bounding box center [600, 222] width 9 height 9
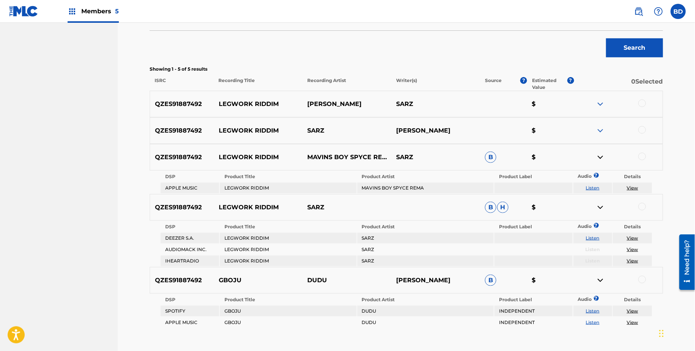
scroll to position [253, 0]
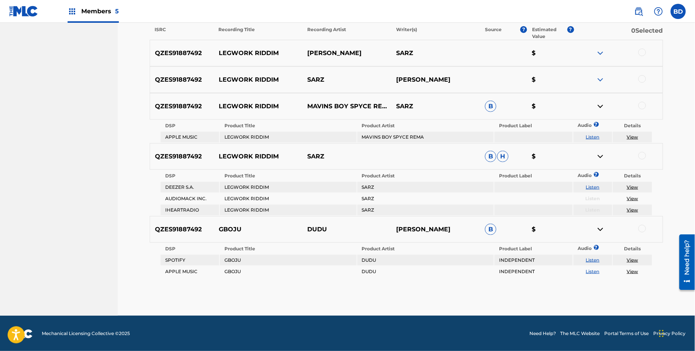
click at [599, 152] on img at bounding box center [600, 156] width 9 height 9
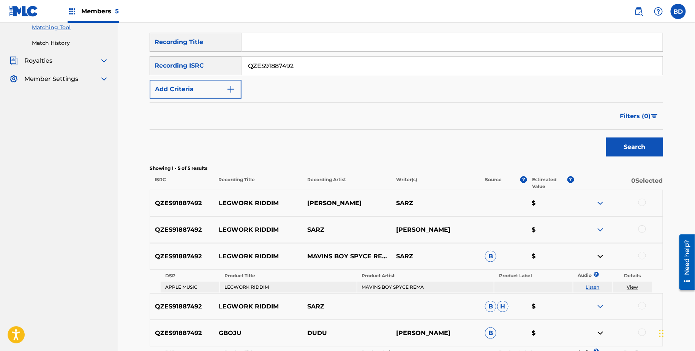
scroll to position [38, 0]
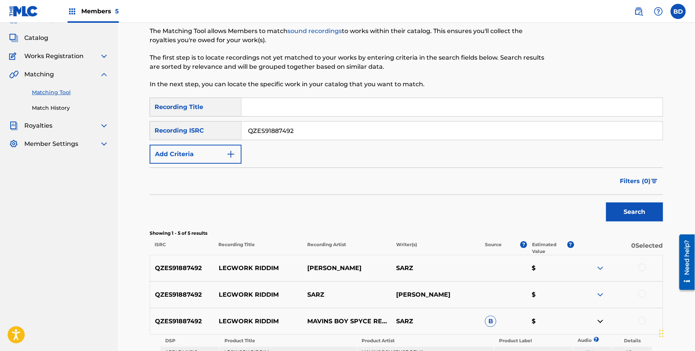
click at [269, 140] on div "QZES91887492" at bounding box center [453, 130] width 422 height 19
click at [269, 130] on input "QZES91887492" at bounding box center [452, 131] width 421 height 18
paste input "0"
type input "QZES91887490"
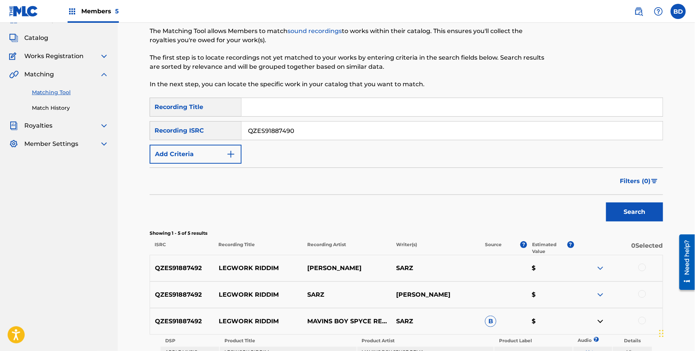
click at [606, 203] on button "Search" at bounding box center [634, 212] width 57 height 19
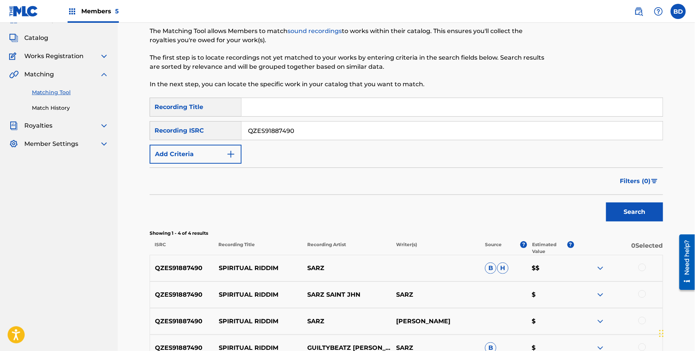
scroll to position [122, 0]
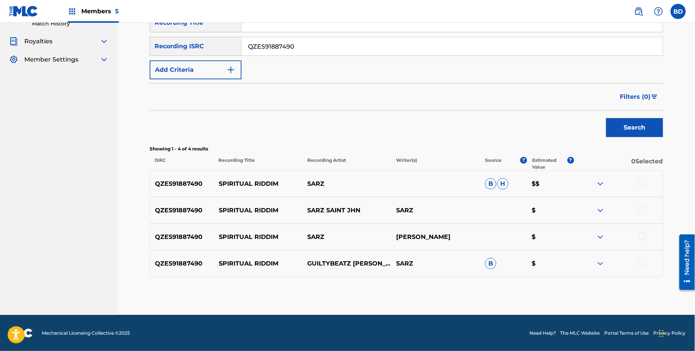
click at [600, 268] on div "QZES91887490 SPIRITUAL RIDDIM GUILTYBEATZ JOEY B FALZ SARZ B $" at bounding box center [407, 263] width 514 height 27
click at [597, 269] on div "QZES91887490 SPIRITUAL RIDDIM GUILTYBEATZ JOEY B FALZ SARZ B $" at bounding box center [407, 263] width 514 height 27
click at [598, 260] on img at bounding box center [600, 263] width 9 height 9
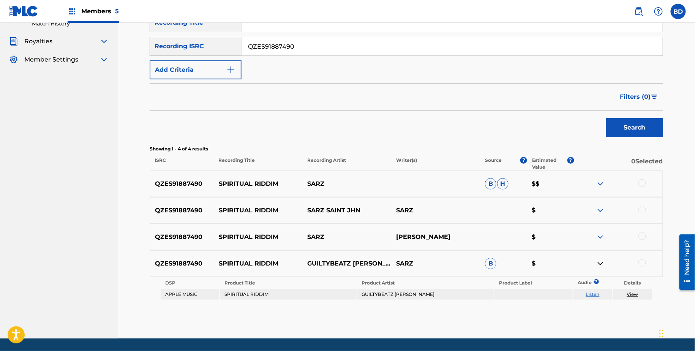
click at [600, 181] on img at bounding box center [600, 183] width 9 height 9
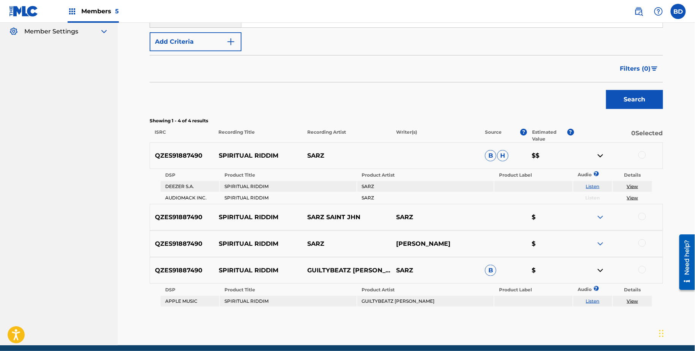
scroll to position [153, 0]
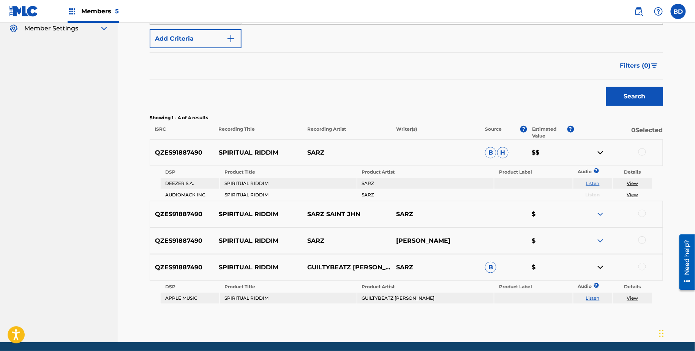
click at [598, 150] on img at bounding box center [600, 152] width 9 height 9
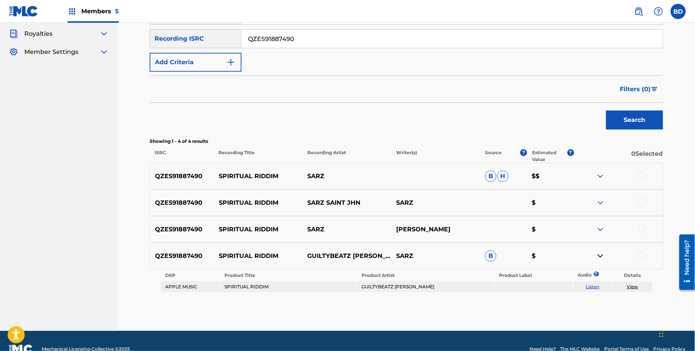
scroll to position [125, 0]
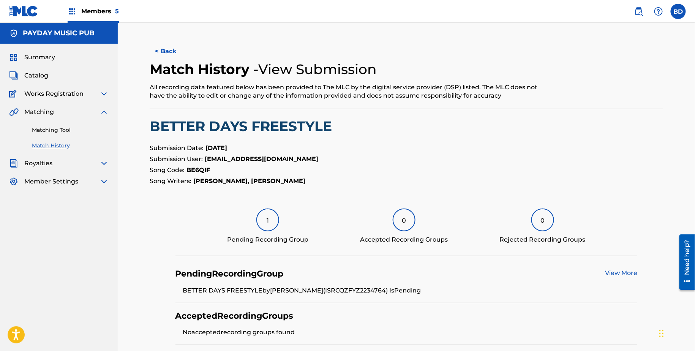
scroll to position [109, 0]
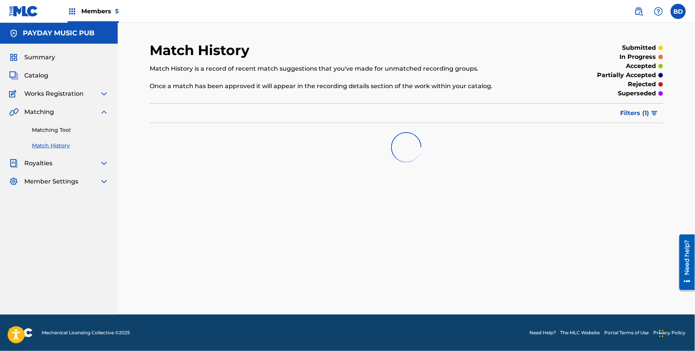
click at [623, 117] on span "Filters ( 1 )" at bounding box center [635, 113] width 29 height 9
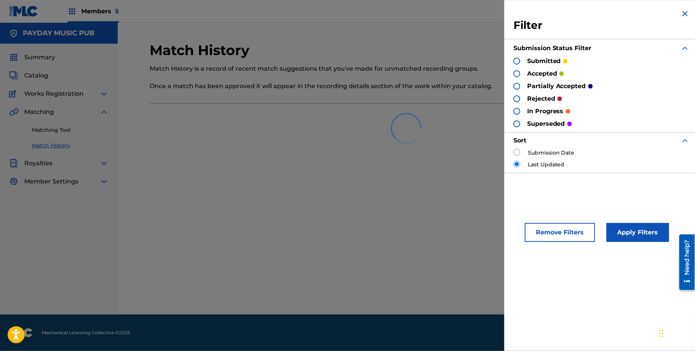
click at [517, 155] on input "radio" at bounding box center [517, 152] width 7 height 7
radio input "true"
click at [628, 231] on button "Apply Filters" at bounding box center [638, 232] width 63 height 19
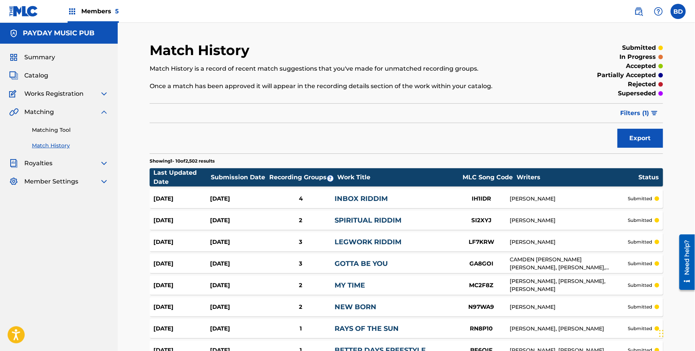
click at [79, 132] on link "Matching Tool" at bounding box center [70, 130] width 77 height 8
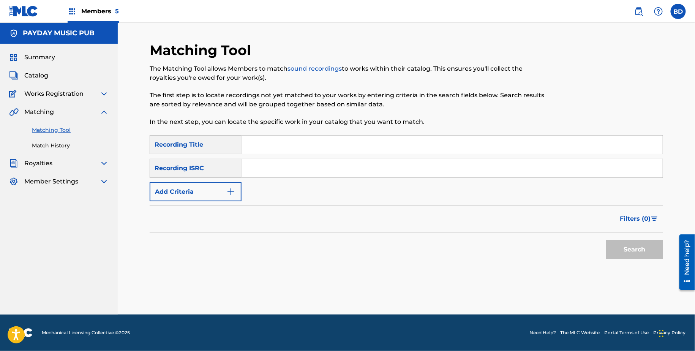
click at [331, 157] on div "SearchWithCriteria1e4941b6-a3f0-4e18-bfdb-87f81957943c Recording Title SearchWi…" at bounding box center [407, 168] width 514 height 66
click at [333, 164] on input "Search Form" at bounding box center [452, 168] width 421 height 18
paste input "QZJ842001908"
click at [606, 240] on button "Search" at bounding box center [634, 249] width 57 height 19
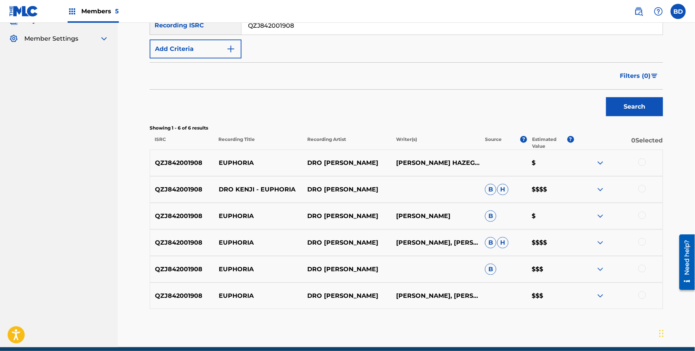
scroll to position [166, 0]
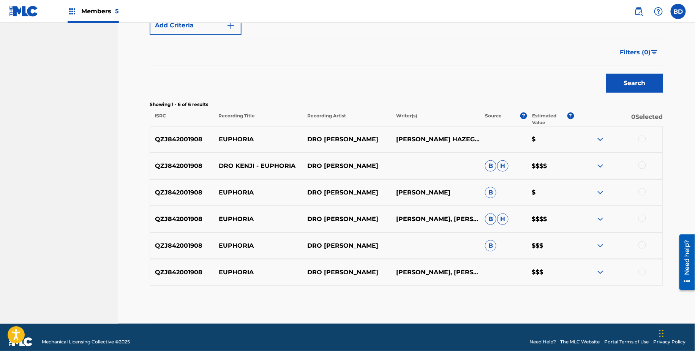
click at [601, 248] on img at bounding box center [600, 245] width 9 height 9
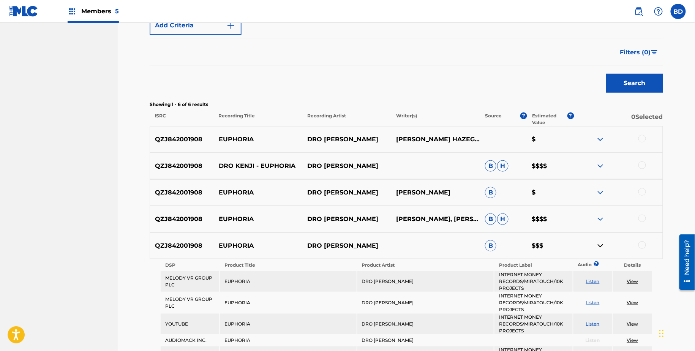
click at [601, 212] on div "QZJ842001908 EUPHORIA DRO KENJI BRIAN HAZE, DANNY JEROME JENRETTE, GEORGES KONA…" at bounding box center [407, 219] width 514 height 27
click at [601, 217] on img at bounding box center [600, 219] width 9 height 9
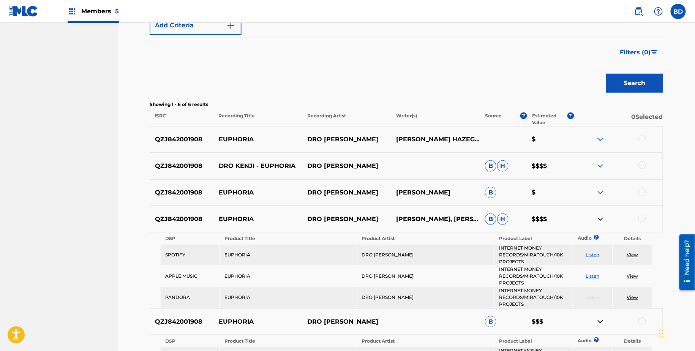
click at [601, 190] on img at bounding box center [600, 192] width 9 height 9
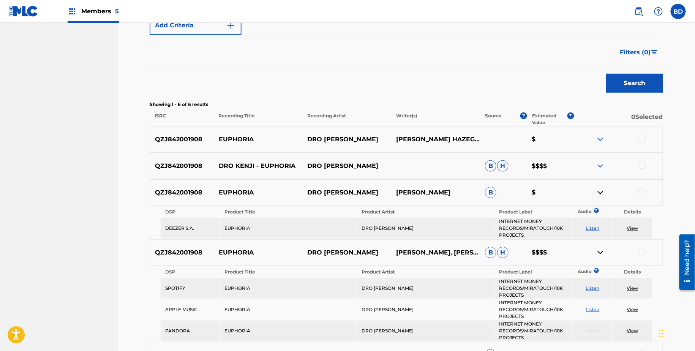
click at [601, 159] on div "QZJ842001908 DRO KENJI - EUPHORIA DRO KENJI B H $$$$" at bounding box center [407, 166] width 514 height 27
click at [601, 166] on img at bounding box center [600, 165] width 9 height 9
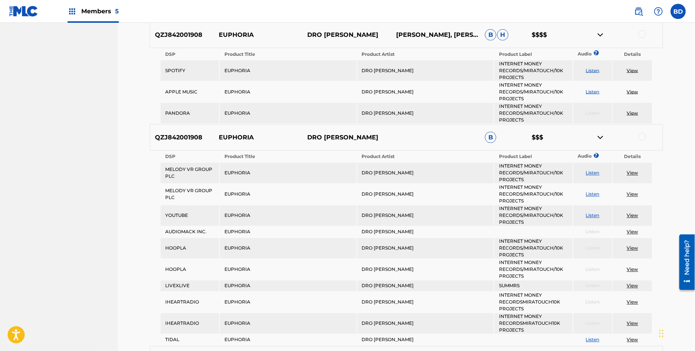
scroll to position [411, 0]
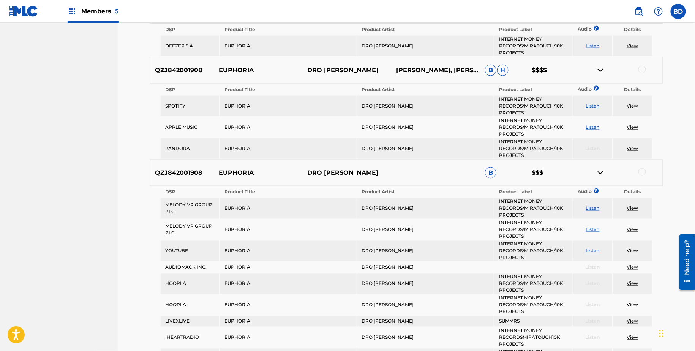
click at [599, 70] on img at bounding box center [600, 70] width 9 height 9
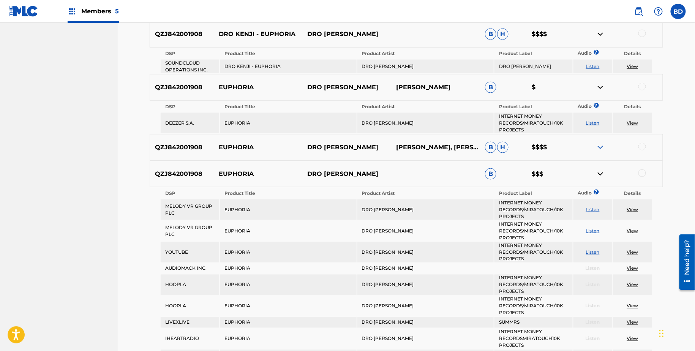
scroll to position [294, 0]
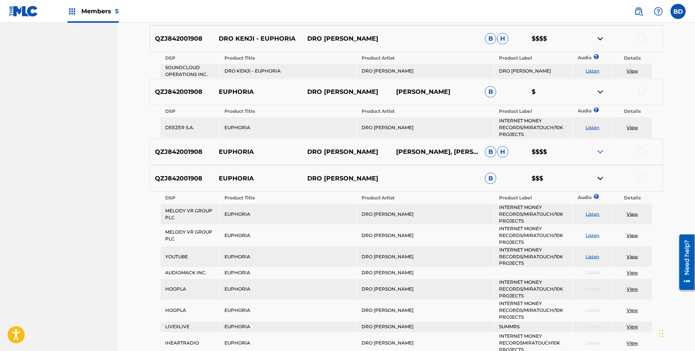
click at [601, 151] on img at bounding box center [600, 151] width 9 height 9
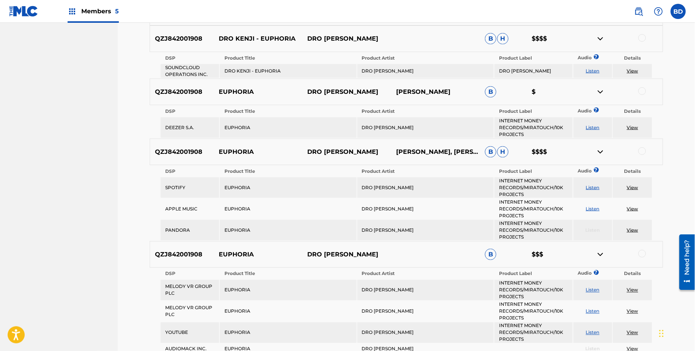
click at [601, 151] on img at bounding box center [600, 151] width 9 height 9
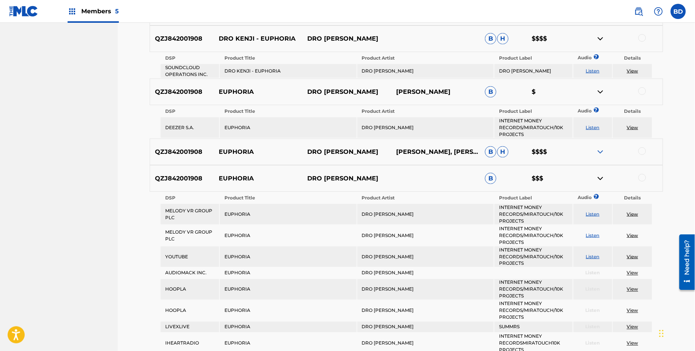
click at [600, 36] on img at bounding box center [600, 38] width 9 height 9
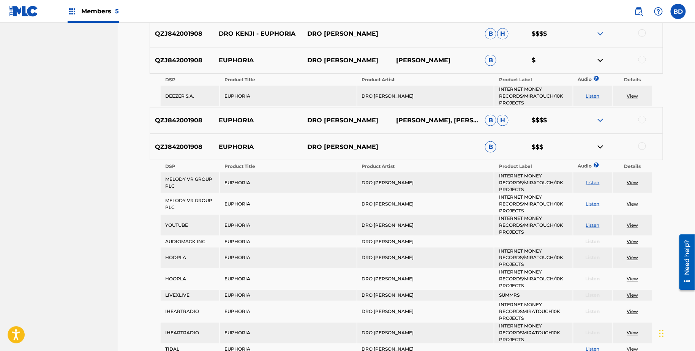
scroll to position [302, 0]
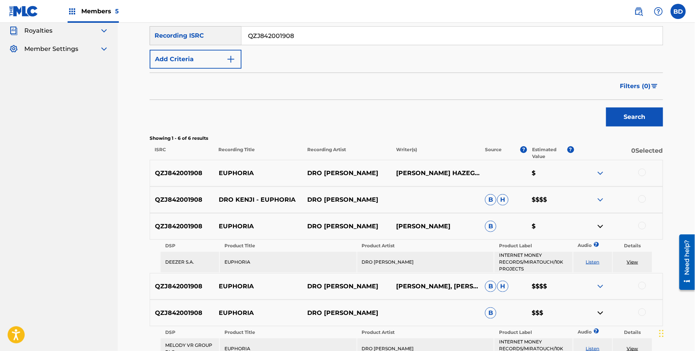
click at [267, 38] on input "QZJ842001908" at bounding box center [452, 36] width 421 height 18
paste input "HNB2014844"
click at [606, 108] on button "Search" at bounding box center [634, 117] width 57 height 19
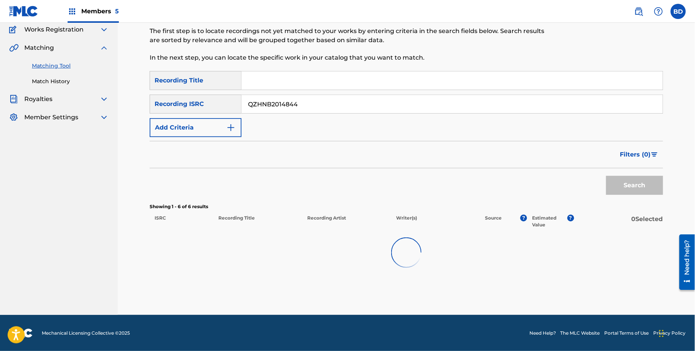
scroll to position [69, 0]
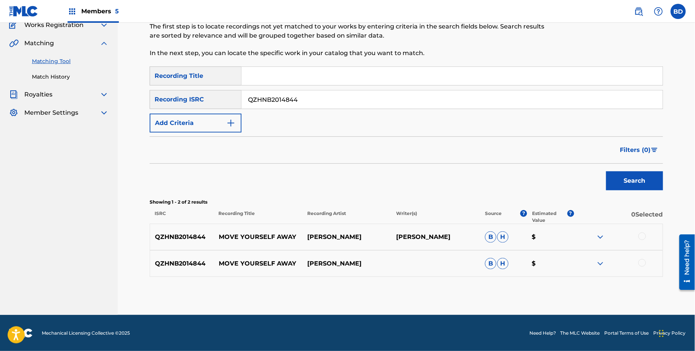
click at [606, 262] on div at bounding box center [618, 263] width 89 height 9
click at [606, 258] on div "QZHNB2014844 MOVE YOURSELF AWAY THORINGTON B H $" at bounding box center [407, 263] width 514 height 27
click at [603, 260] on img at bounding box center [600, 263] width 9 height 9
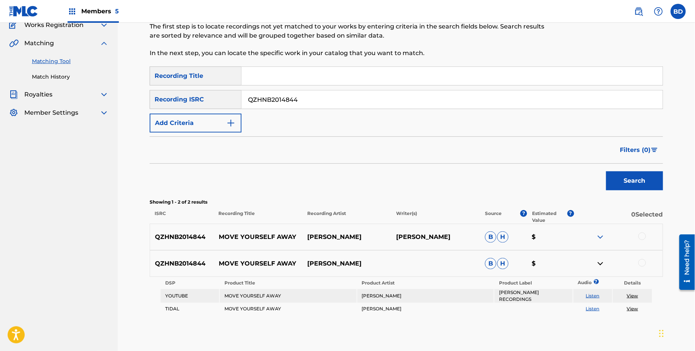
click at [597, 234] on img at bounding box center [600, 237] width 9 height 9
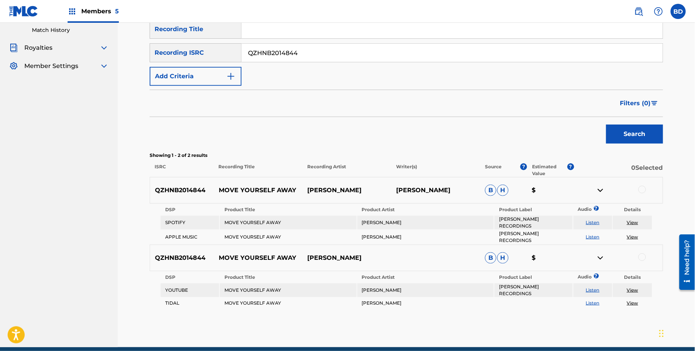
scroll to position [115, 0]
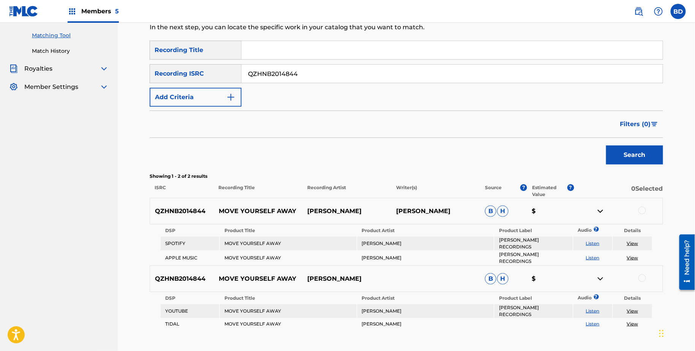
click at [379, 71] on input "QZHNB2014844" at bounding box center [452, 74] width 421 height 18
paste input "A2154529"
click at [606, 146] on button "Search" at bounding box center [634, 155] width 57 height 19
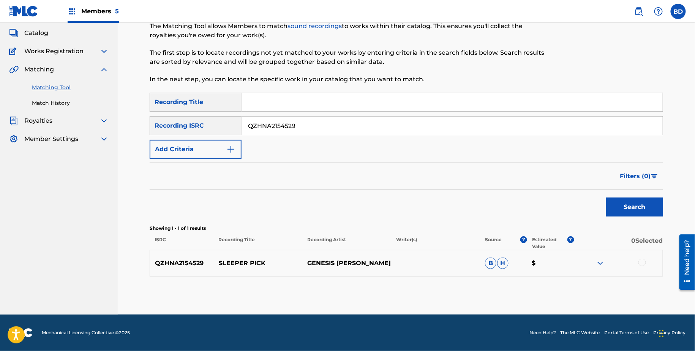
scroll to position [42, 0]
click at [298, 128] on input "QZHNA2154529" at bounding box center [452, 126] width 421 height 18
paste input "62072240"
click at [606, 198] on button "Search" at bounding box center [634, 207] width 57 height 19
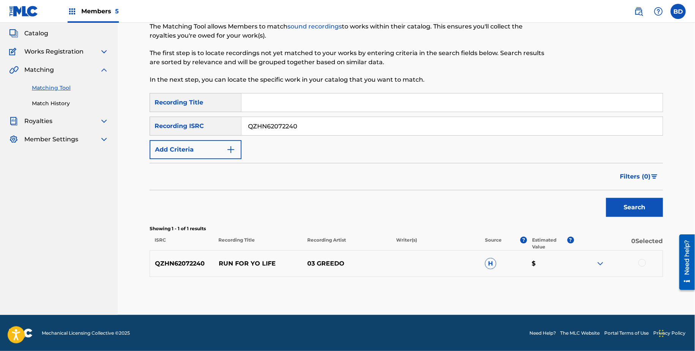
click at [600, 266] on img at bounding box center [600, 263] width 9 height 9
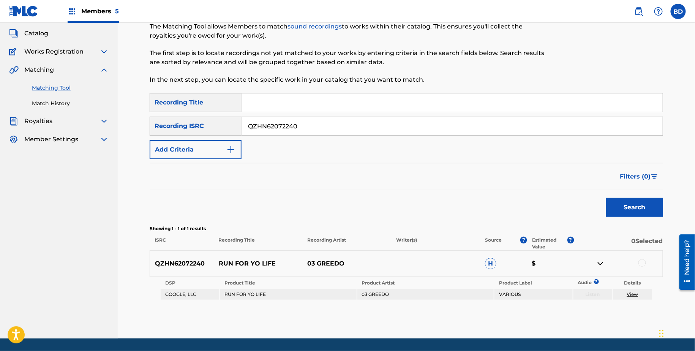
click at [274, 127] on input "QZHN62072240" at bounding box center [452, 126] width 421 height 18
paste input "32229328"
click at [606, 198] on button "Search" at bounding box center [634, 207] width 57 height 19
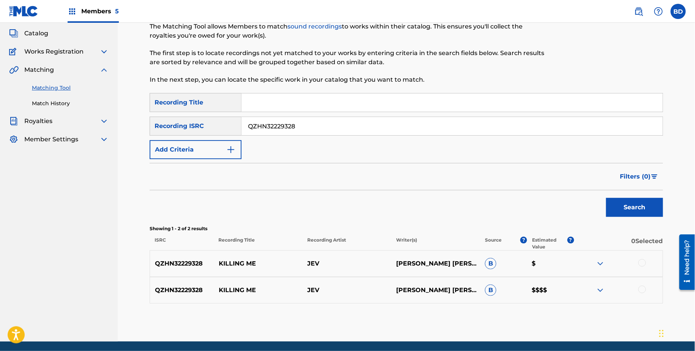
click at [602, 292] on img at bounding box center [600, 290] width 9 height 9
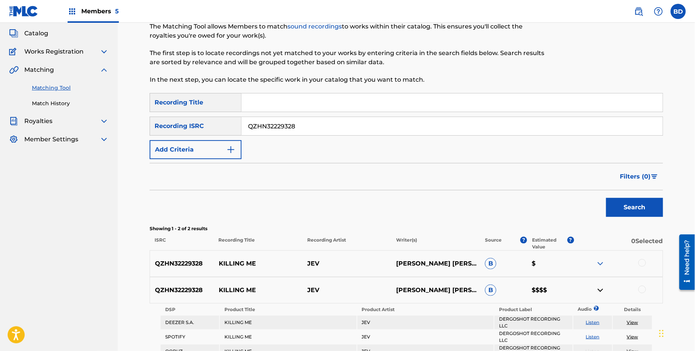
click at [601, 267] on img at bounding box center [600, 263] width 9 height 9
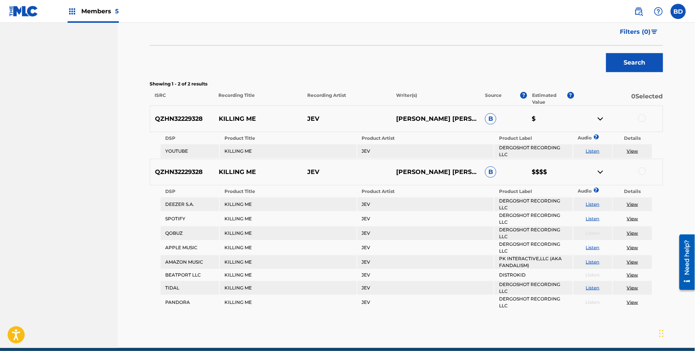
scroll to position [203, 0]
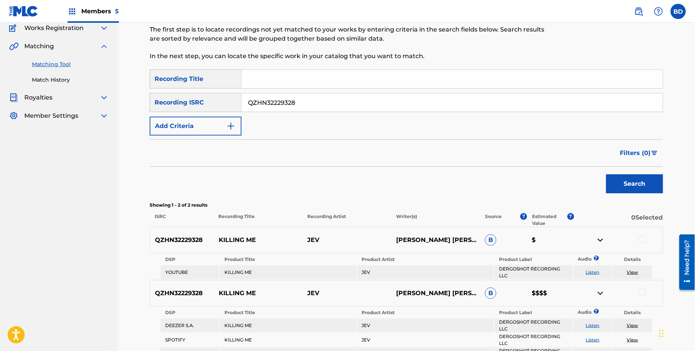
click at [371, 93] on input "QZHN32229328" at bounding box center [452, 102] width 421 height 18
paste input "6S1900796"
click at [606, 174] on button "Search" at bounding box center [634, 183] width 57 height 19
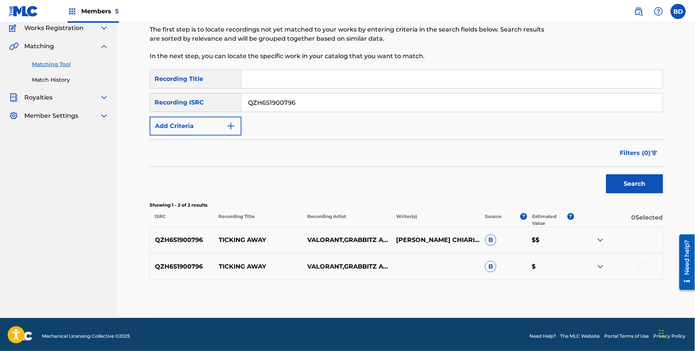
scroll to position [69, 0]
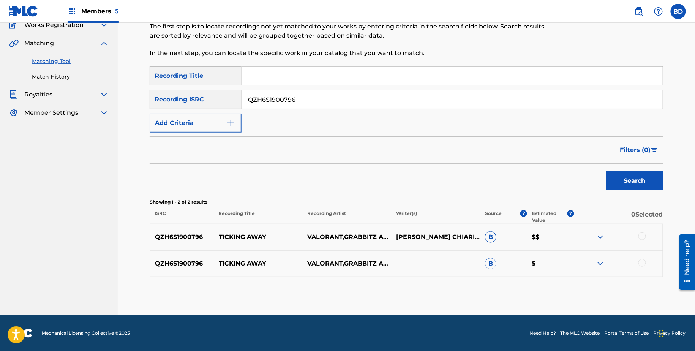
click at [601, 262] on img at bounding box center [600, 263] width 9 height 9
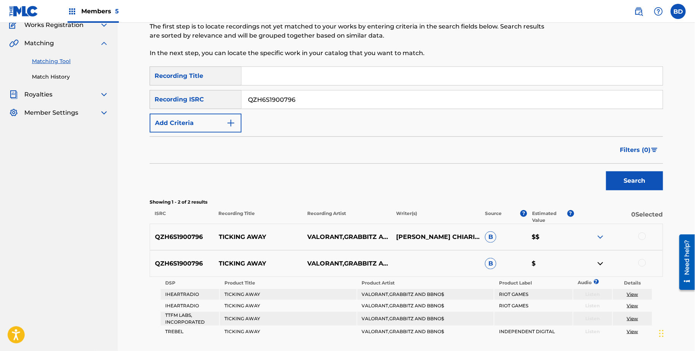
click at [601, 235] on img at bounding box center [600, 237] width 9 height 9
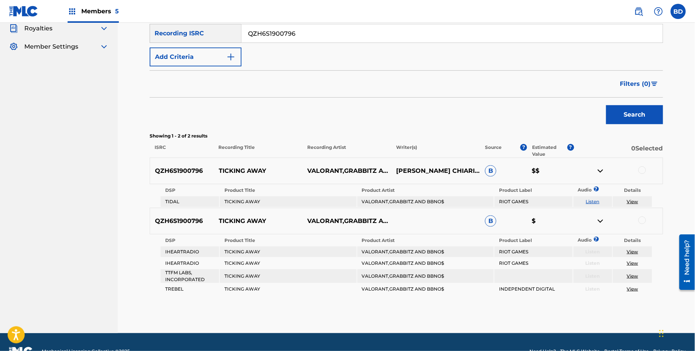
scroll to position [146, 0]
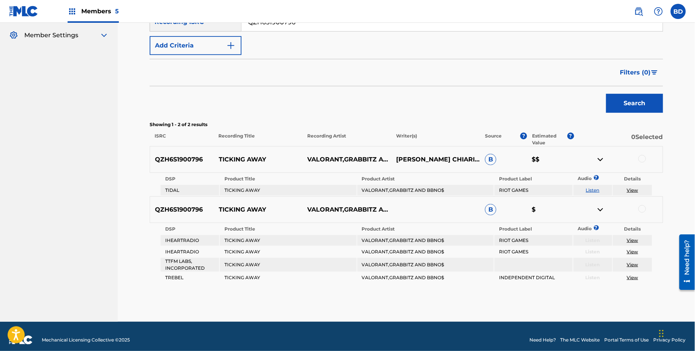
click at [601, 161] on img at bounding box center [600, 159] width 9 height 9
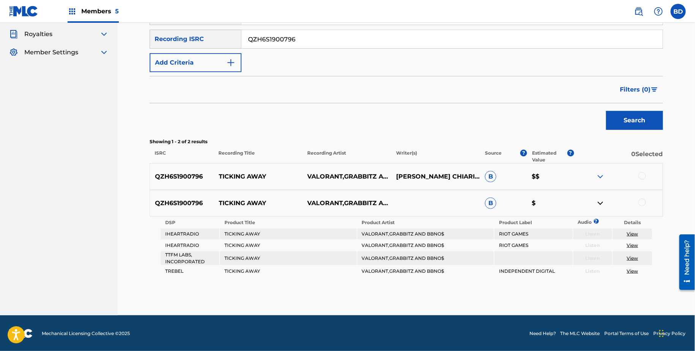
click at [270, 41] on input "QZH6S1900796" at bounding box center [452, 39] width 421 height 18
paste input "GLS2400253"
click at [606, 111] on button "Search" at bounding box center [634, 120] width 57 height 19
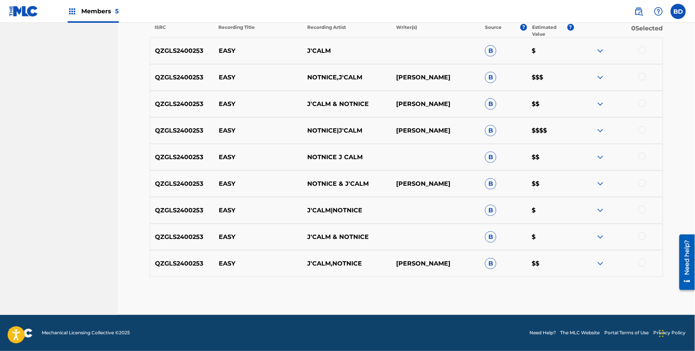
scroll to position [231, 0]
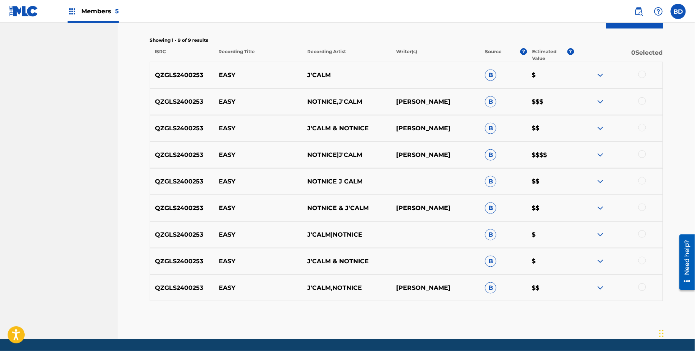
click at [598, 285] on img at bounding box center [600, 287] width 9 height 9
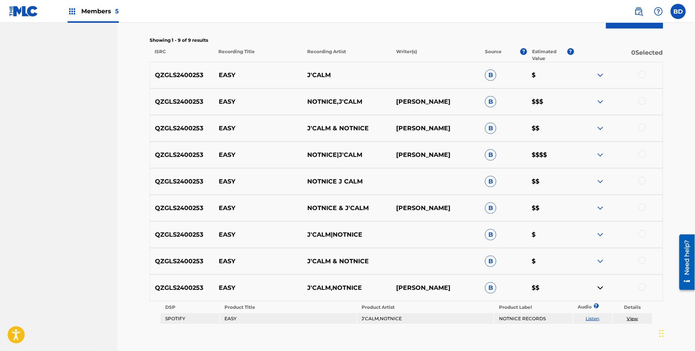
click at [598, 261] on img at bounding box center [600, 261] width 9 height 9
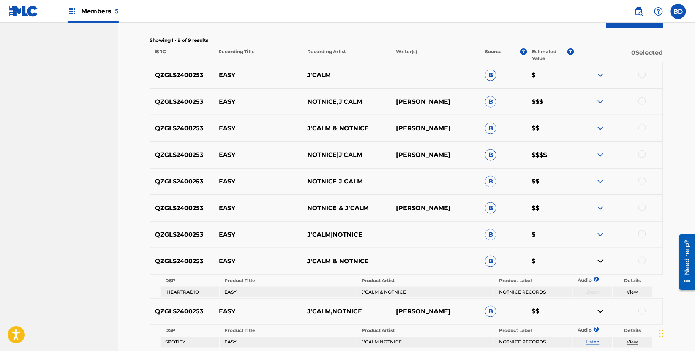
click at [598, 241] on div "QZGLS2400253 EASY J'CALM|NOTNICE B $" at bounding box center [407, 235] width 514 height 27
click at [601, 235] on img at bounding box center [600, 234] width 9 height 9
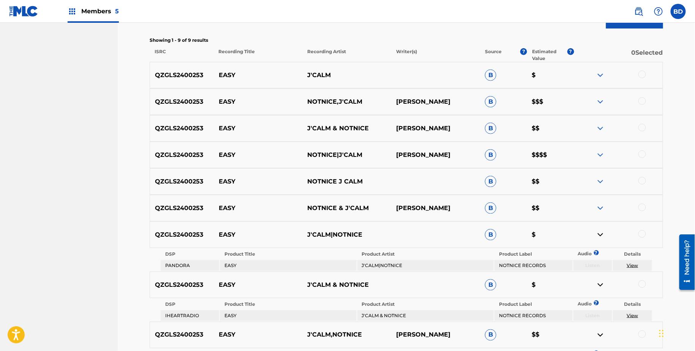
click at [601, 203] on div "QZGLS2400253 EASY NOTNICE & J'CALM JOVANE NATANIEL GAYLE B $$" at bounding box center [407, 208] width 514 height 27
click at [600, 203] on div "QZGLS2400253 EASY NOTNICE & J'CALM JOVANE NATANIEL GAYLE B $$" at bounding box center [407, 208] width 514 height 27
click at [600, 190] on div "QZGLS2400253 EASY NOTNICE J CALM B $$" at bounding box center [407, 181] width 514 height 27
click at [600, 202] on div "QZGLS2400253 EASY NOTNICE & J'CALM JOVANE NATANIEL GAYLE B $$" at bounding box center [407, 208] width 514 height 27
click at [597, 204] on img at bounding box center [600, 208] width 9 height 9
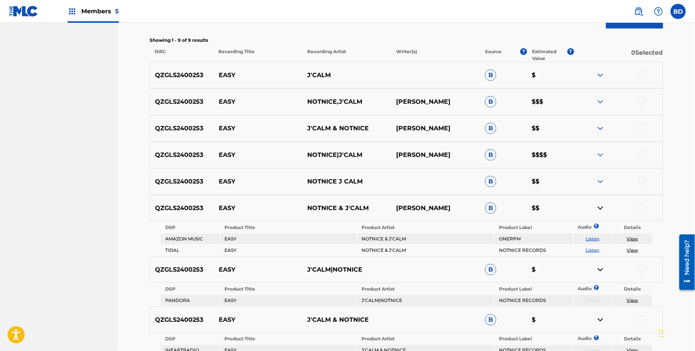
click at [602, 172] on div "QZGLS2400253 EASY NOTNICE J CALM B $$" at bounding box center [407, 181] width 514 height 27
click at [602, 183] on img at bounding box center [600, 181] width 9 height 9
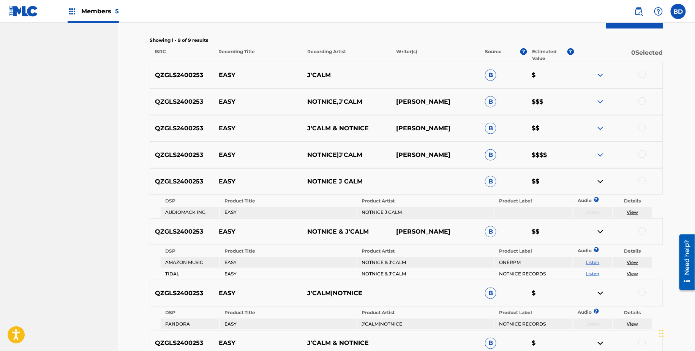
click at [602, 159] on img at bounding box center [600, 154] width 9 height 9
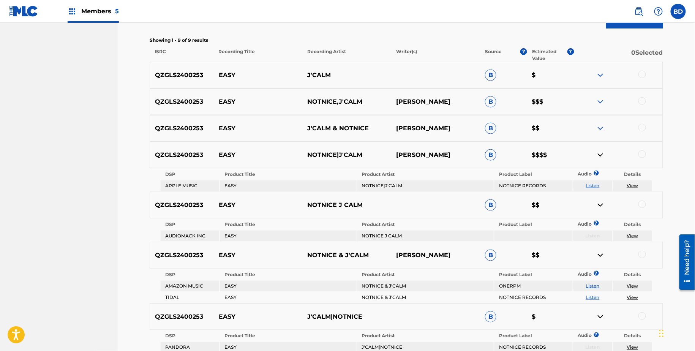
click at [599, 131] on img at bounding box center [600, 128] width 9 height 9
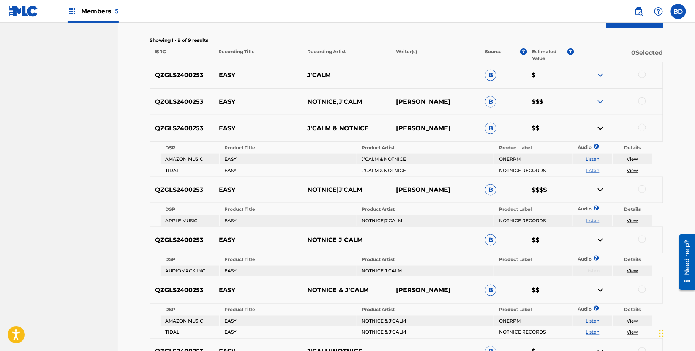
click at [602, 100] on img at bounding box center [600, 101] width 9 height 9
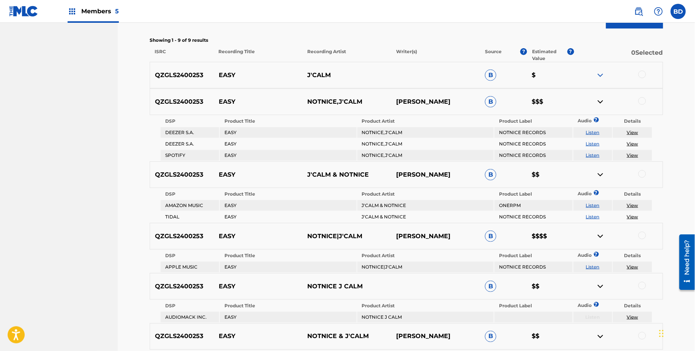
click at [601, 68] on div "QZGLS2400253 EASY J'CALM B $" at bounding box center [407, 75] width 514 height 27
click at [601, 79] on img at bounding box center [600, 75] width 9 height 9
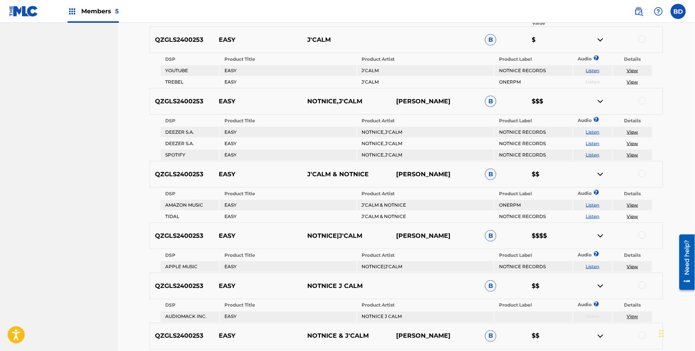
scroll to position [269, 0]
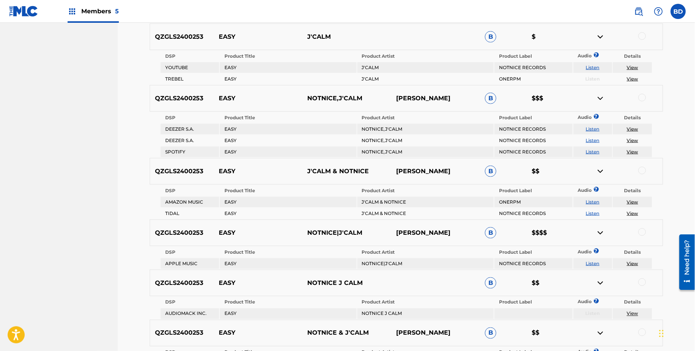
click at [601, 35] on img at bounding box center [600, 36] width 9 height 9
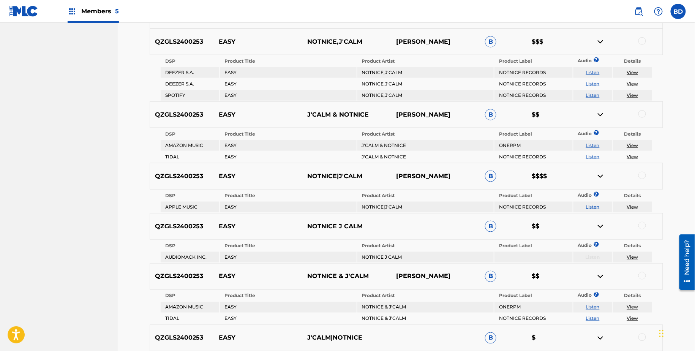
scroll to position [292, 0]
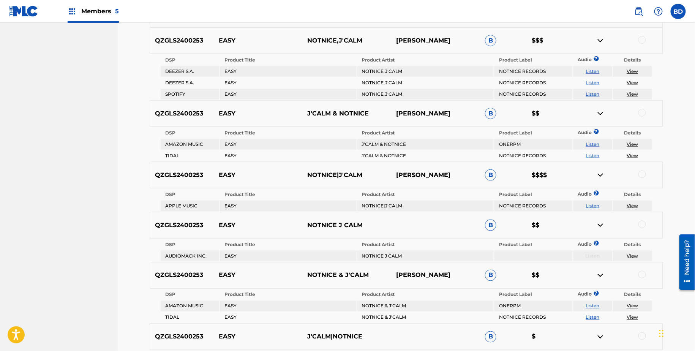
click at [599, 40] on img at bounding box center [600, 40] width 9 height 9
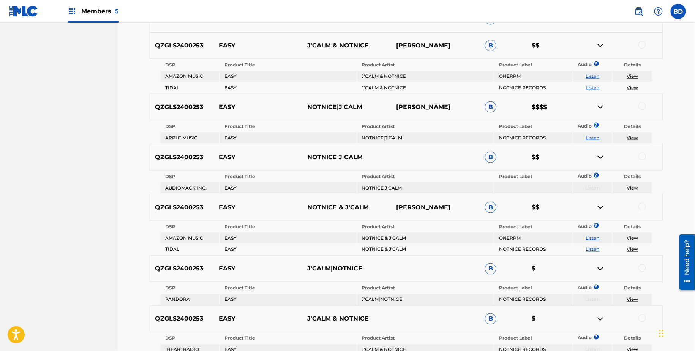
scroll to position [315, 0]
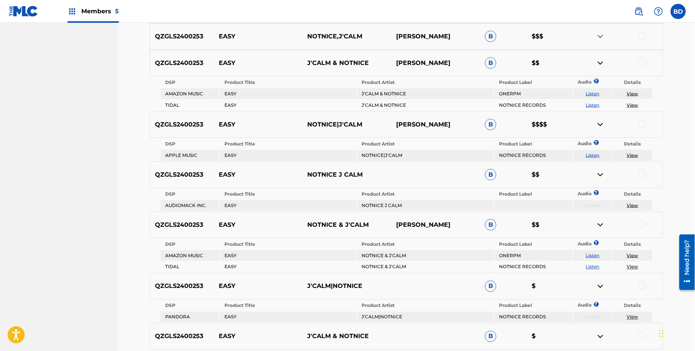
click at [600, 59] on img at bounding box center [600, 63] width 9 height 9
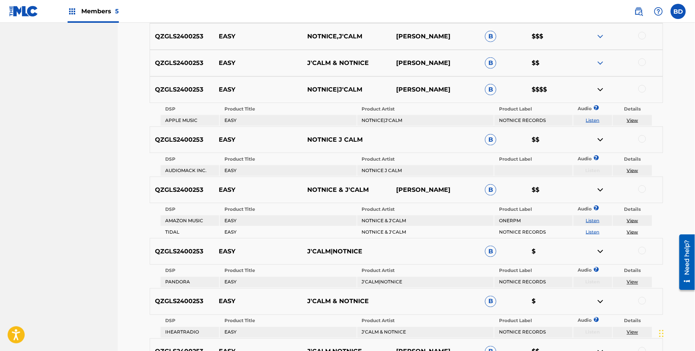
scroll to position [327, 0]
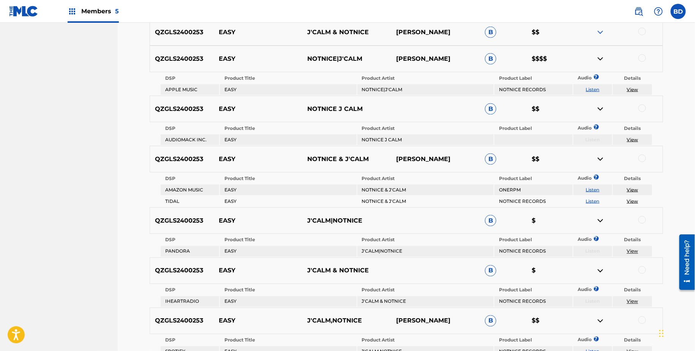
click at [598, 57] on img at bounding box center [600, 58] width 9 height 9
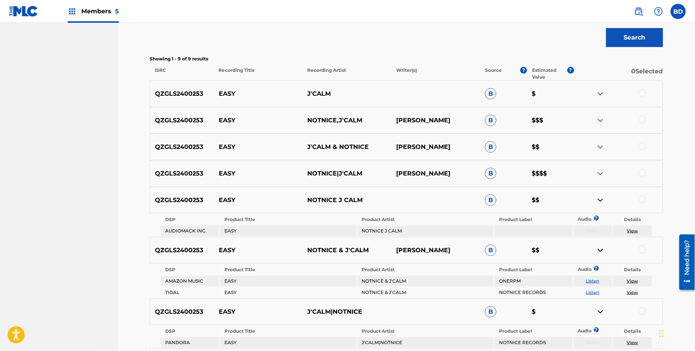
scroll to position [195, 0]
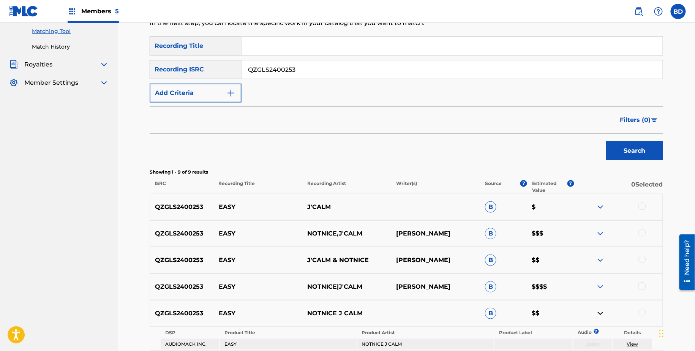
click at [277, 62] on input "QZGLS2400253" at bounding box center [452, 69] width 421 height 18
paste input "FZ62207616"
click at [606, 141] on button "Search" at bounding box center [634, 150] width 57 height 19
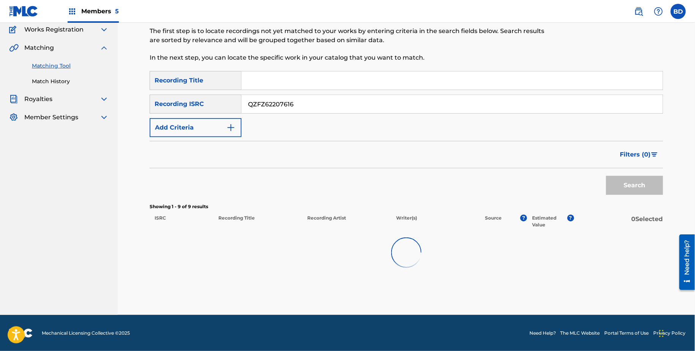
scroll to position [42, 0]
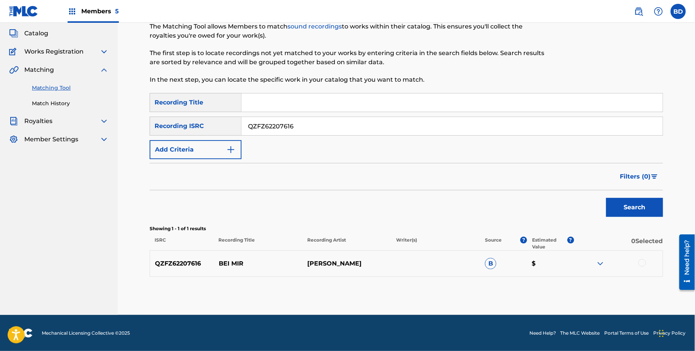
click at [597, 267] on img at bounding box center [600, 263] width 9 height 9
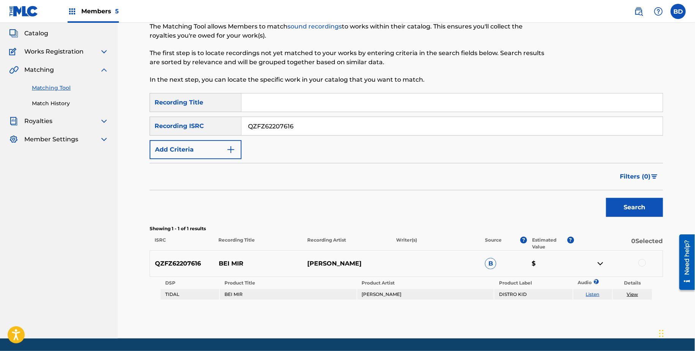
click at [290, 122] on input "QZFZ62207616" at bounding box center [452, 126] width 421 height 18
paste input "PL2100022"
click at [606, 198] on button "Search" at bounding box center [634, 207] width 57 height 19
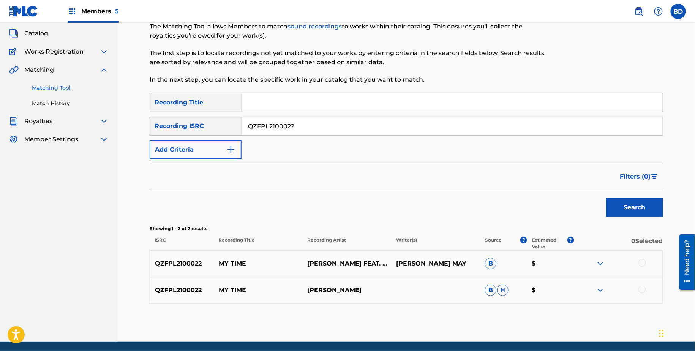
scroll to position [69, 0]
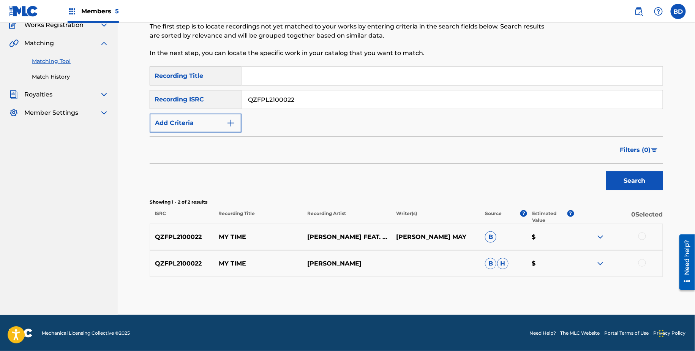
click at [603, 260] on img at bounding box center [600, 263] width 9 height 9
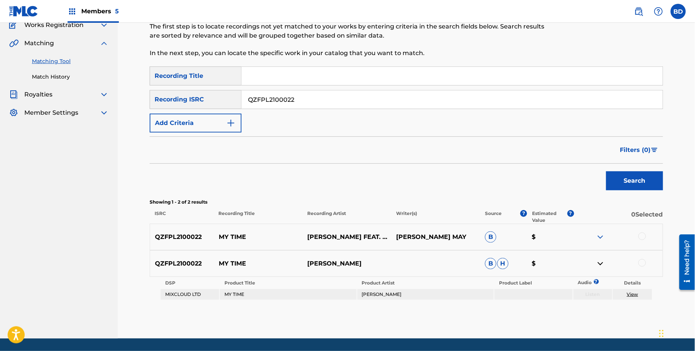
click at [599, 231] on div "QZFPL2100022 MY TIME TYLER YOUNG FEAT. HAYLEY MAY JON KONGLEWIS THOMPSONHAYLEY …" at bounding box center [407, 237] width 514 height 27
click at [599, 236] on img at bounding box center [600, 237] width 9 height 9
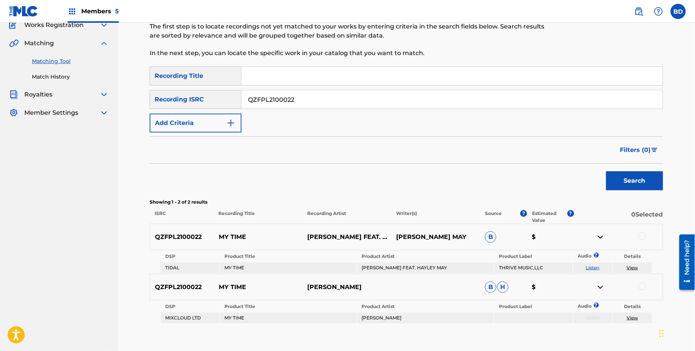
scroll to position [116, 0]
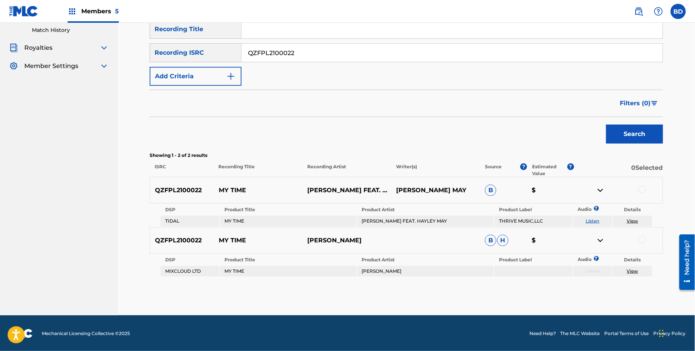
click at [278, 40] on div "SearchWithCriteria1e4941b6-a3f0-4e18-bfdb-87f81957943c Recording Title SearchWi…" at bounding box center [407, 53] width 514 height 66
click at [274, 56] on input "QZFPL2100022" at bounding box center [452, 53] width 421 height 18
paste input "01"
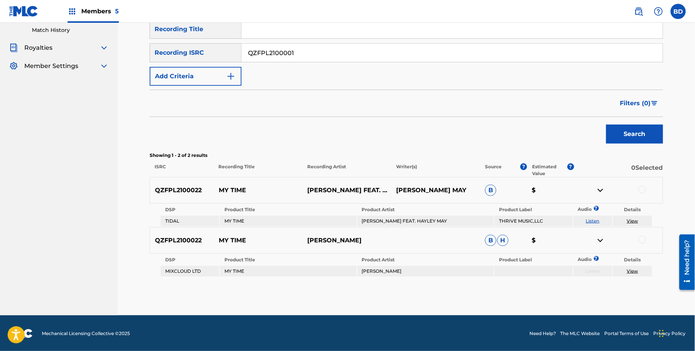
click at [606, 125] on button "Search" at bounding box center [634, 134] width 57 height 19
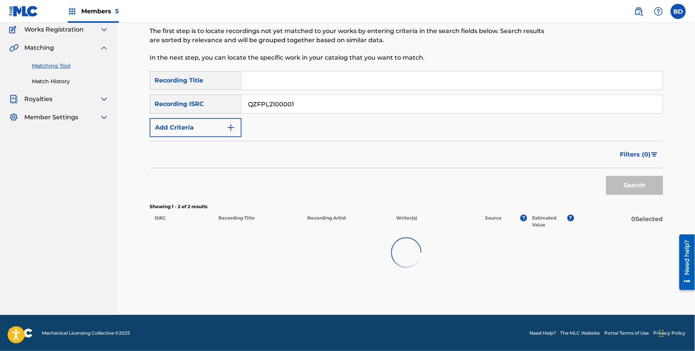
scroll to position [95, 0]
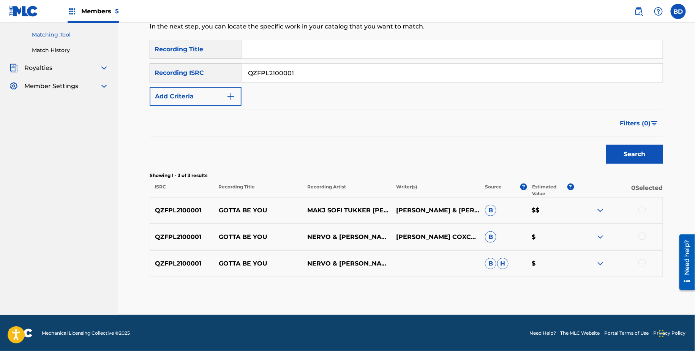
click at [601, 260] on img at bounding box center [600, 263] width 9 height 9
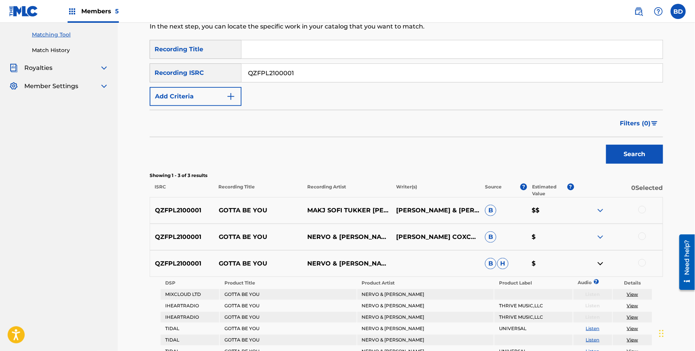
click at [601, 242] on div "QZFPL2100001 GOTTA BE YOU NERVO & CARLA MONROE JON KONGRICHARD XCAMDEN COXCARLA…" at bounding box center [407, 237] width 514 height 27
click at [601, 234] on img at bounding box center [600, 237] width 9 height 9
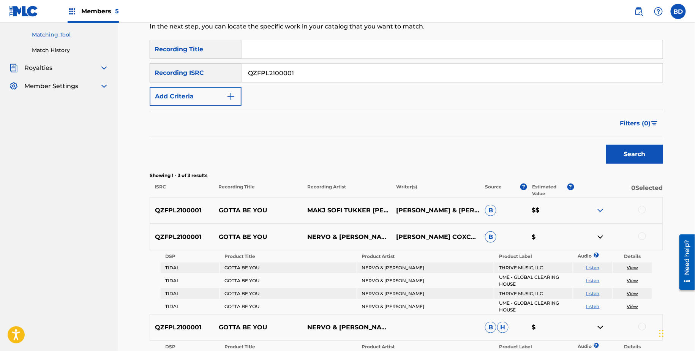
click at [601, 209] on img at bounding box center [600, 210] width 9 height 9
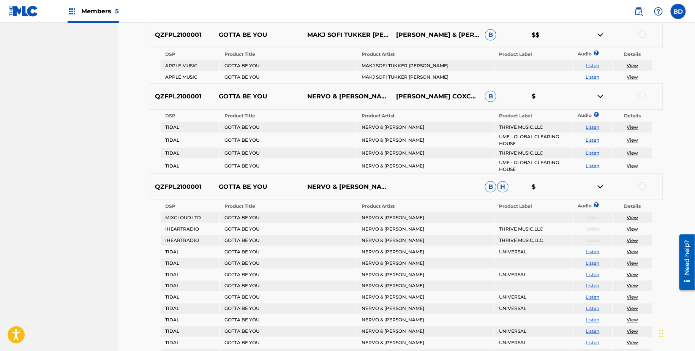
scroll to position [274, 0]
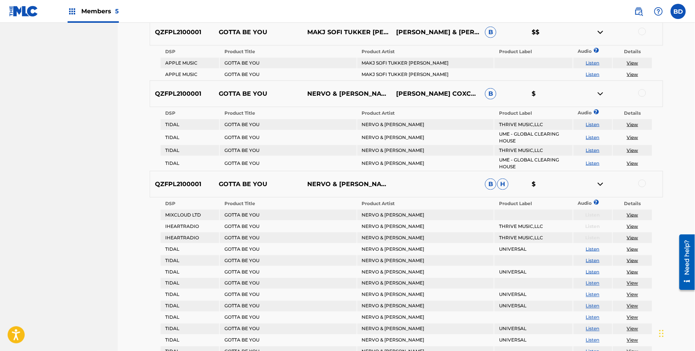
click at [601, 95] on img at bounding box center [600, 93] width 9 height 9
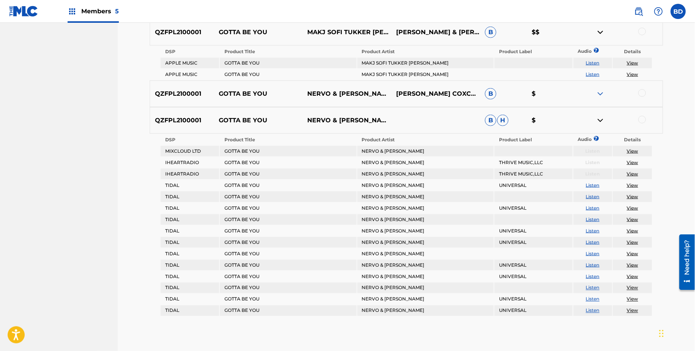
click at [598, 34] on img at bounding box center [600, 32] width 9 height 9
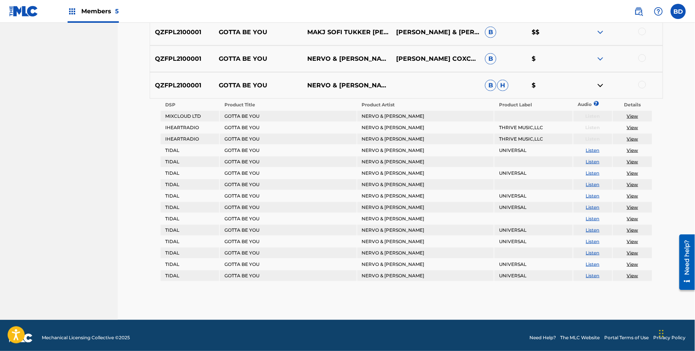
scroll to position [30, 0]
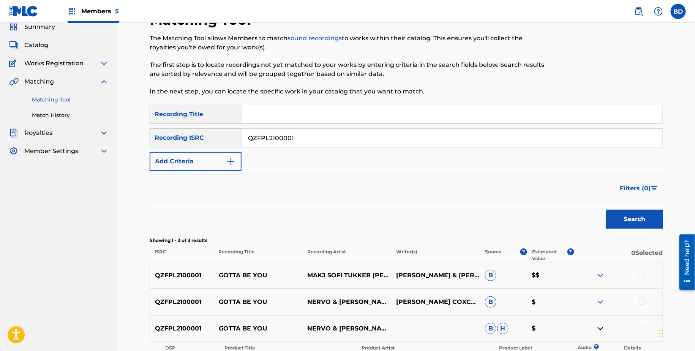
click at [276, 138] on input "QZFPL2100001" at bounding box center [452, 138] width 421 height 18
paste input "ES91887492"
click at [606, 210] on button "Search" at bounding box center [634, 219] width 57 height 19
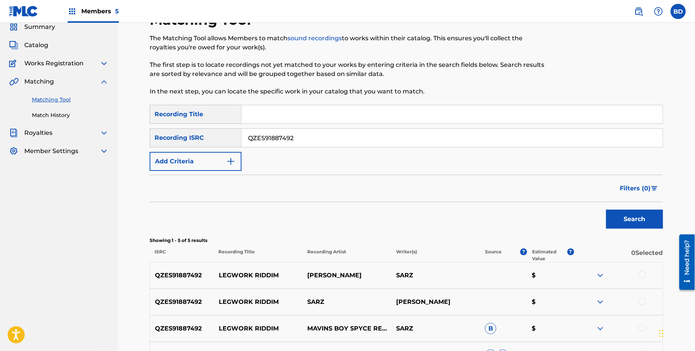
scroll to position [149, 0]
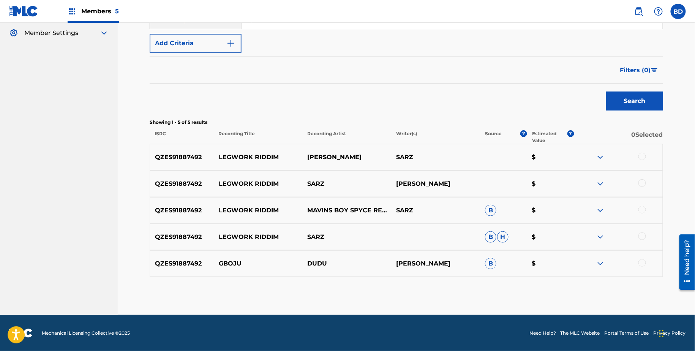
click at [600, 263] on img at bounding box center [600, 263] width 9 height 9
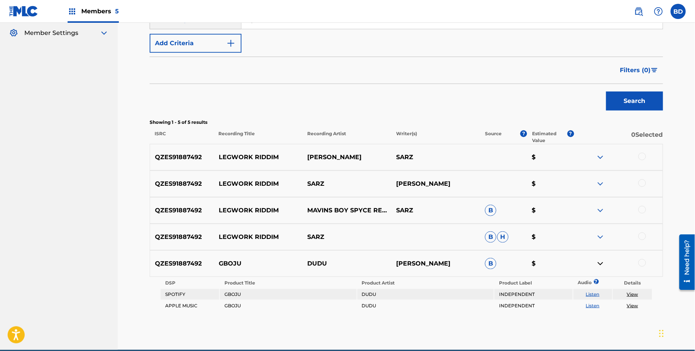
click at [600, 238] on img at bounding box center [600, 237] width 9 height 9
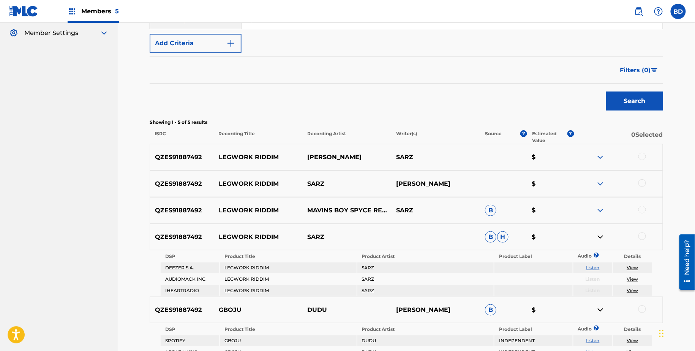
click at [600, 204] on div "QZES91887492 LEGWORK RIDDIM MAVINS BOY SPYCE REMA SARZ B $" at bounding box center [407, 210] width 514 height 27
click at [600, 209] on img at bounding box center [600, 210] width 9 height 9
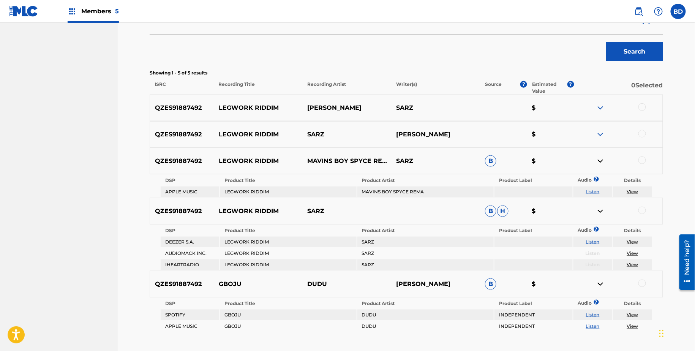
scroll to position [203, 0]
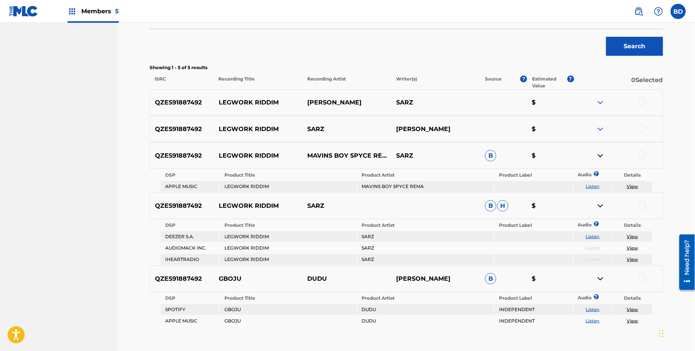
click at [598, 154] on img at bounding box center [600, 155] width 9 height 9
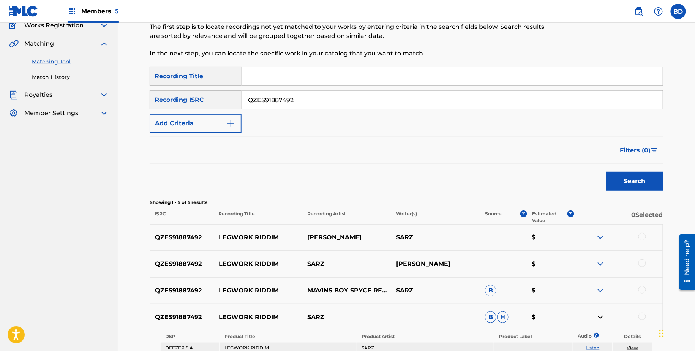
scroll to position [0, 0]
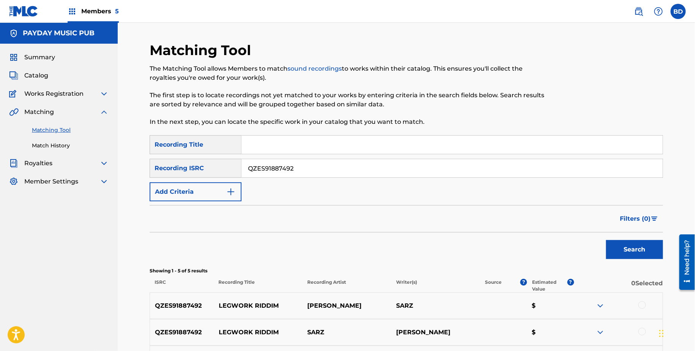
click at [287, 174] on input "QZES91887492" at bounding box center [452, 168] width 421 height 18
paste input "0"
click at [606, 240] on button "Search" at bounding box center [634, 249] width 57 height 19
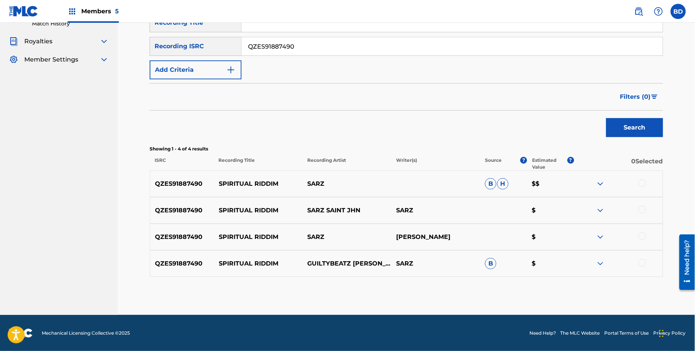
click at [602, 265] on img at bounding box center [600, 263] width 9 height 9
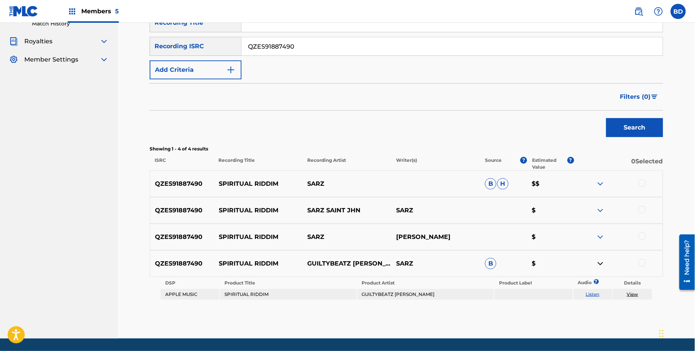
click at [601, 180] on img at bounding box center [600, 183] width 9 height 9
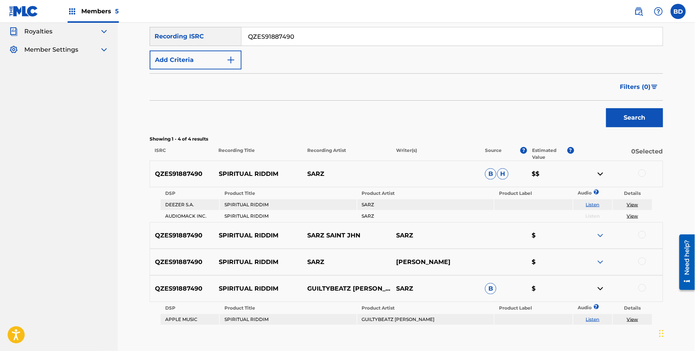
scroll to position [138, 0]
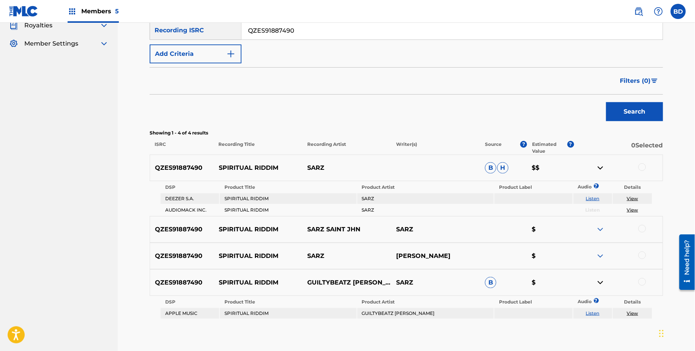
click at [284, 29] on input "QZES91887490" at bounding box center [452, 30] width 421 height 18
paste input "89"
click at [606, 102] on button "Search" at bounding box center [634, 111] width 57 height 19
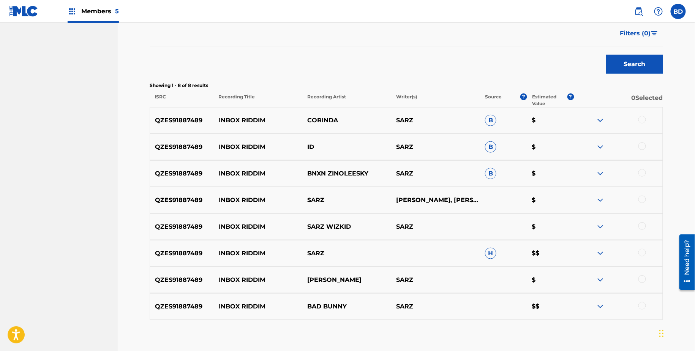
scroll to position [195, 0]
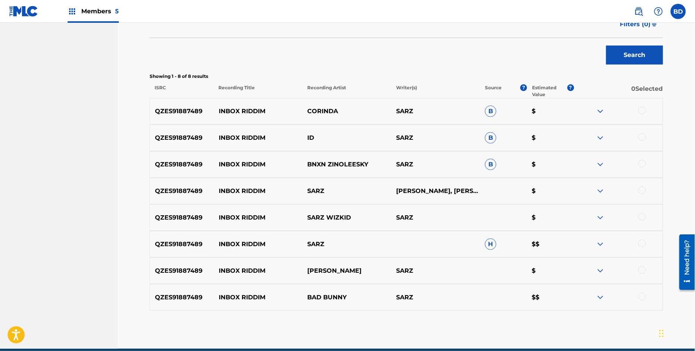
click at [599, 242] on img at bounding box center [600, 244] width 9 height 9
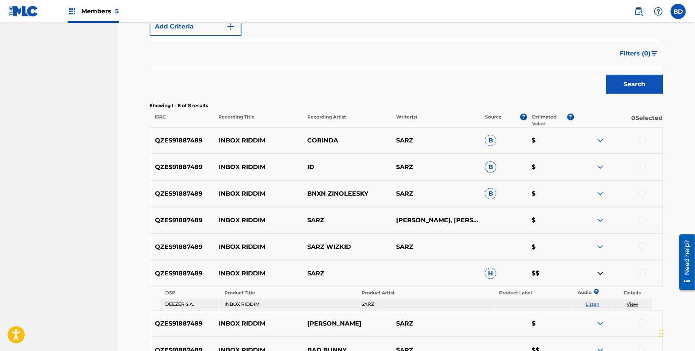
scroll to position [139, 0]
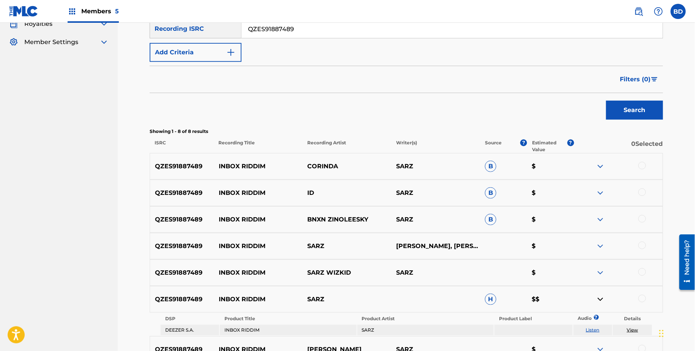
click at [277, 28] on input "QZES91887489" at bounding box center [452, 29] width 421 height 18
paste input "FYX1910092"
click at [606, 101] on button "Search" at bounding box center [634, 110] width 57 height 19
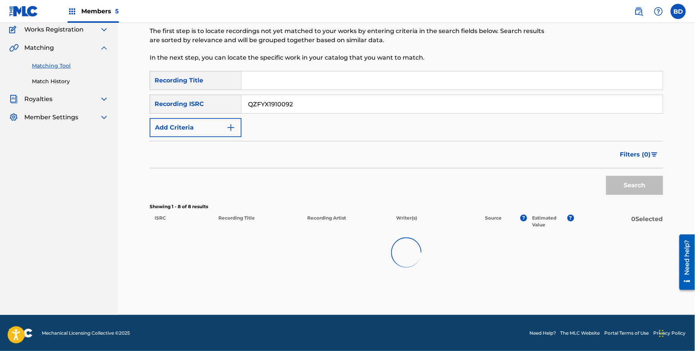
scroll to position [69, 0]
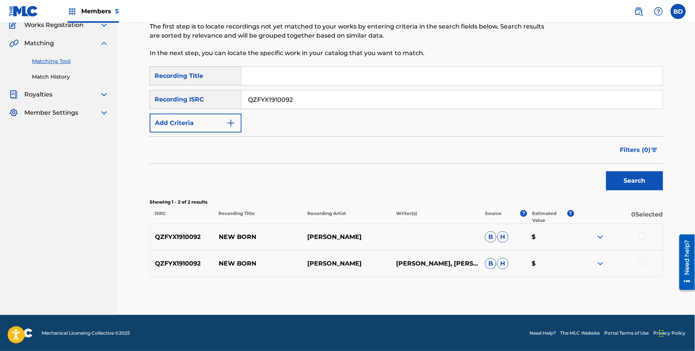
click at [603, 262] on img at bounding box center [600, 263] width 9 height 9
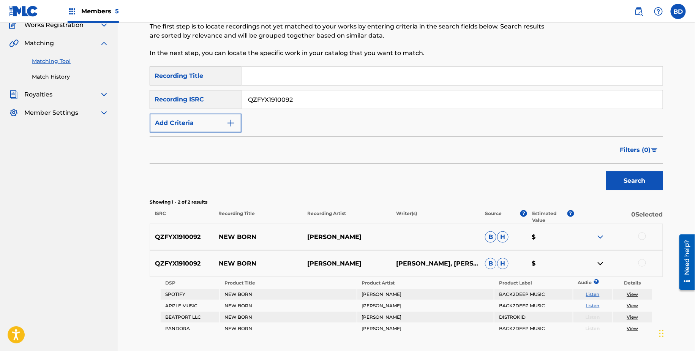
click at [262, 102] on input "QZFYX1910092" at bounding box center [452, 99] width 421 height 18
paste input "H6S1900796"
click at [606, 171] on button "Search" at bounding box center [634, 180] width 57 height 19
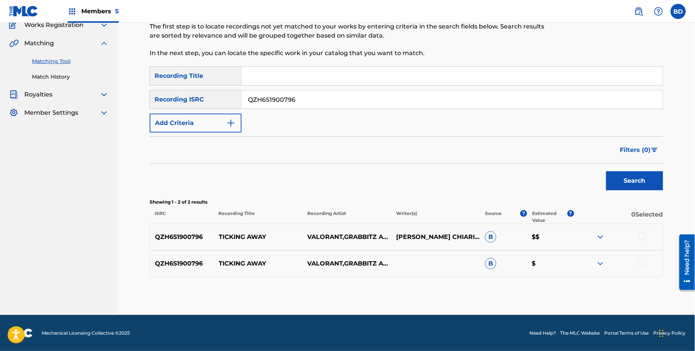
click at [596, 261] on img at bounding box center [600, 263] width 9 height 9
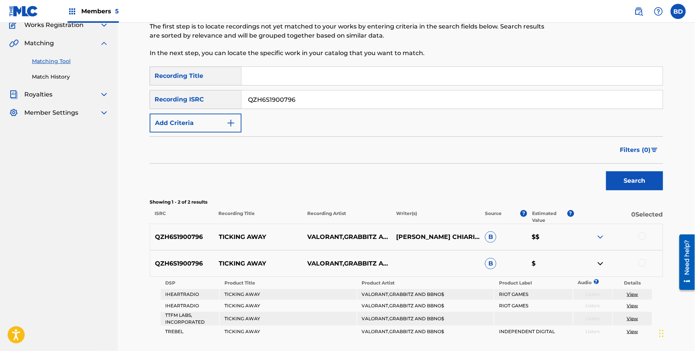
scroll to position [129, 0]
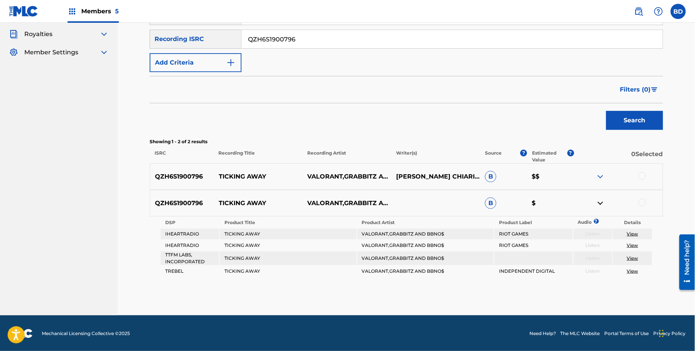
click at [602, 178] on img at bounding box center [600, 176] width 9 height 9
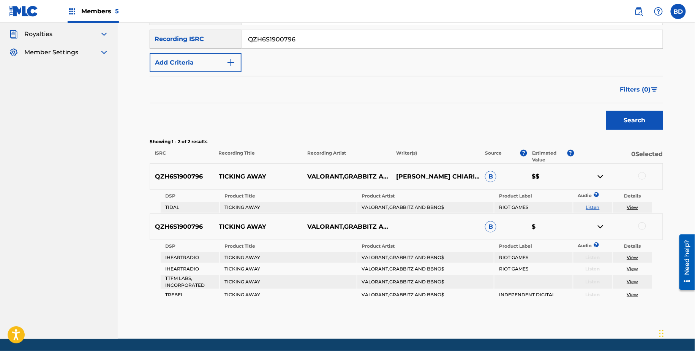
click at [270, 35] on input "QZH6S1900796" at bounding box center [452, 39] width 421 height 18
paste input "QZHN32229328"
click at [270, 35] on input "QZHN32229328QZH6S1900796" at bounding box center [452, 39] width 421 height 18
paste input "Search Form"
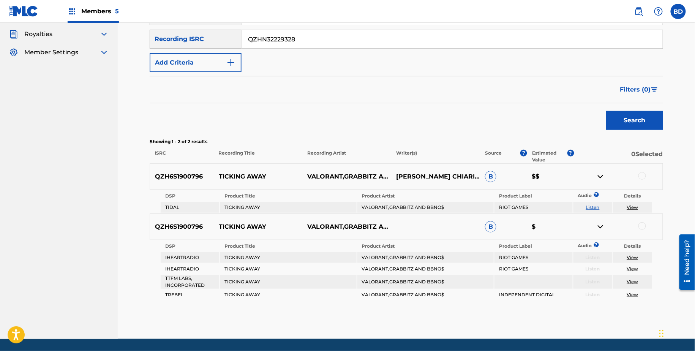
type input "QZHN32229328"
click at [606, 111] on button "Search" at bounding box center [634, 120] width 57 height 19
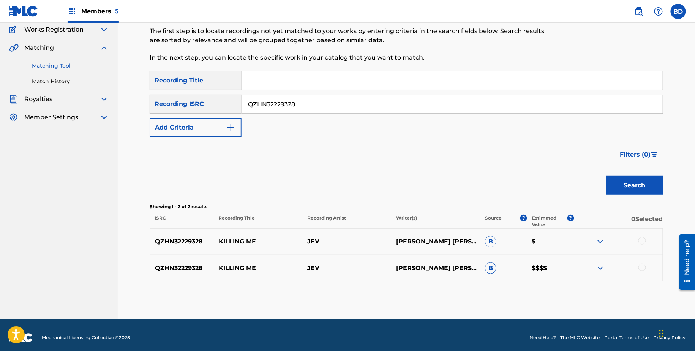
scroll to position [69, 0]
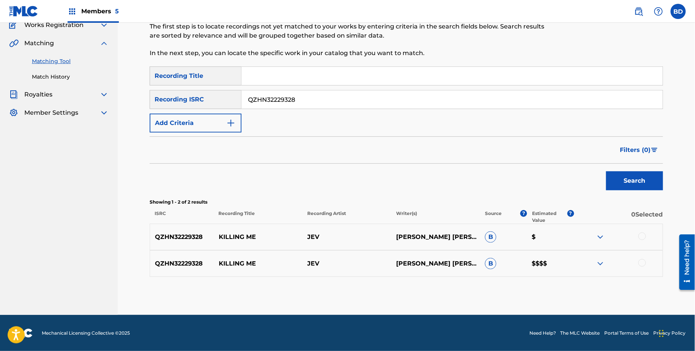
click at [605, 260] on img at bounding box center [600, 263] width 9 height 9
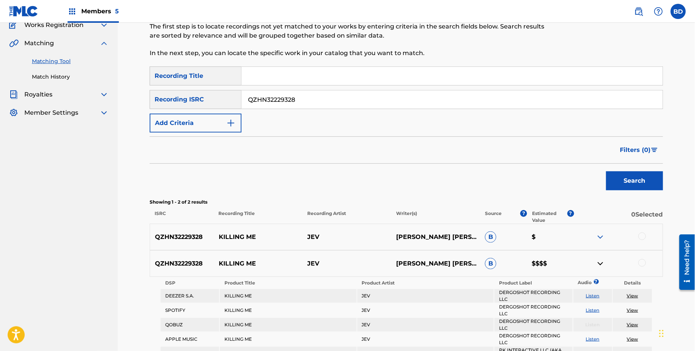
click at [605, 227] on div "QZHN32229328 KILLING ME JEV JACKSON GABRIEL EVERSHED, JACKSON GABRIEL EVERSHED …" at bounding box center [407, 237] width 514 height 27
click at [605, 231] on div "QZHN32229328 KILLING ME JEV JACKSON GABRIEL EVERSHED, JACKSON GABRIEL EVERSHED …" at bounding box center [407, 237] width 514 height 27
click at [604, 234] on img at bounding box center [600, 237] width 9 height 9
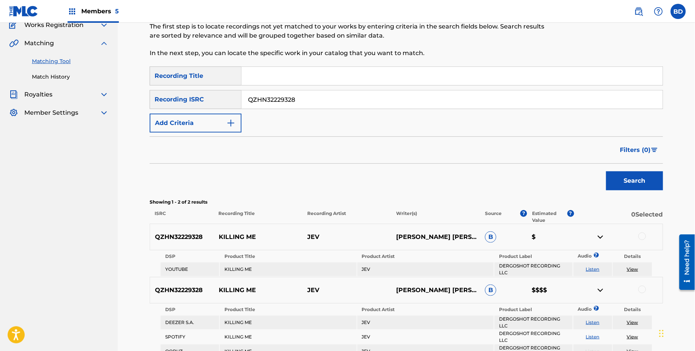
scroll to position [219, 0]
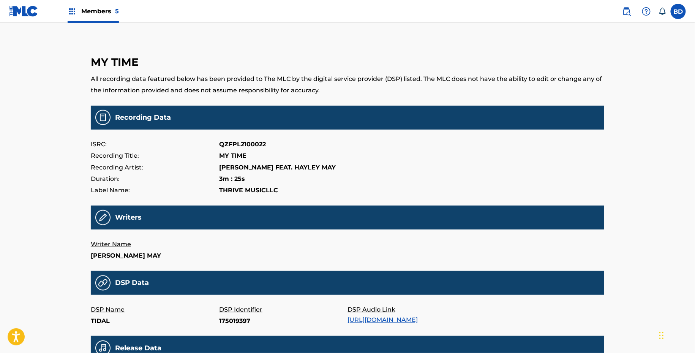
click at [235, 327] on p "175019397" at bounding box center [283, 320] width 128 height 11
copy p "175019397"
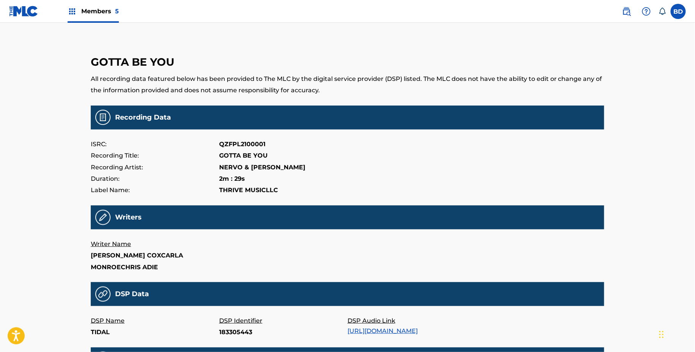
click at [228, 331] on p "183305443" at bounding box center [283, 332] width 128 height 11
copy p "183305443"
click at [237, 337] on p "184934246" at bounding box center [283, 332] width 128 height 11
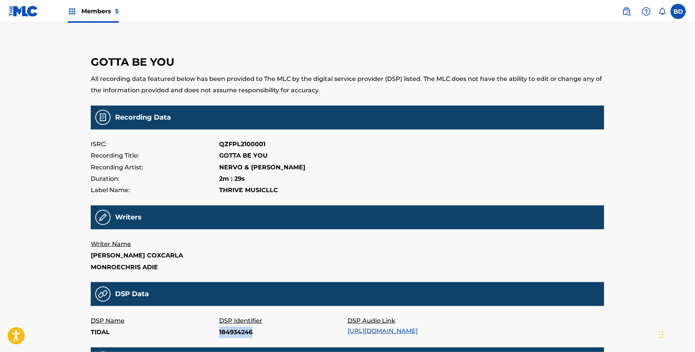
copy p "184934246"
click at [229, 327] on p "223460698" at bounding box center [283, 332] width 128 height 11
copy p "223460698"
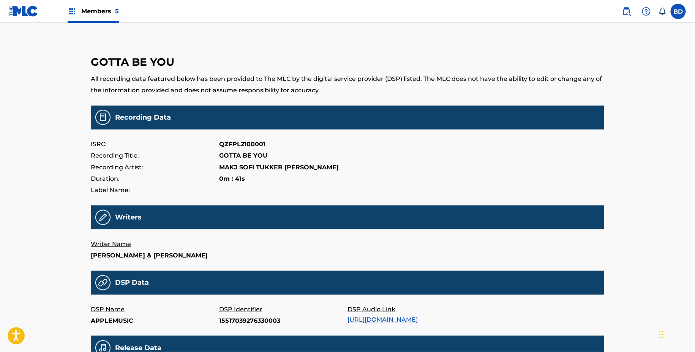
click at [238, 320] on p "15517039276330003" at bounding box center [283, 320] width 128 height 11
copy p "15517039276330003"
click at [239, 324] on p "15517039276330005" at bounding box center [283, 320] width 128 height 11
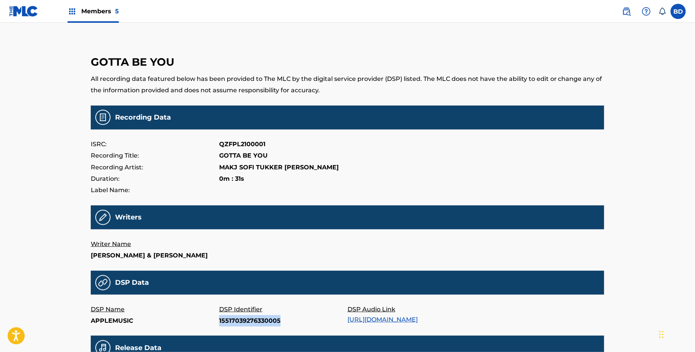
click at [239, 324] on p "15517039276330005" at bounding box center [283, 320] width 128 height 11
copy p "15517039276330005"
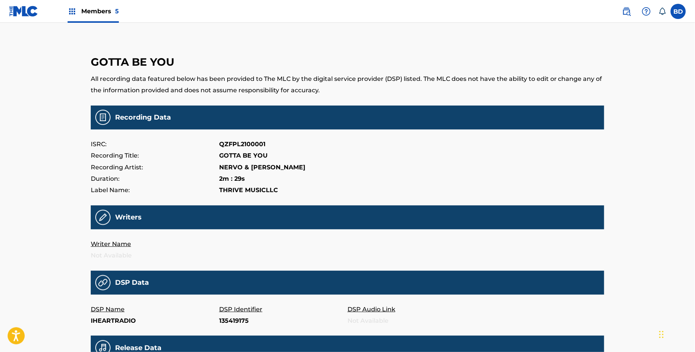
click at [234, 322] on p "135419175" at bounding box center [283, 320] width 128 height 11
copy p "135419175"
click at [229, 318] on p "134150646" at bounding box center [283, 320] width 128 height 11
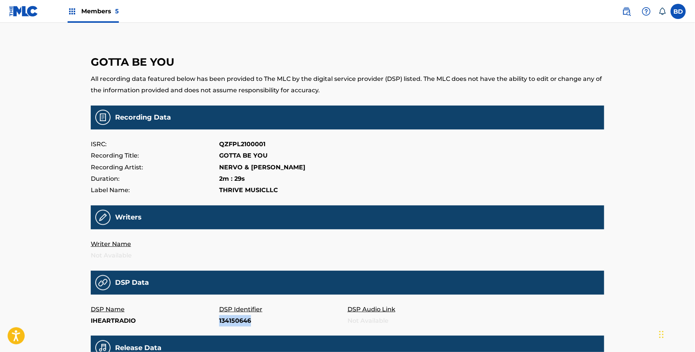
copy p "134150646"
click at [225, 320] on p "239698486" at bounding box center [283, 320] width 128 height 11
copy p "239698486"
click at [229, 320] on p "195185967" at bounding box center [283, 320] width 128 height 11
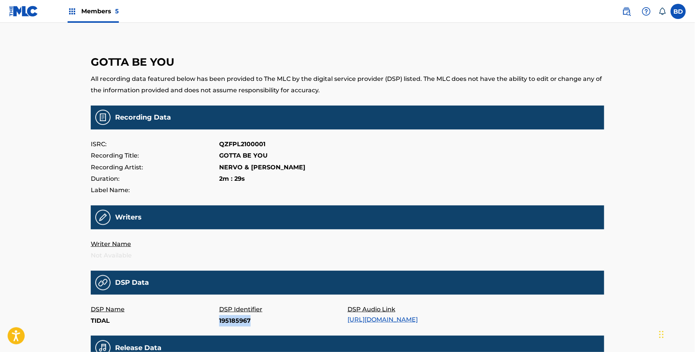
click at [229, 320] on p "195185967" at bounding box center [283, 320] width 128 height 11
copy p "195185967"
click at [230, 318] on p "187886545" at bounding box center [283, 320] width 128 height 11
copy p "187886545"
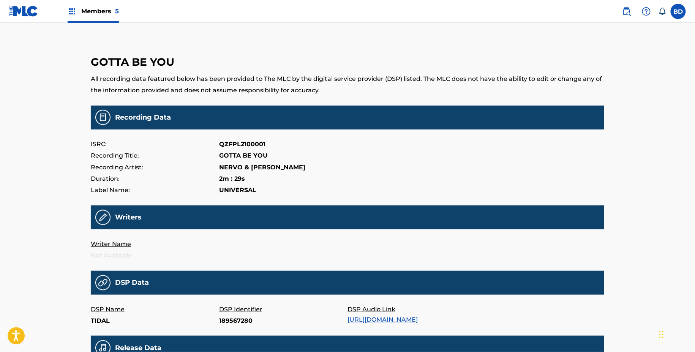
click at [239, 317] on p "189567280" at bounding box center [283, 320] width 128 height 11
copy p "189567280"
click at [227, 322] on p "193684996" at bounding box center [283, 320] width 128 height 11
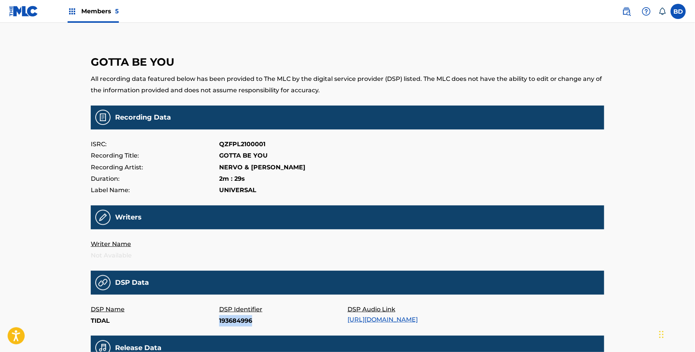
copy p "193684996"
click at [231, 323] on p "180014073" at bounding box center [283, 320] width 128 height 11
copy p "180014073"
click at [226, 321] on p "249811890" at bounding box center [283, 320] width 128 height 11
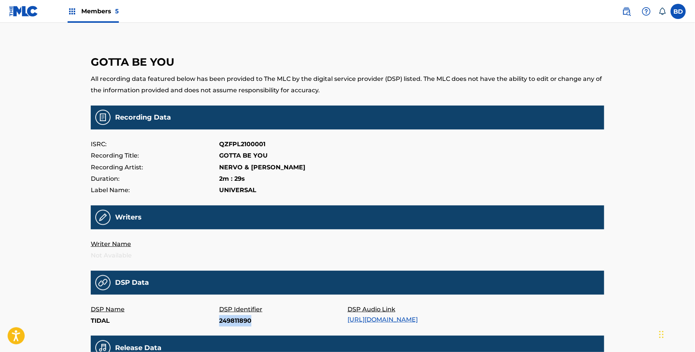
click at [226, 321] on p "249811890" at bounding box center [283, 320] width 128 height 11
copy p "249811890"
click at [236, 317] on p "260810035" at bounding box center [283, 320] width 128 height 11
copy p "260810035"
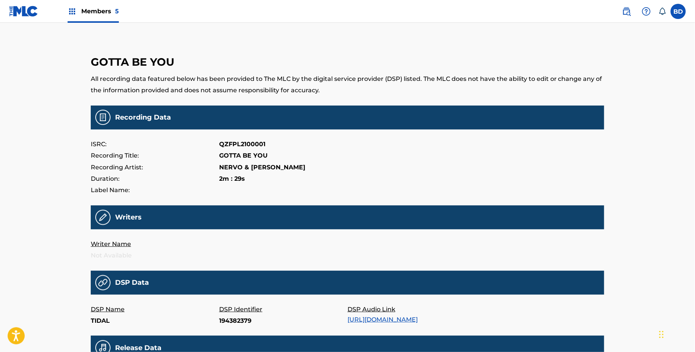
click at [229, 320] on p "194382379" at bounding box center [283, 320] width 128 height 11
copy p "194382379"
click at [233, 318] on p "231674887" at bounding box center [283, 320] width 128 height 11
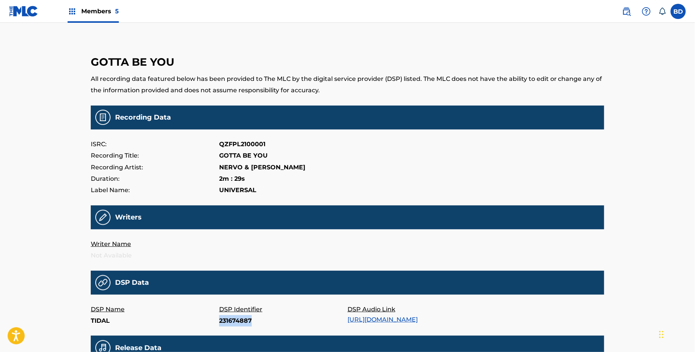
copy p "231674887"
click at [234, 317] on p "189586170" at bounding box center [283, 320] width 128 height 11
copy p "189586170"
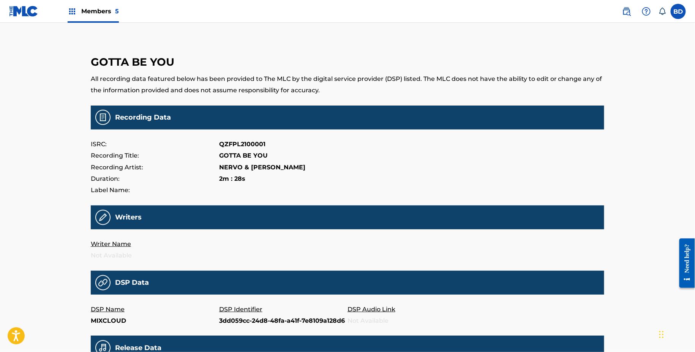
click at [226, 323] on p "3dd059cc-24d8-48fa-a41f-7e8109a128d6" at bounding box center [283, 320] width 128 height 11
copy p "3dd059cc-24d8-48fa-a41f-7e8109a128d6"
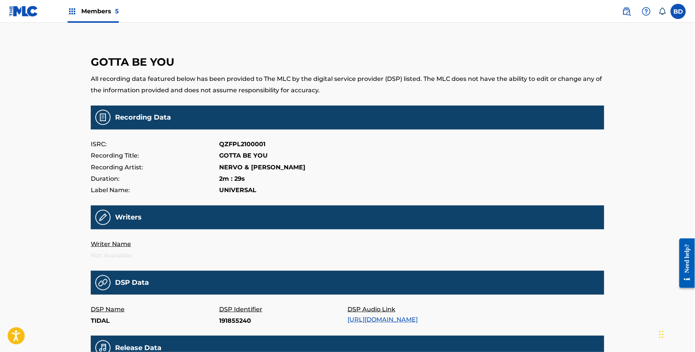
click at [227, 319] on p "191855240" at bounding box center [283, 320] width 128 height 11
copy p "191855240"
click at [241, 321] on p "608192922" at bounding box center [283, 320] width 128 height 11
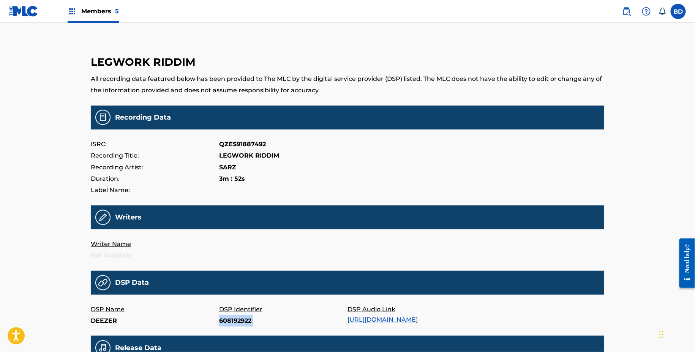
click at [241, 321] on p "608192922" at bounding box center [283, 320] width 128 height 11
copy p "608192922"
click at [232, 323] on p "66722894" at bounding box center [283, 320] width 128 height 11
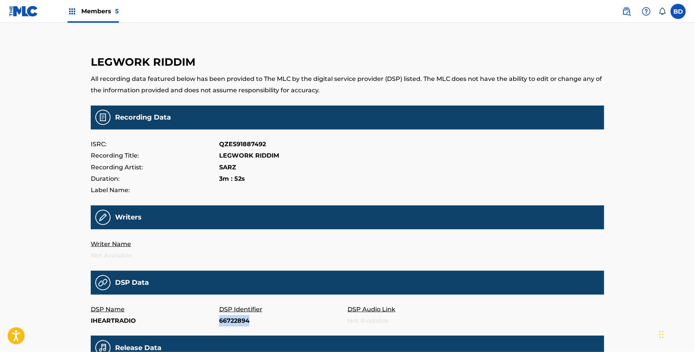
copy p "66722894"
click at [245, 323] on p "15517040452770002" at bounding box center [283, 320] width 128 height 11
copy p "15517040452770002"
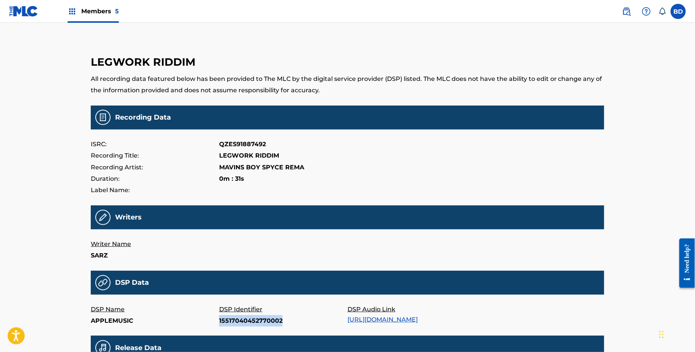
copy p "15517040452770002"
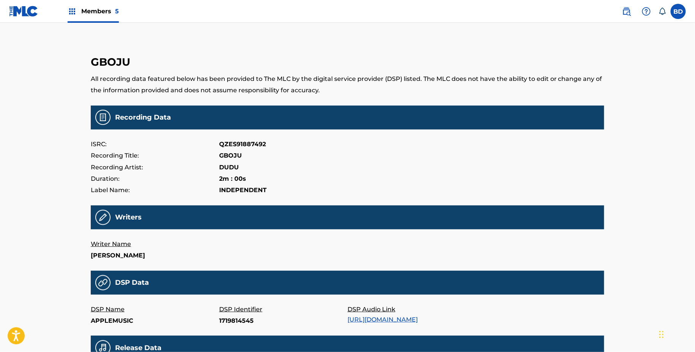
click at [245, 317] on p "1719814545" at bounding box center [283, 320] width 128 height 11
copy p "1719814545"
click at [239, 321] on p "spotify:track:7DPdD8aAUqNB8UBWpusAbb" at bounding box center [283, 320] width 128 height 11
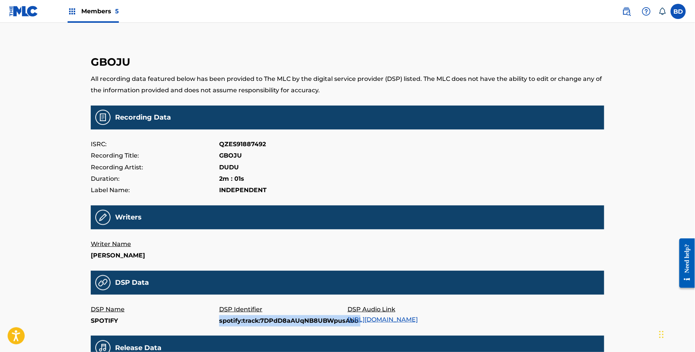
click at [239, 321] on p "spotify:track:7DPdD8aAUqNB8UBWpusAbb" at bounding box center [283, 320] width 128 height 11
copy p "spotify:track:7DPdD8aAUqNB8UBWpusAbb"
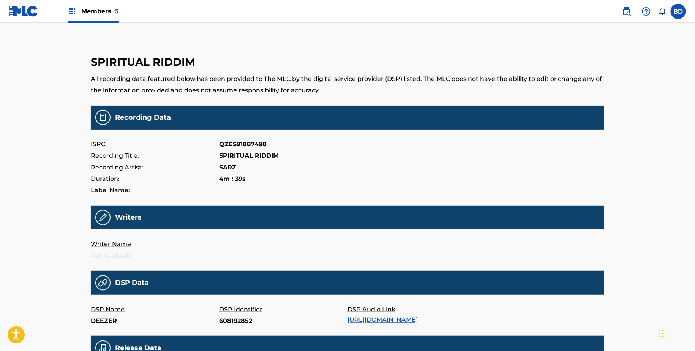
click at [229, 318] on p "608192852" at bounding box center [283, 320] width 128 height 11
copy p "608192852"
click at [259, 319] on p "15516516702940002" at bounding box center [283, 320] width 128 height 11
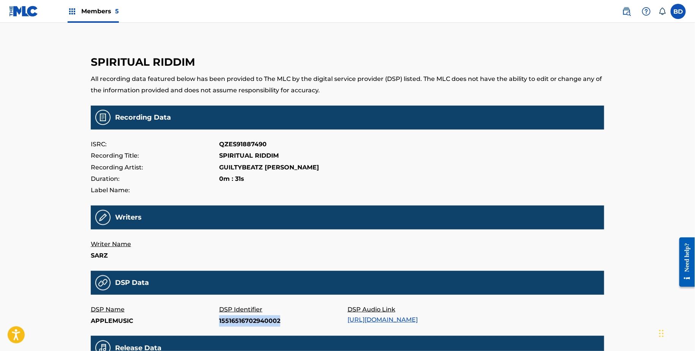
click at [259, 319] on p "15516516702940002" at bounding box center [283, 320] width 128 height 11
copy p "15516516702940002"
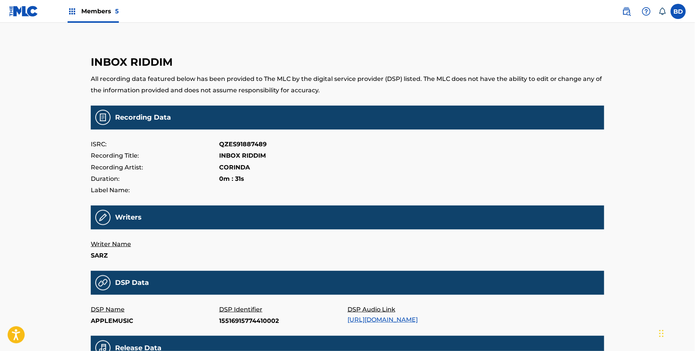
click at [244, 320] on p "15516915774410002" at bounding box center [283, 320] width 128 height 11
copy p "15516915774410002"
click at [246, 317] on p "15516311730590002" at bounding box center [283, 320] width 128 height 11
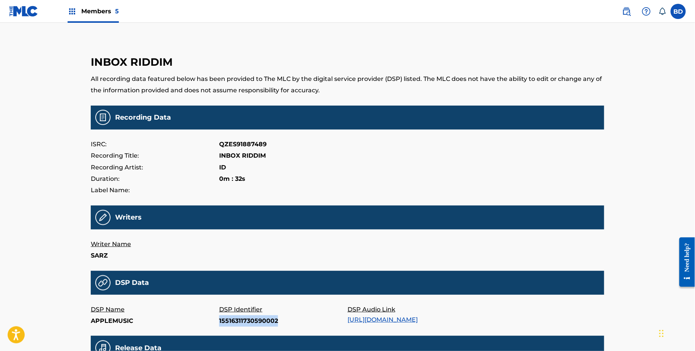
copy p "15516311730590002"
click at [262, 318] on p "15516363824850002" at bounding box center [283, 320] width 128 height 11
copy p "15516363824850002"
click at [245, 320] on p "608192822" at bounding box center [283, 320] width 128 height 11
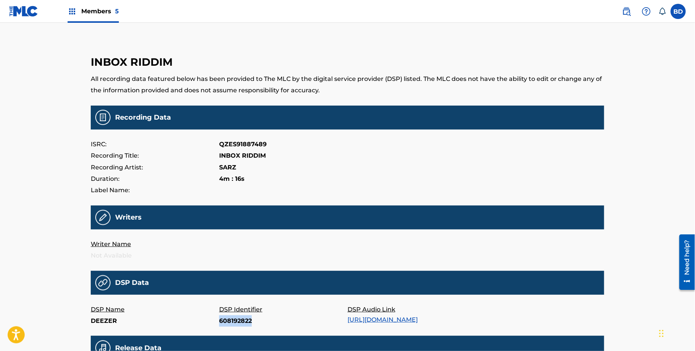
click at [245, 320] on p "608192822" at bounding box center [283, 320] width 128 height 11
copy p "608192822"
